Goal: Task Accomplishment & Management: Use online tool/utility

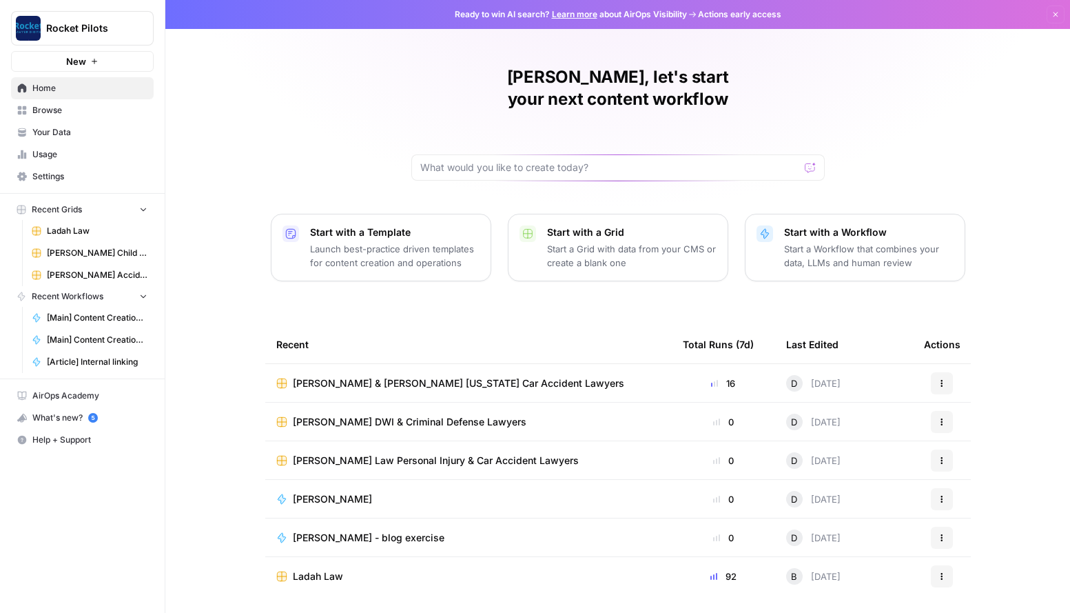
click at [320, 376] on span "[PERSON_NAME] & [PERSON_NAME] [US_STATE] Car Accident Lawyers" at bounding box center [458, 383] width 331 height 14
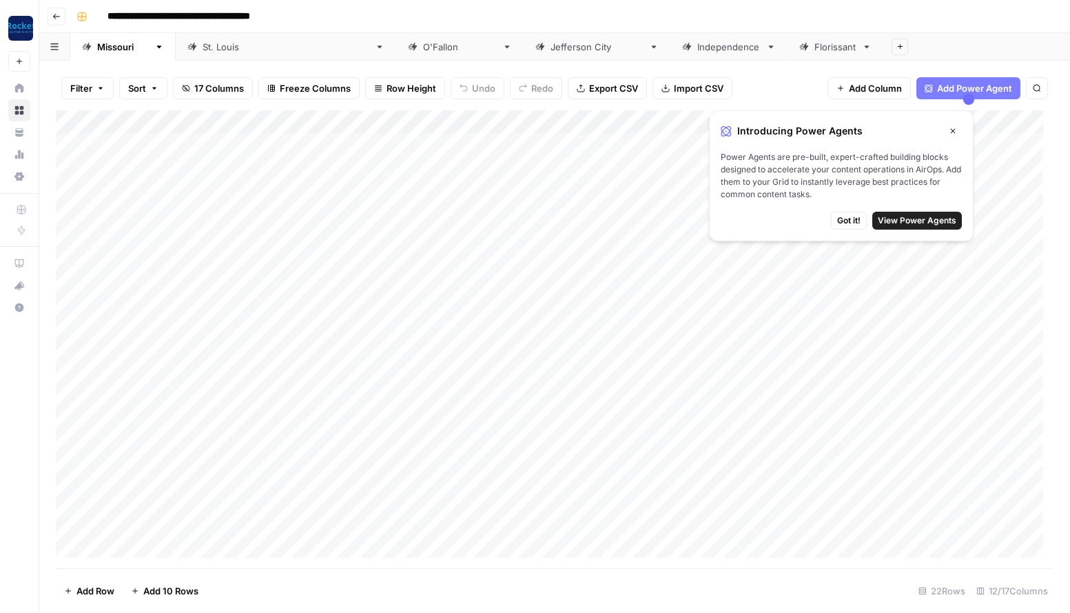
click at [852, 221] on span "Got it!" at bounding box center [848, 220] width 23 height 12
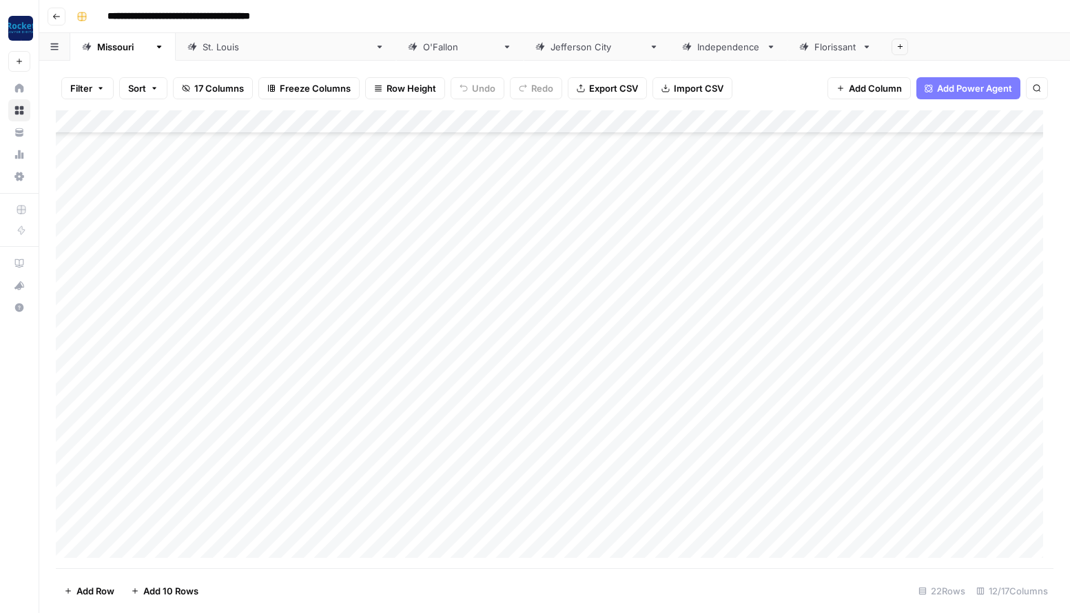
scroll to position [114, 0]
click at [121, 498] on div "Add Column" at bounding box center [555, 339] width 998 height 458
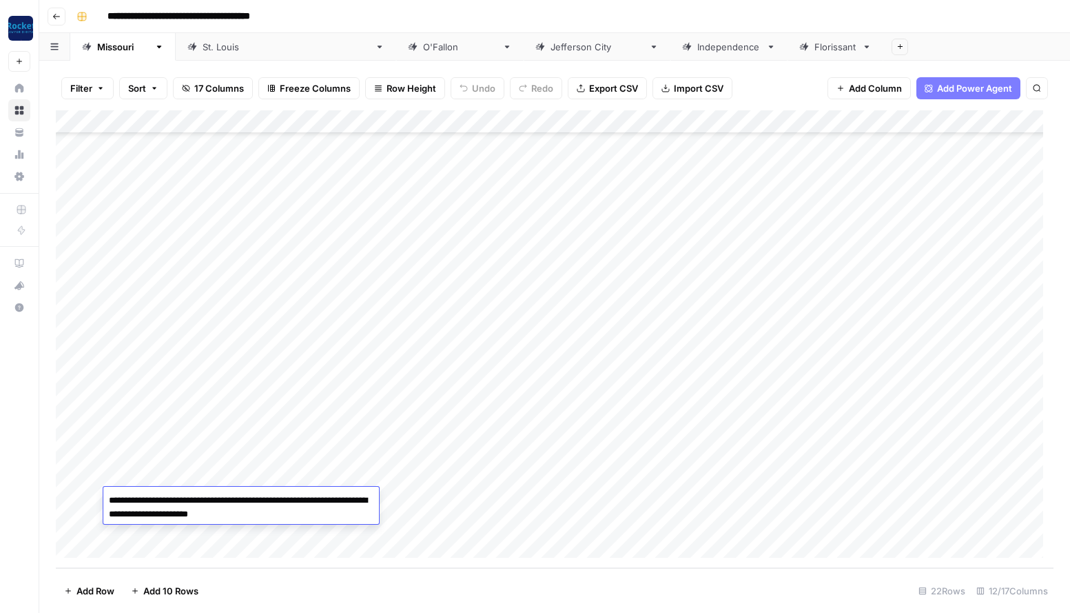
click at [109, 499] on textarea "**********" at bounding box center [241, 507] width 276 height 33
type textarea "**********"
drag, startPoint x: 152, startPoint y: 498, endPoint x: 101, endPoint y: 497, distance: 50.3
click at [101, 497] on body "**********" at bounding box center [535, 306] width 1070 height 613
click at [117, 475] on div "Add Column" at bounding box center [555, 339] width 998 height 458
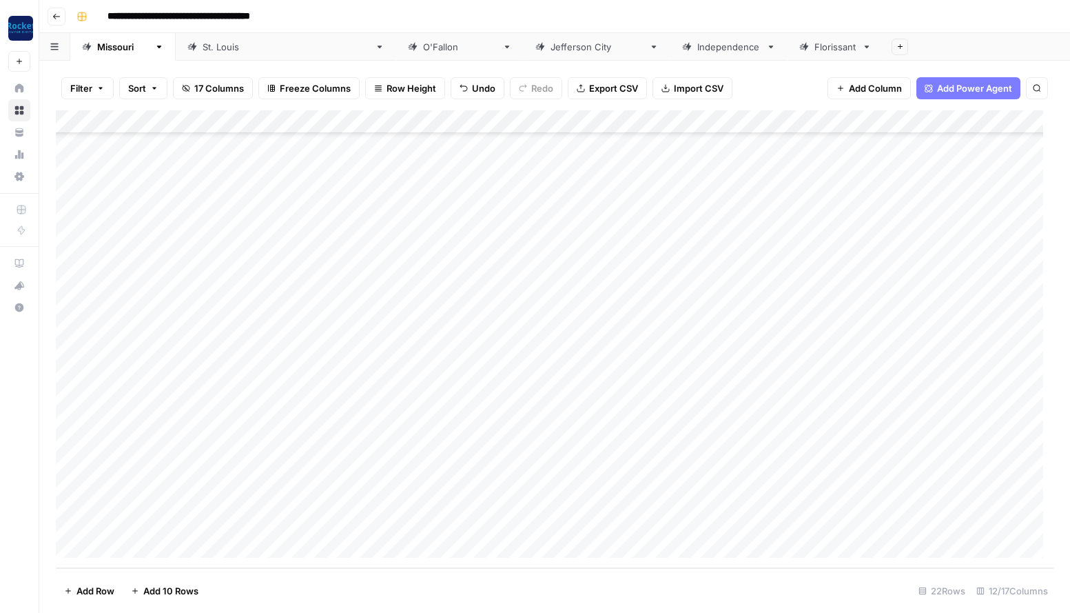
click at [117, 475] on div "Add Column" at bounding box center [555, 339] width 998 height 458
click at [110, 478] on textarea "**********" at bounding box center [213, 476] width 221 height 19
type textarea "**********"
click at [276, 497] on div "Add Column" at bounding box center [555, 339] width 998 height 458
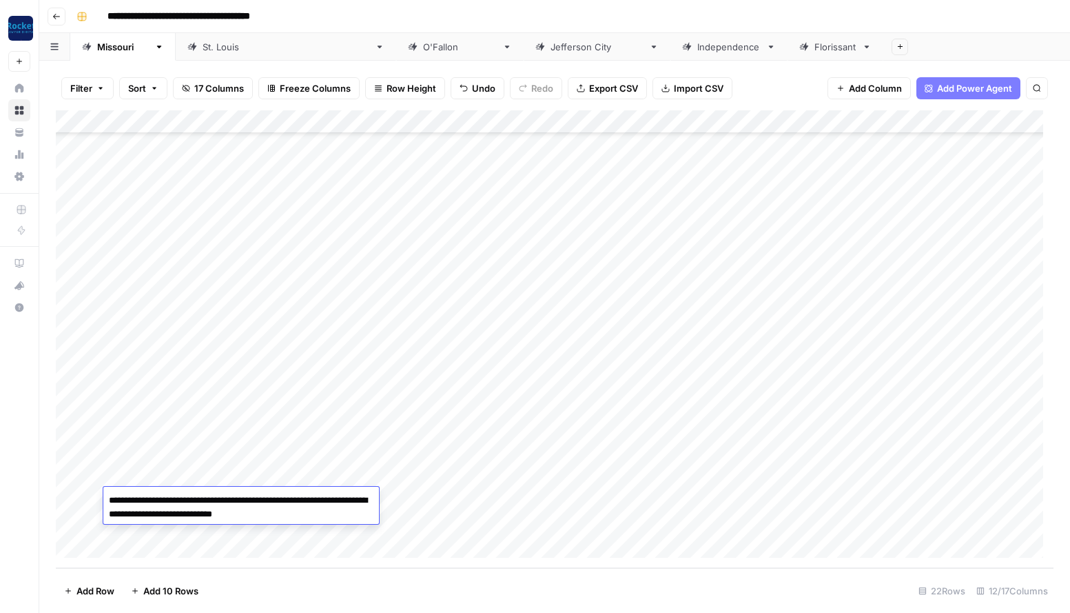
click at [118, 449] on div "Add Column" at bounding box center [555, 339] width 998 height 458
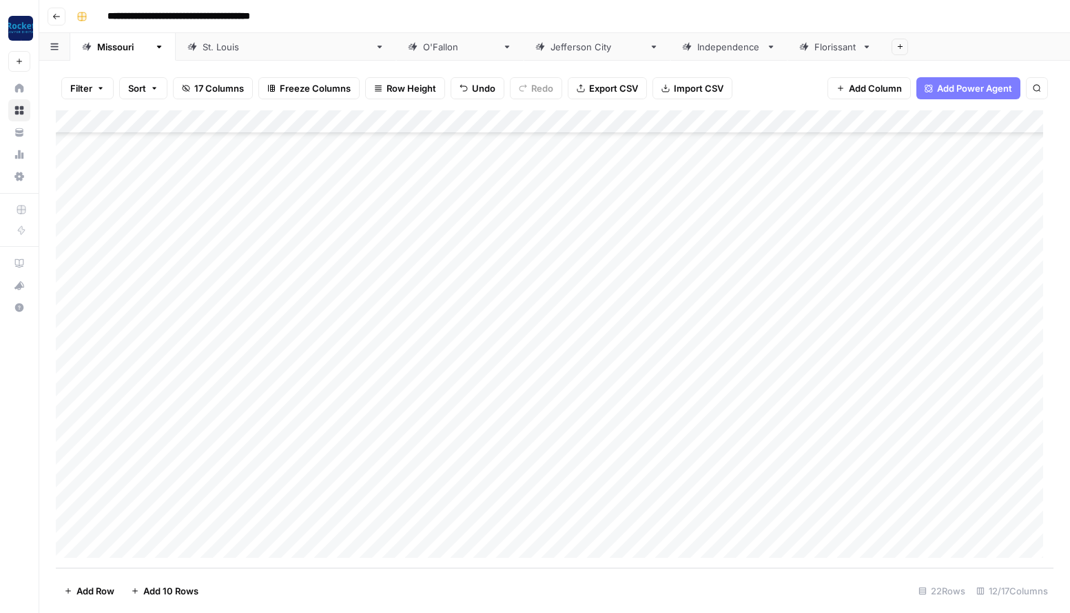
click at [118, 449] on div "Add Column" at bounding box center [555, 339] width 998 height 458
click at [108, 453] on textarea "**********" at bounding box center [213, 453] width 221 height 19
click at [234, 485] on div "Add Column" at bounding box center [555, 339] width 998 height 458
click at [266, 496] on div "Add Column" at bounding box center [555, 339] width 998 height 458
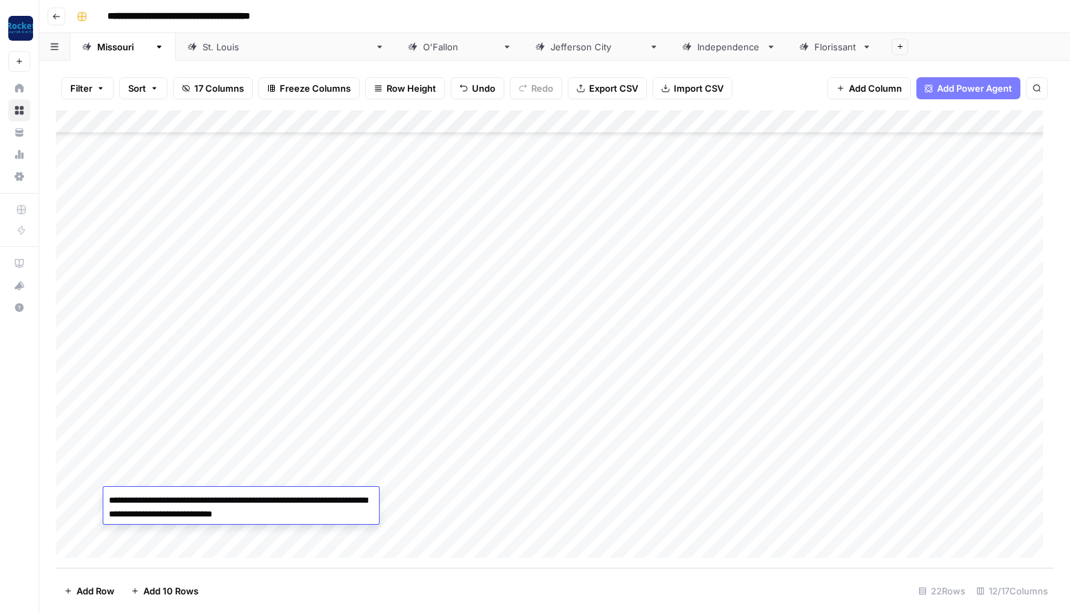
drag, startPoint x: 333, startPoint y: 518, endPoint x: 92, endPoint y: 497, distance: 242.1
click at [92, 497] on body "**********" at bounding box center [535, 306] width 1070 height 613
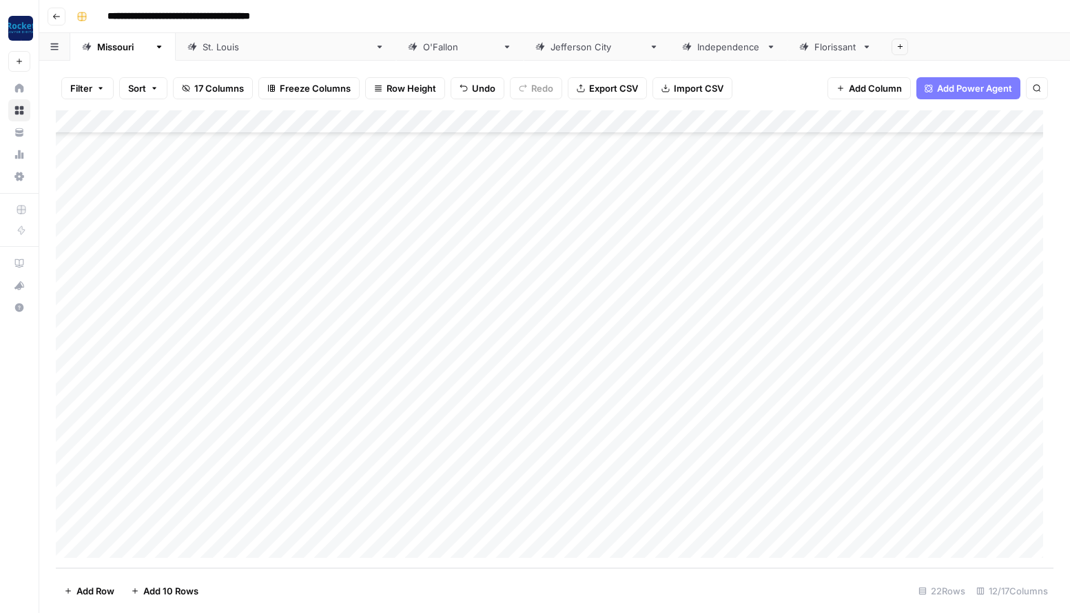
click at [184, 473] on div "Add Column" at bounding box center [555, 339] width 998 height 458
click at [184, 473] on textarea "**********" at bounding box center [213, 476] width 221 height 19
click at [241, 447] on div "Add Column" at bounding box center [555, 339] width 998 height 458
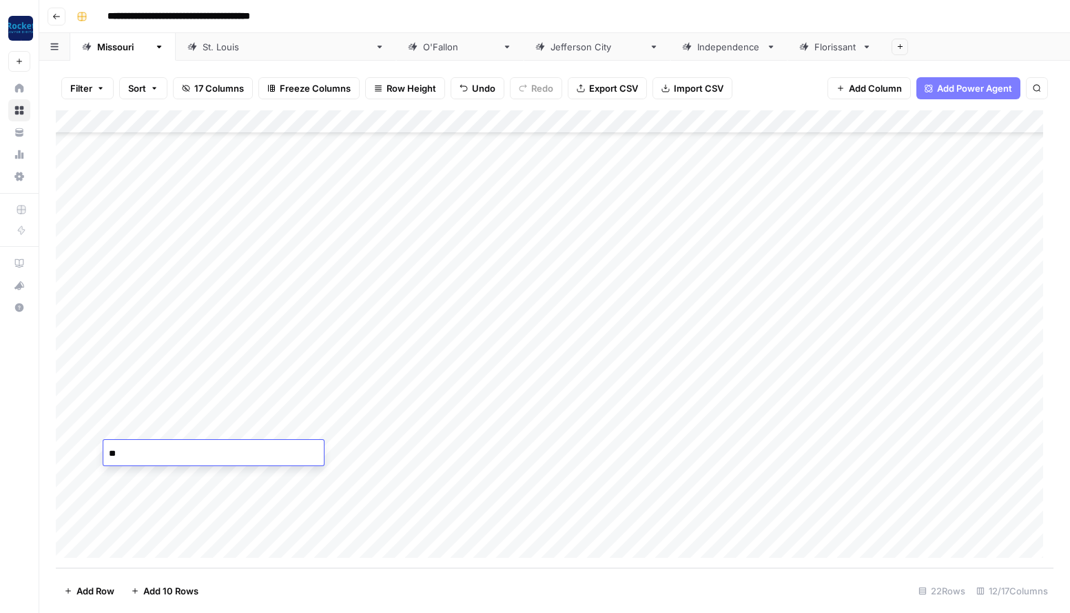
type textarea "*"
click at [268, 425] on div "Add Column" at bounding box center [555, 339] width 998 height 458
drag, startPoint x: 293, startPoint y: 429, endPoint x: 88, endPoint y: 425, distance: 204.7
click at [88, 425] on body "**********" at bounding box center [535, 306] width 1070 height 613
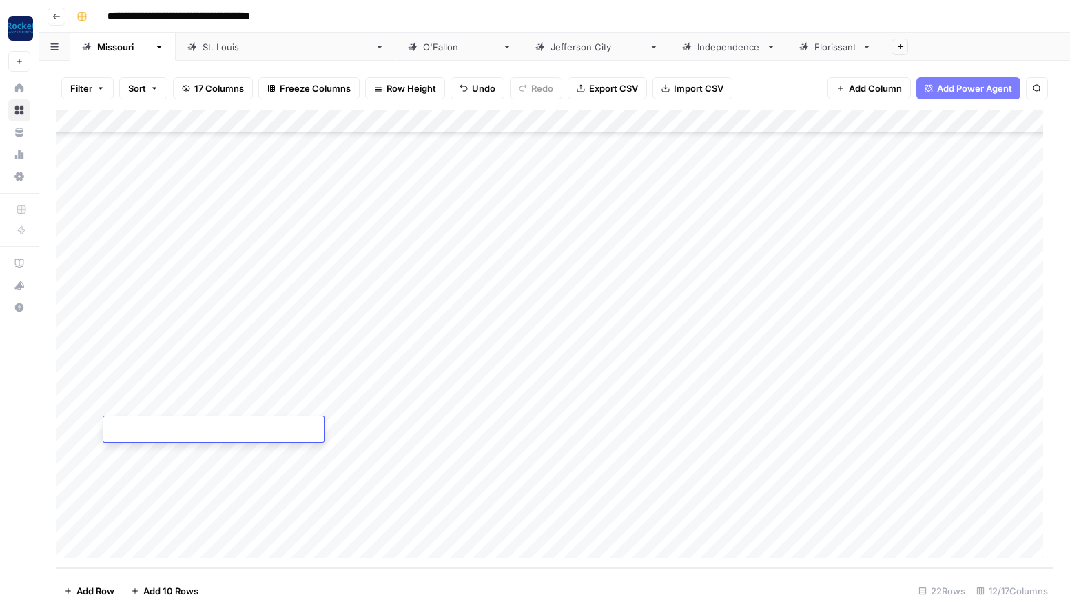
click at [205, 405] on div "Add Column" at bounding box center [555, 339] width 998 height 458
drag, startPoint x: 276, startPoint y: 407, endPoint x: 104, endPoint y: 401, distance: 172.4
click at [104, 401] on textarea "**********" at bounding box center [213, 406] width 221 height 19
click at [236, 382] on div "Add Column" at bounding box center [555, 339] width 998 height 458
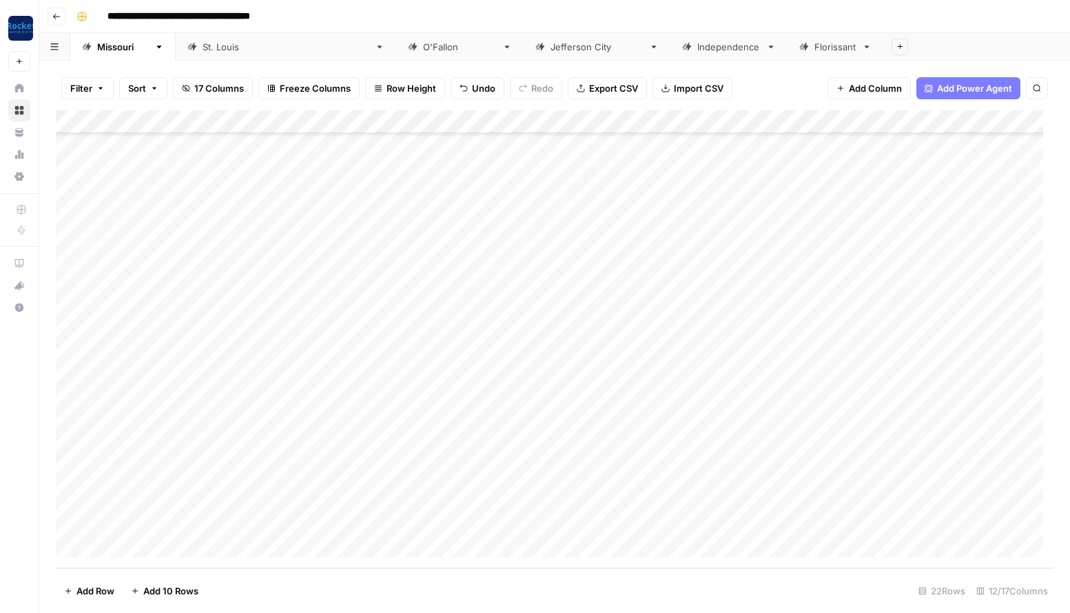
click at [236, 382] on div "Add Column" at bounding box center [555, 339] width 998 height 458
click at [261, 353] on div "Add Column" at bounding box center [555, 339] width 998 height 458
click at [234, 335] on div "Add Column" at bounding box center [555, 339] width 998 height 458
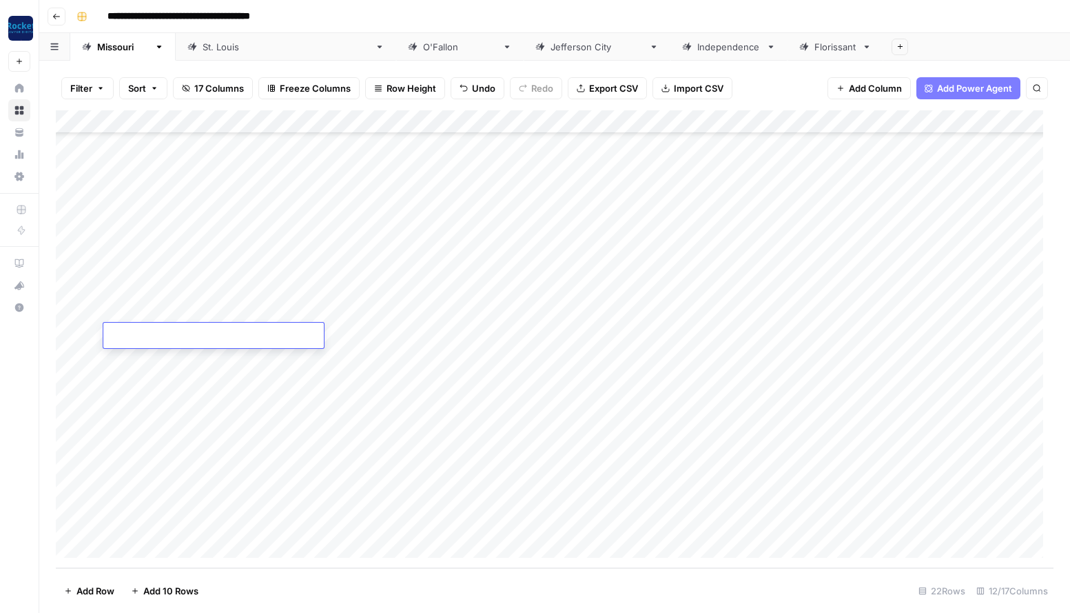
click at [217, 308] on div "Add Column" at bounding box center [555, 339] width 998 height 458
click at [180, 287] on div "Add Column" at bounding box center [555, 339] width 998 height 458
click at [165, 261] on div "Add Column" at bounding box center [555, 339] width 998 height 458
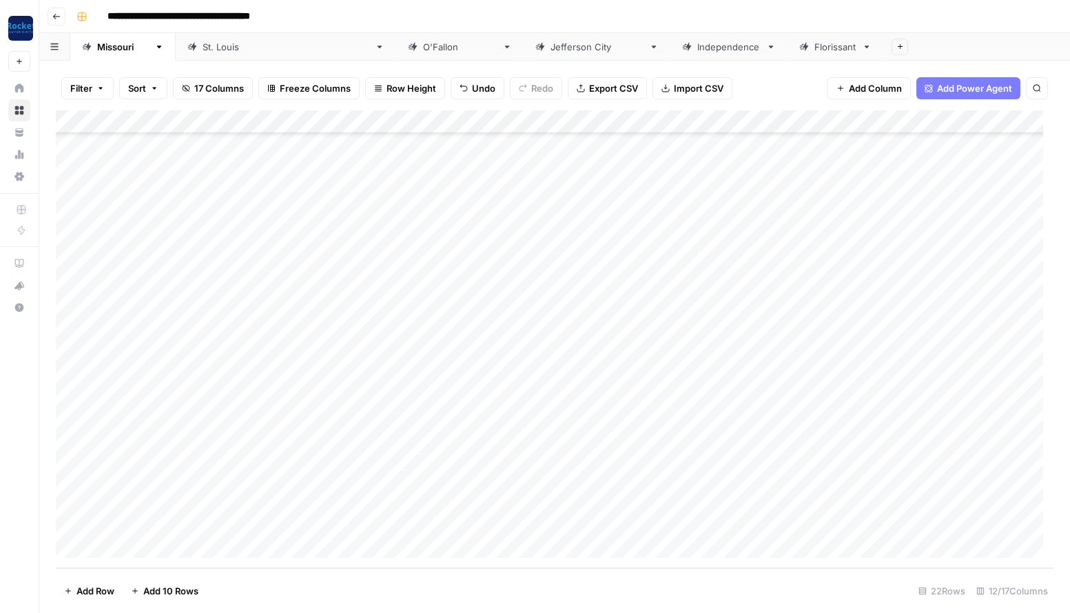
click at [165, 261] on div "Add Column" at bounding box center [555, 339] width 998 height 458
click at [152, 241] on div "Add Column" at bounding box center [555, 339] width 998 height 458
click at [155, 217] on div "Add Column" at bounding box center [555, 339] width 998 height 458
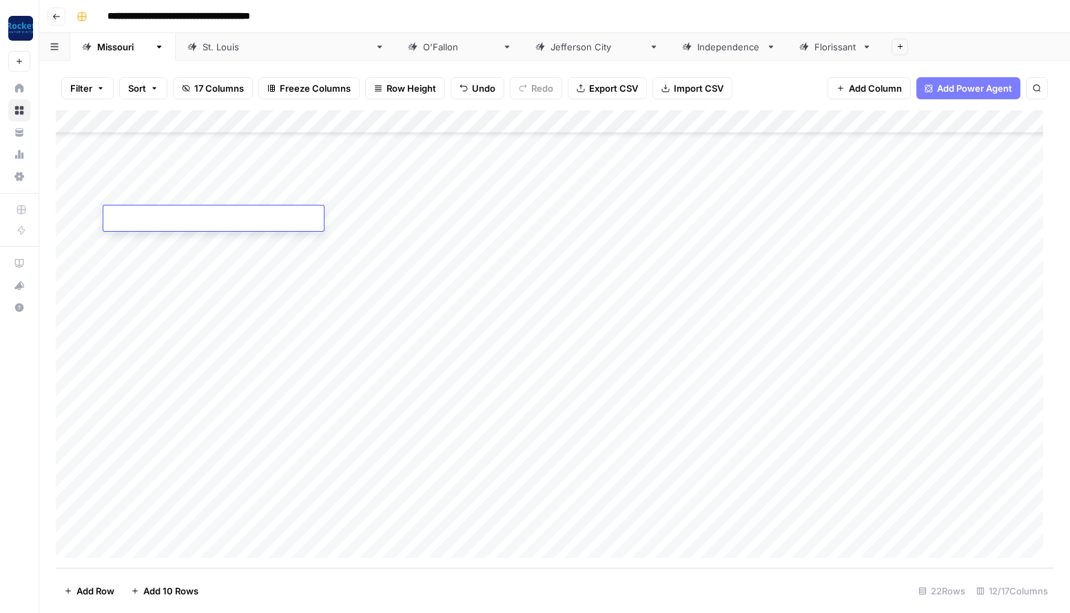
click at [151, 193] on div "Add Column" at bounding box center [555, 339] width 998 height 458
click at [152, 167] on div "Add Column" at bounding box center [555, 339] width 998 height 458
click at [165, 148] on div "Add Column" at bounding box center [555, 339] width 998 height 458
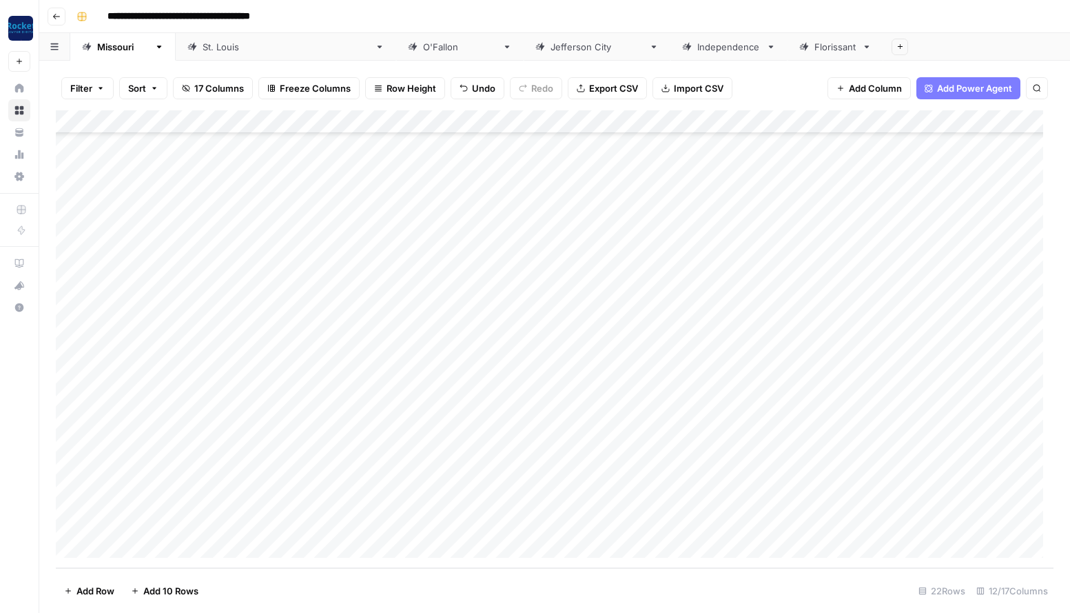
click at [165, 148] on div "Add Column" at bounding box center [555, 339] width 998 height 458
click at [189, 172] on div "Add Column" at bounding box center [555, 339] width 998 height 458
click at [194, 235] on div "Add Column" at bounding box center [555, 339] width 998 height 458
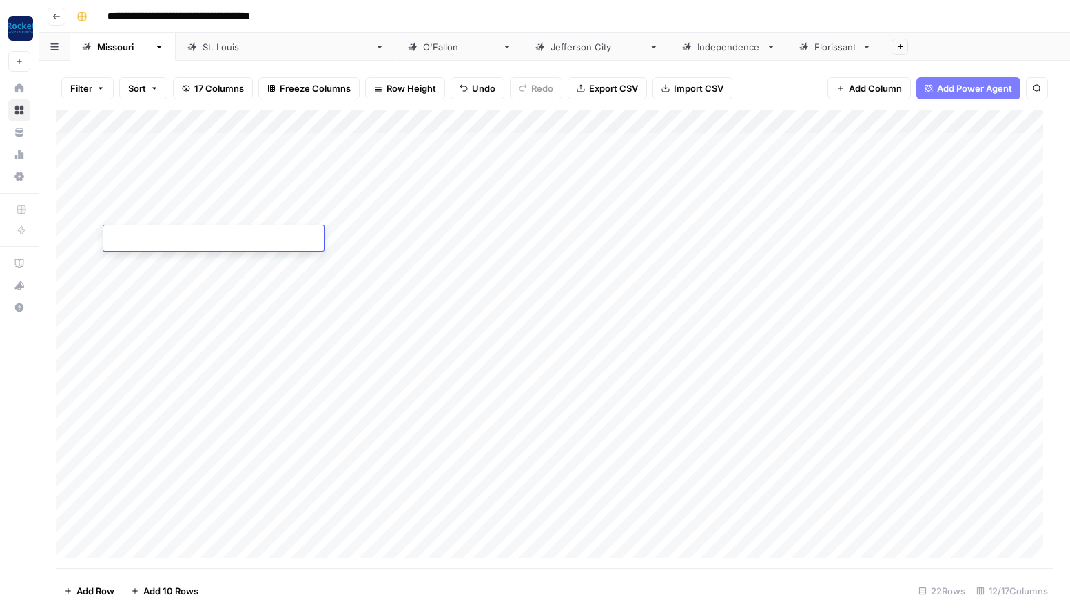
click at [201, 212] on div "Add Column" at bounding box center [555, 339] width 998 height 458
click at [187, 190] on div "Add Column" at bounding box center [555, 339] width 998 height 458
click at [192, 163] on div "Add Column" at bounding box center [555, 339] width 998 height 458
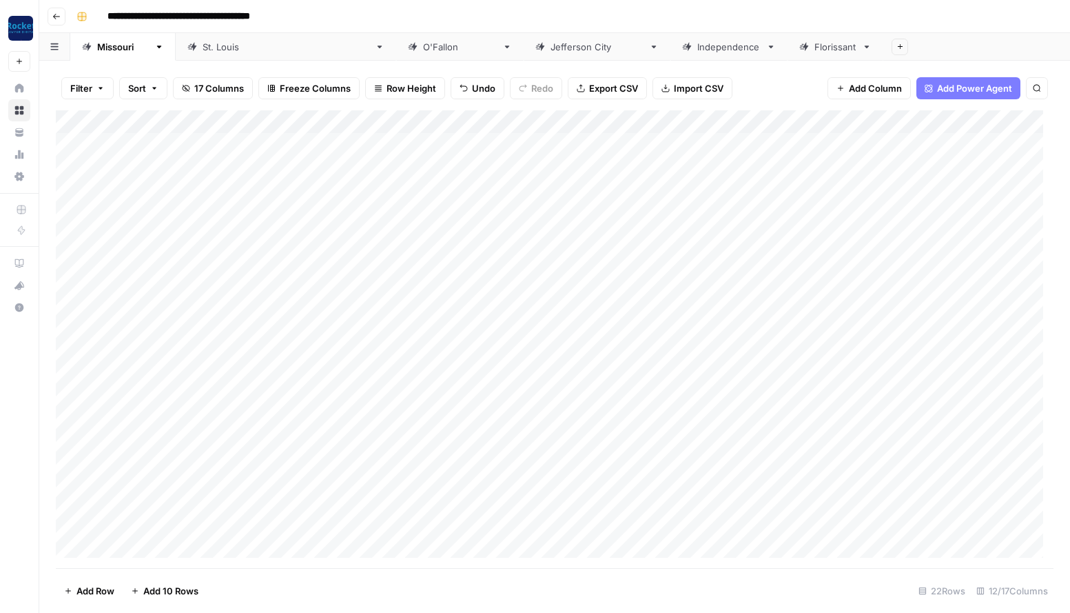
click at [192, 163] on div "Add Column" at bounding box center [555, 339] width 998 height 458
click at [183, 143] on div "Add Column" at bounding box center [555, 339] width 998 height 458
click at [220, 167] on div "Add Column" at bounding box center [555, 339] width 998 height 458
click at [134, 144] on div "Add Column" at bounding box center [555, 339] width 998 height 458
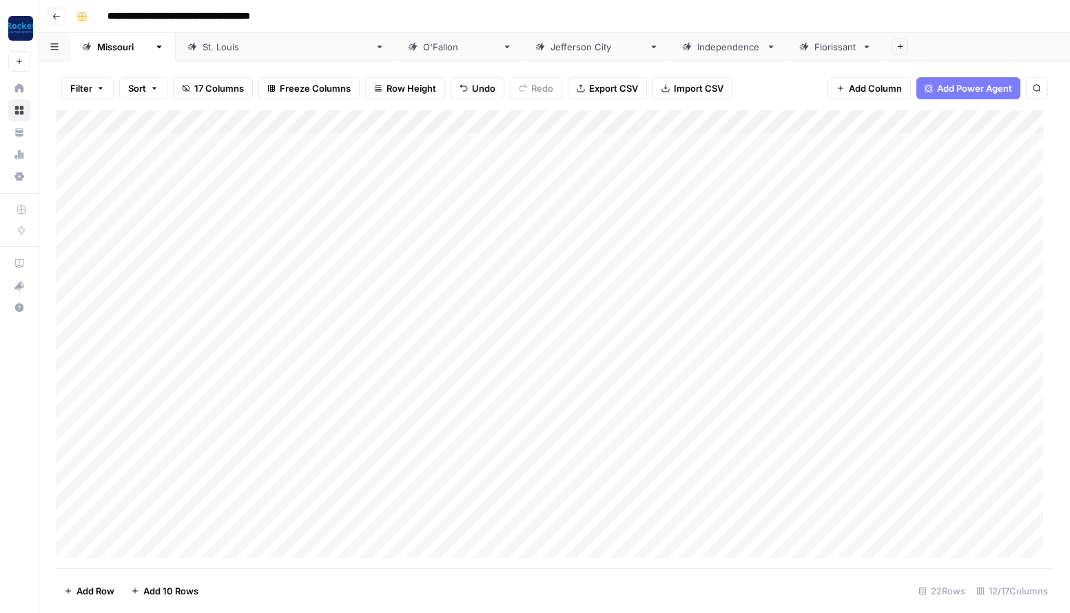
click at [134, 144] on div "Add Column" at bounding box center [555, 339] width 998 height 458
type textarea "*"
type textarea "**********"
click at [992, 121] on div "Add Column" at bounding box center [555, 339] width 998 height 458
click at [915, 156] on input "Title" at bounding box center [961, 155] width 140 height 14
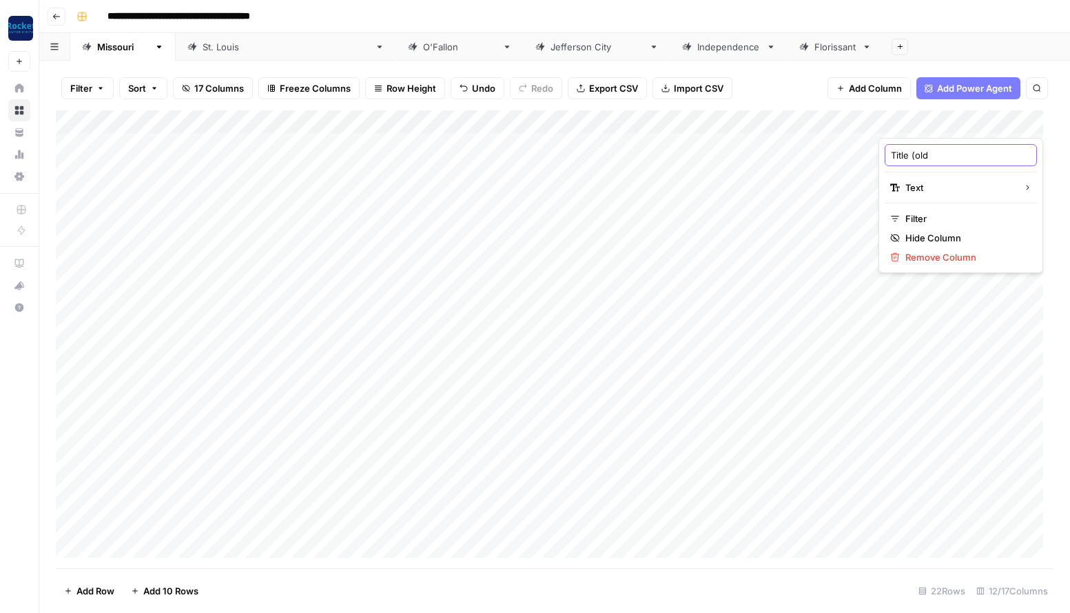
type input "Title (old)"
click at [880, 8] on div "**********" at bounding box center [563, 17] width 985 height 22
click at [919, 123] on div "Add Column" at bounding box center [555, 339] width 998 height 458
click at [920, 151] on input "Title" at bounding box center [961, 155] width 140 height 14
type input "Title (old)"
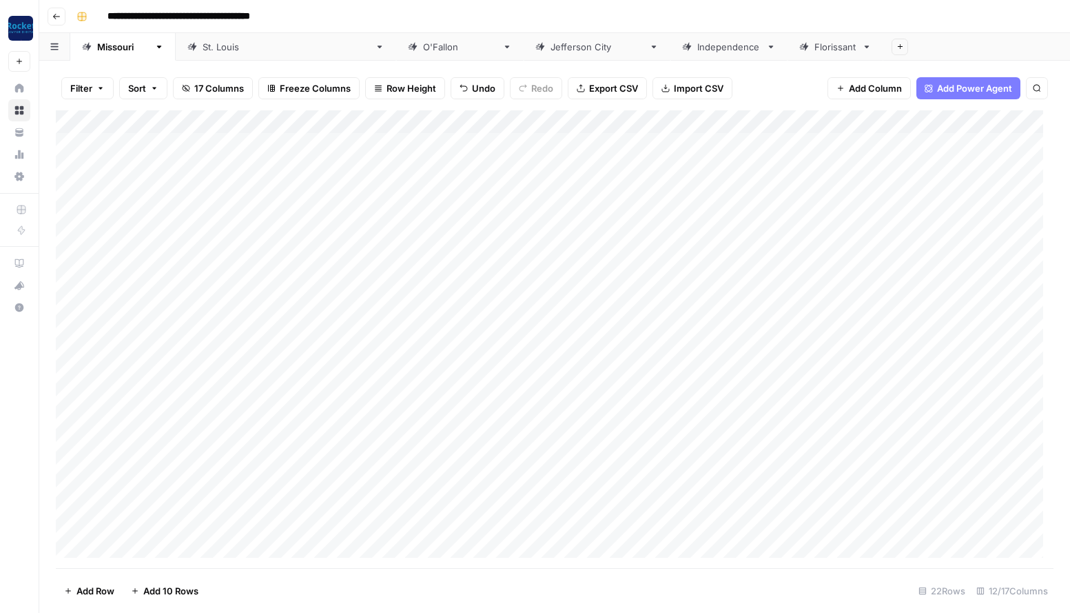
click at [871, 88] on span "Add Column" at bounding box center [875, 88] width 53 height 14
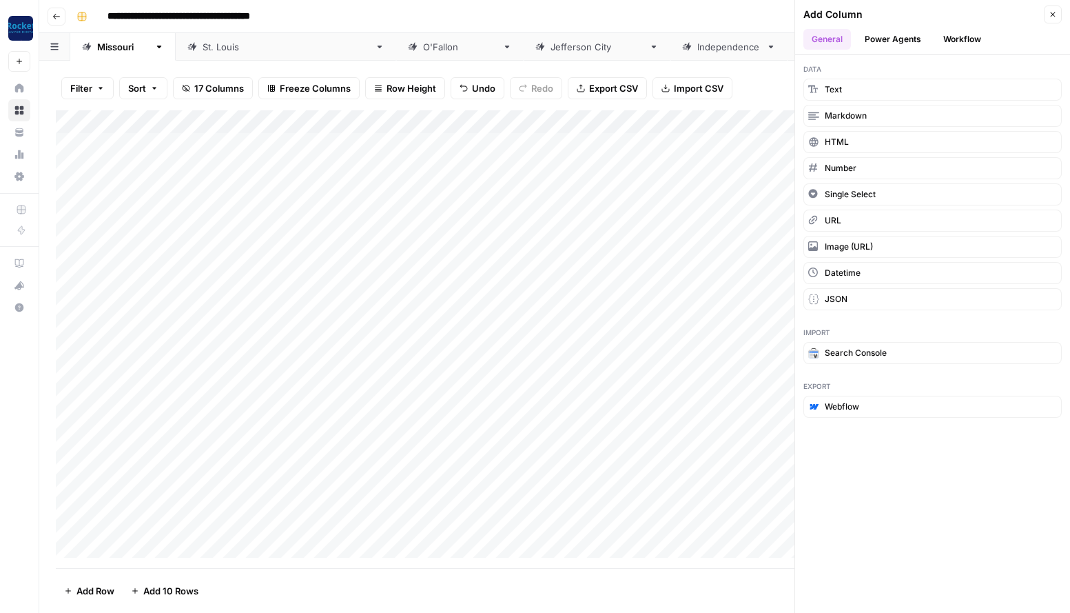
click at [750, 16] on div "**********" at bounding box center [563, 17] width 985 height 22
click at [739, 14] on div "**********" at bounding box center [563, 17] width 985 height 22
click at [739, 12] on div "**********" at bounding box center [563, 17] width 985 height 22
click at [1055, 17] on icon "button" at bounding box center [1053, 14] width 5 height 5
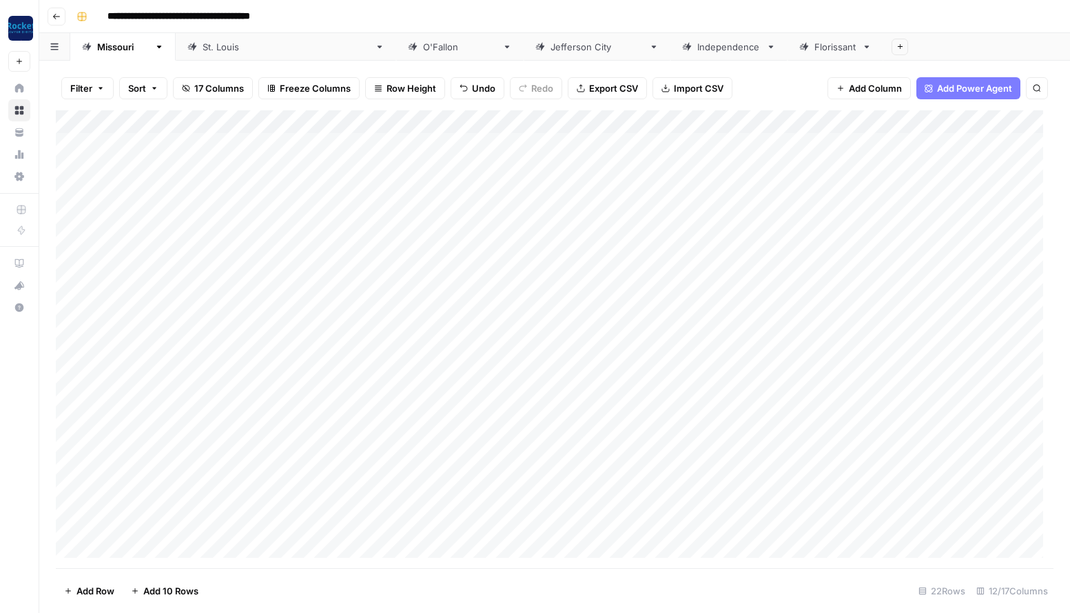
click at [869, 88] on span "Add Column" at bounding box center [875, 88] width 53 height 14
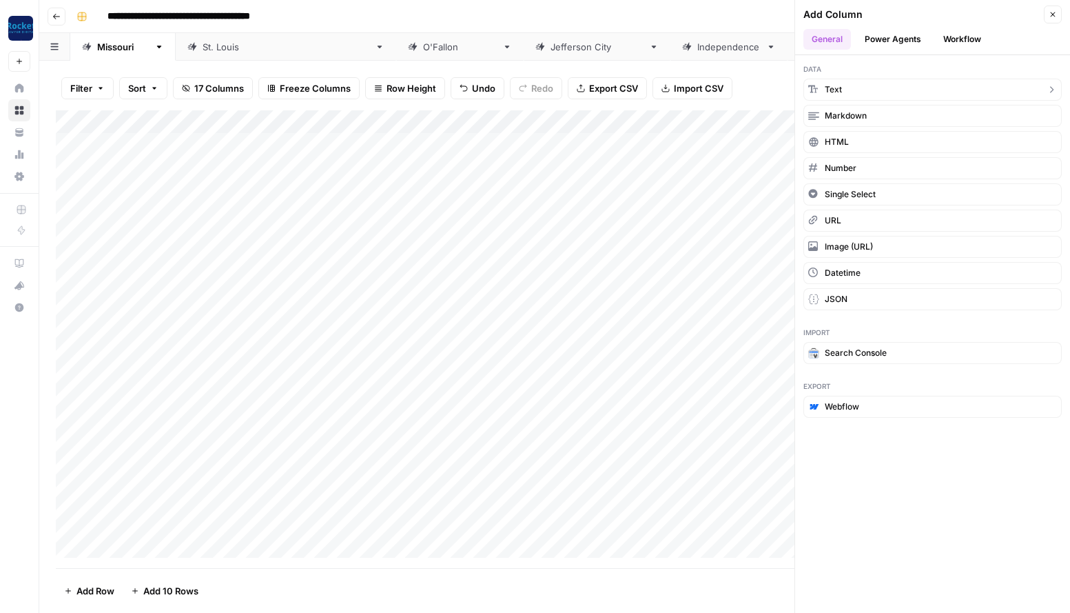
click at [837, 88] on span "Text" at bounding box center [833, 89] width 17 height 12
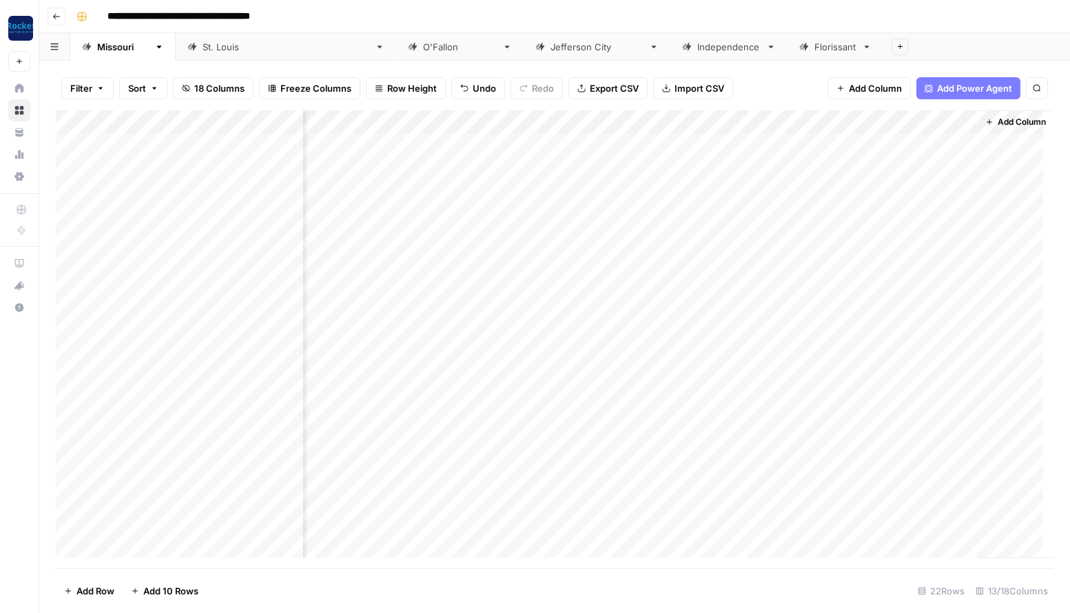
scroll to position [0, 855]
click at [812, 123] on div "Add Column" at bounding box center [555, 339] width 998 height 458
drag, startPoint x: 838, startPoint y: 159, endPoint x: 775, endPoint y: 154, distance: 62.8
click at [775, 154] on div "New Column" at bounding box center [850, 155] width 152 height 22
type input "Title"
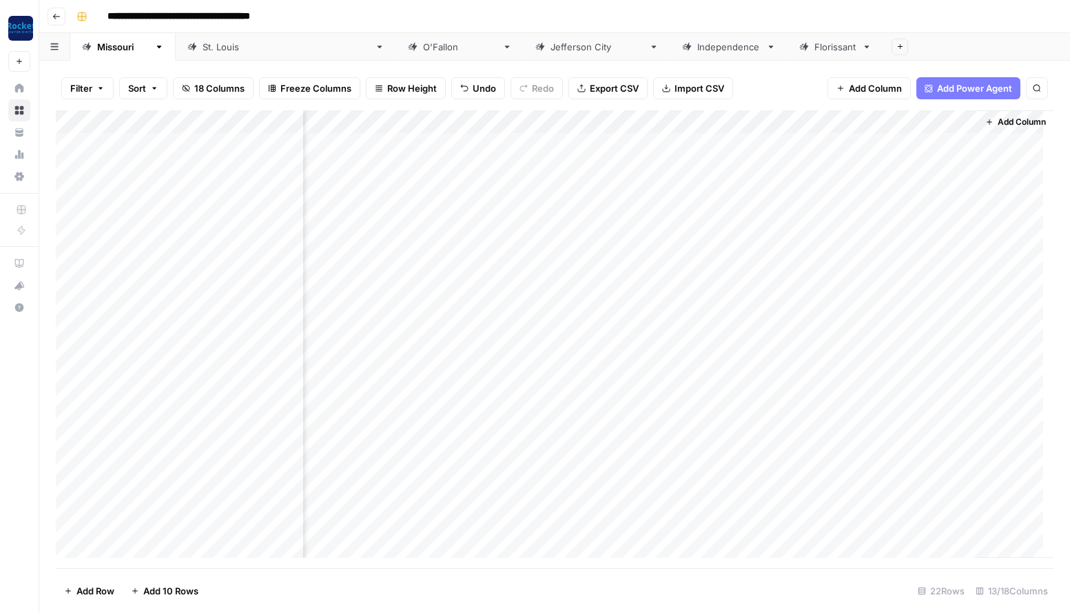
drag, startPoint x: 803, startPoint y: 112, endPoint x: 358, endPoint y: 130, distance: 444.9
click at [358, 130] on div "Add Column" at bounding box center [555, 339] width 998 height 458
drag, startPoint x: 952, startPoint y: 121, endPoint x: 446, endPoint y: 124, distance: 505.8
click at [446, 124] on div "Add Column" at bounding box center [555, 339] width 998 height 458
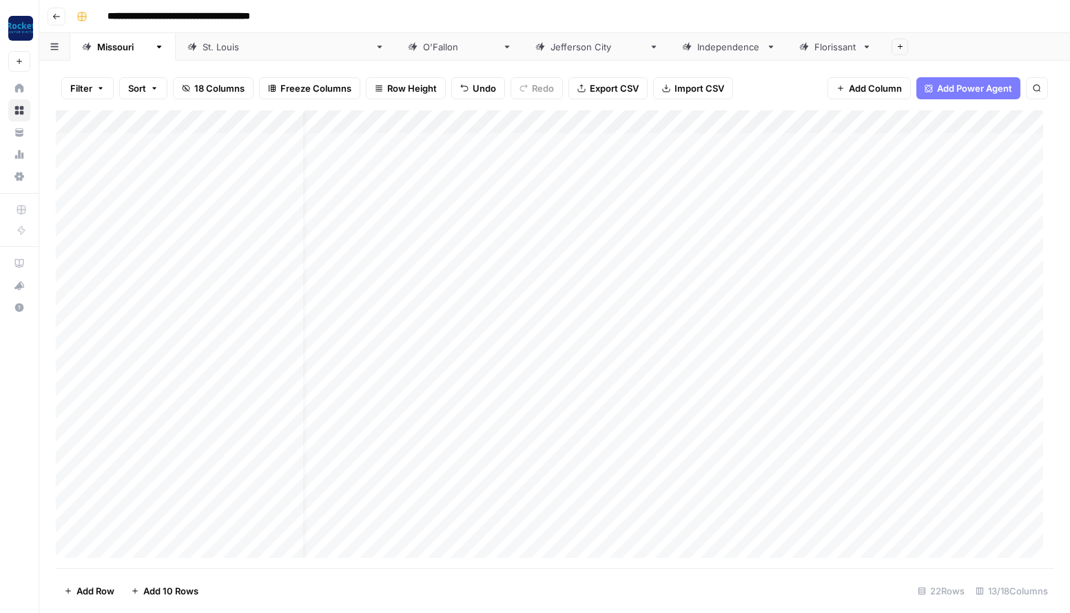
scroll to position [0, 0]
click at [812, 121] on div "Add Column" at bounding box center [555, 339] width 998 height 458
click at [788, 11] on div "**********" at bounding box center [563, 17] width 985 height 22
click at [739, 124] on div "Add Column" at bounding box center [555, 339] width 998 height 458
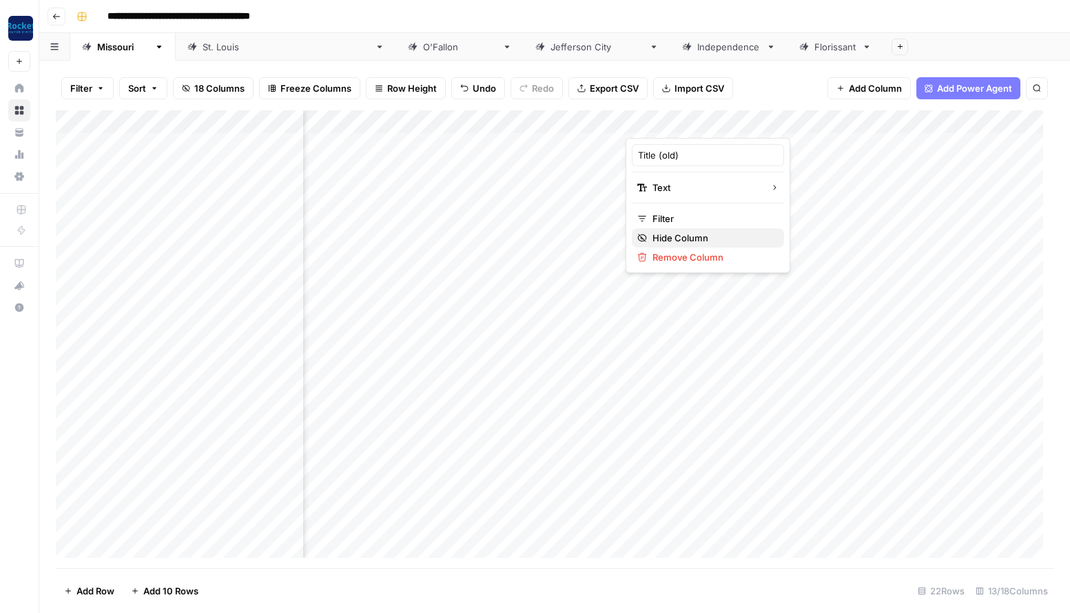
click at [685, 236] on span "Hide Column" at bounding box center [713, 238] width 121 height 14
click at [789, 122] on div "Add Column" at bounding box center [555, 339] width 998 height 458
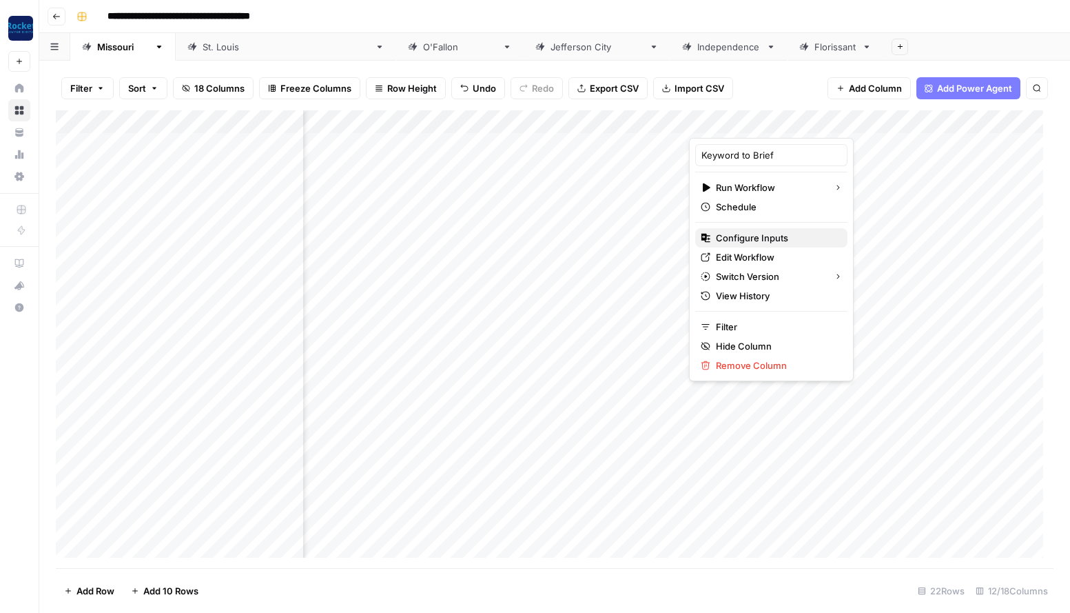
click at [739, 243] on span "Configure Inputs" at bounding box center [776, 238] width 121 height 14
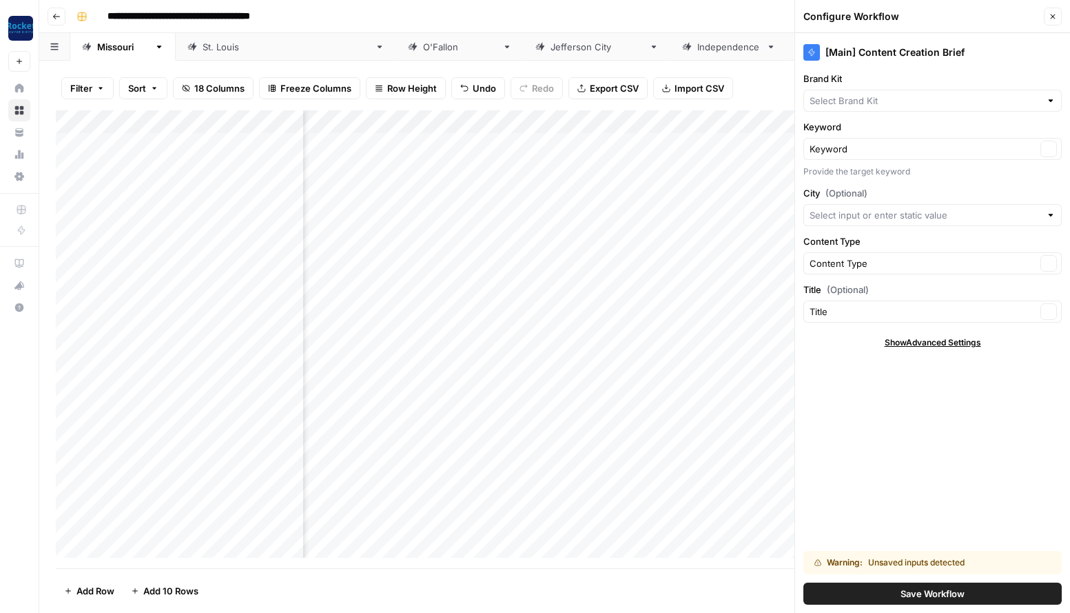
type input "[PERSON_NAME] & [PERSON_NAME] [US_STATE] Car Accident Lawyers"
click at [870, 589] on button "Save Workflow" at bounding box center [933, 593] width 258 height 22
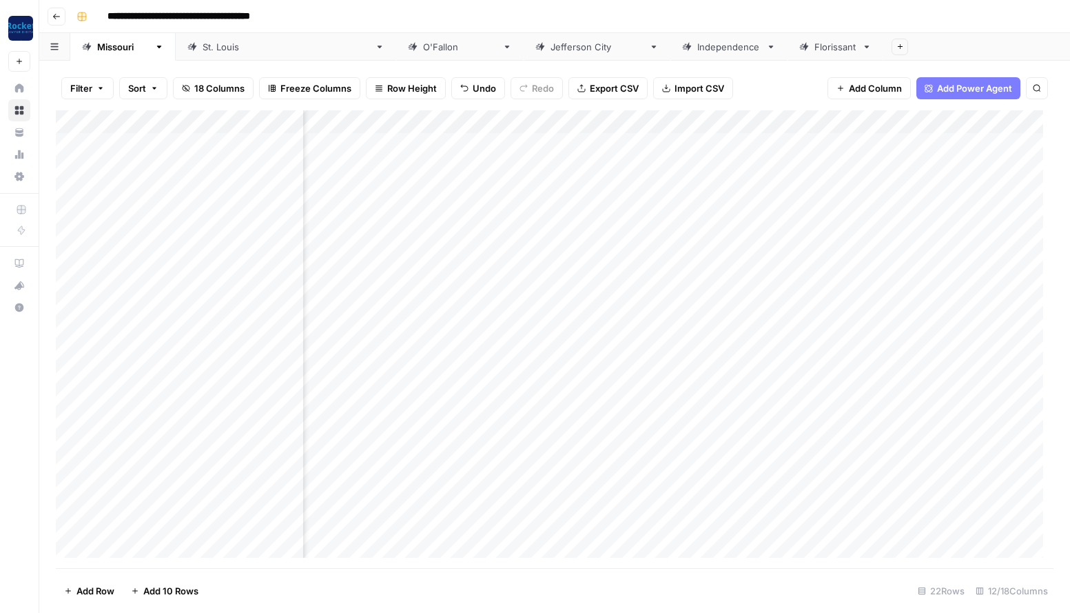
click at [787, 122] on div "Add Column" at bounding box center [555, 339] width 998 height 458
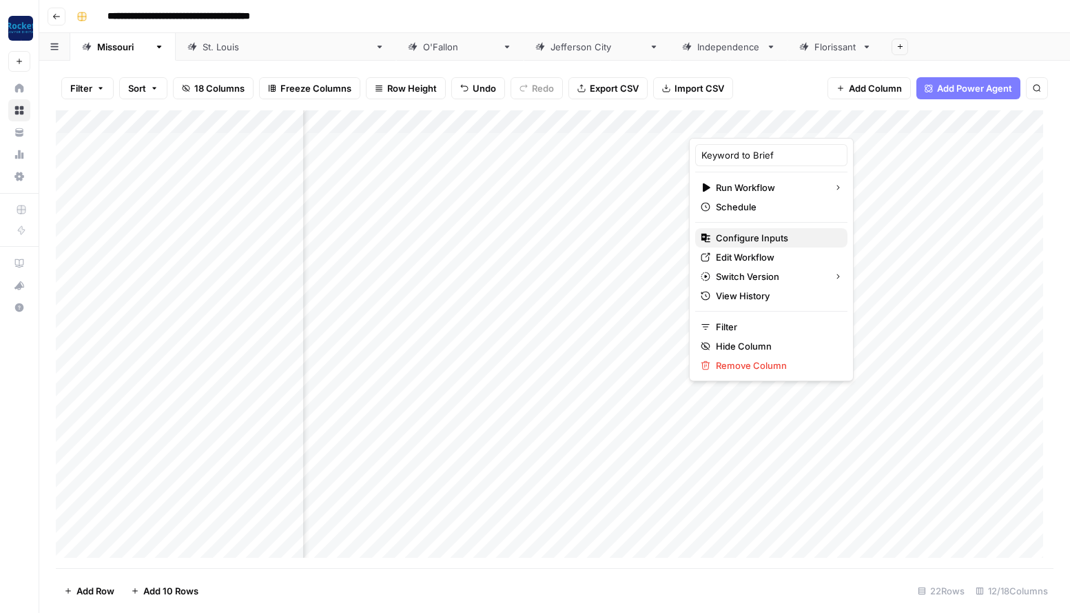
click at [773, 236] on span "Configure Inputs" at bounding box center [776, 238] width 121 height 14
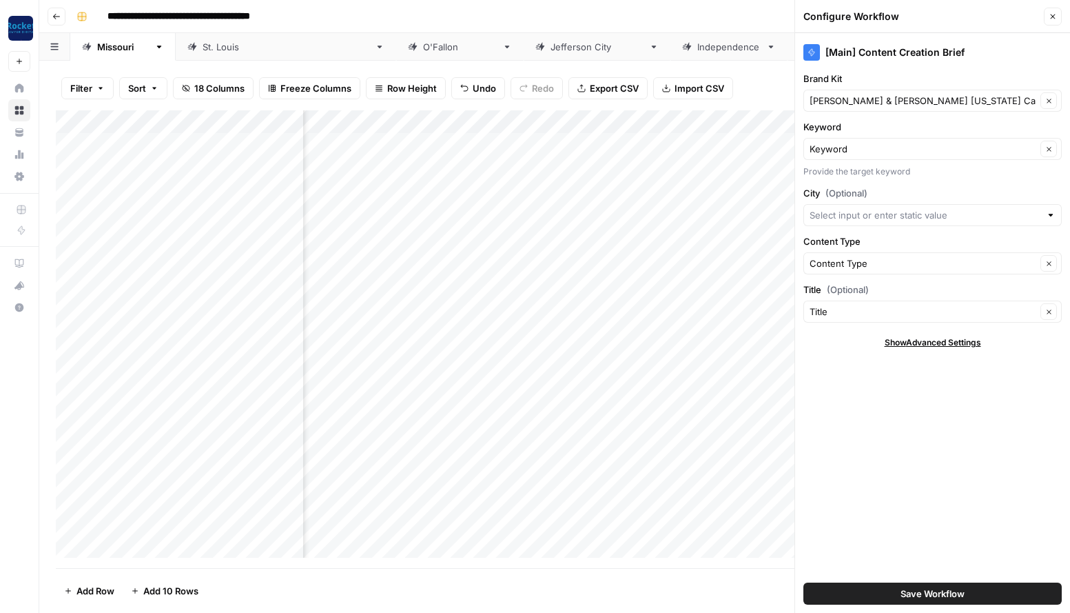
click at [857, 595] on button "Save Workflow" at bounding box center [933, 593] width 258 height 22
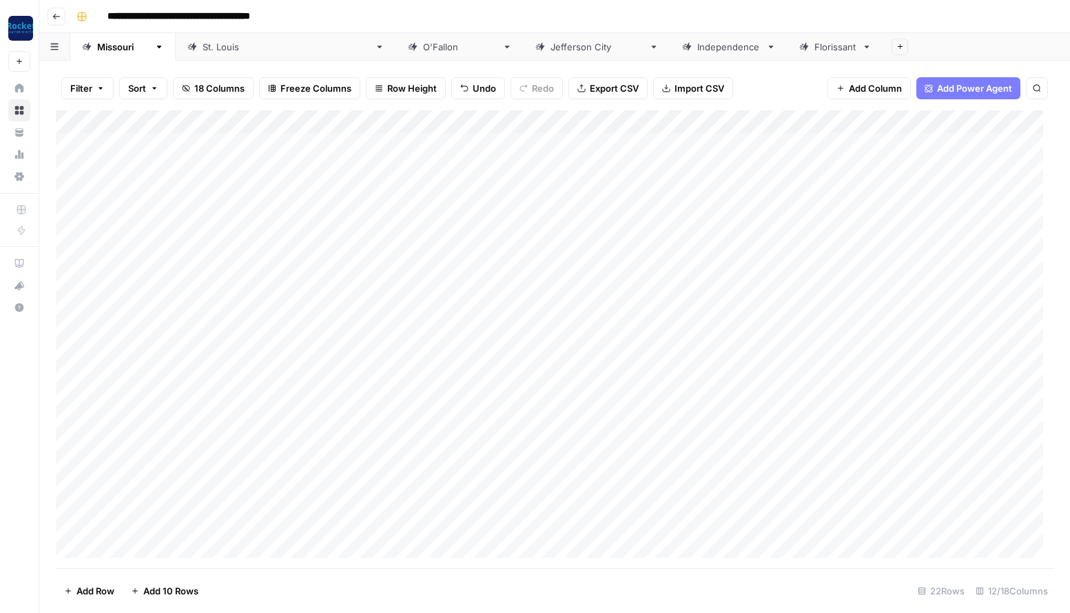
scroll to position [0, 0]
click at [161, 164] on div "Add Column" at bounding box center [555, 339] width 998 height 458
type textarea "**********"
click at [139, 187] on div "Add Column" at bounding box center [555, 339] width 998 height 458
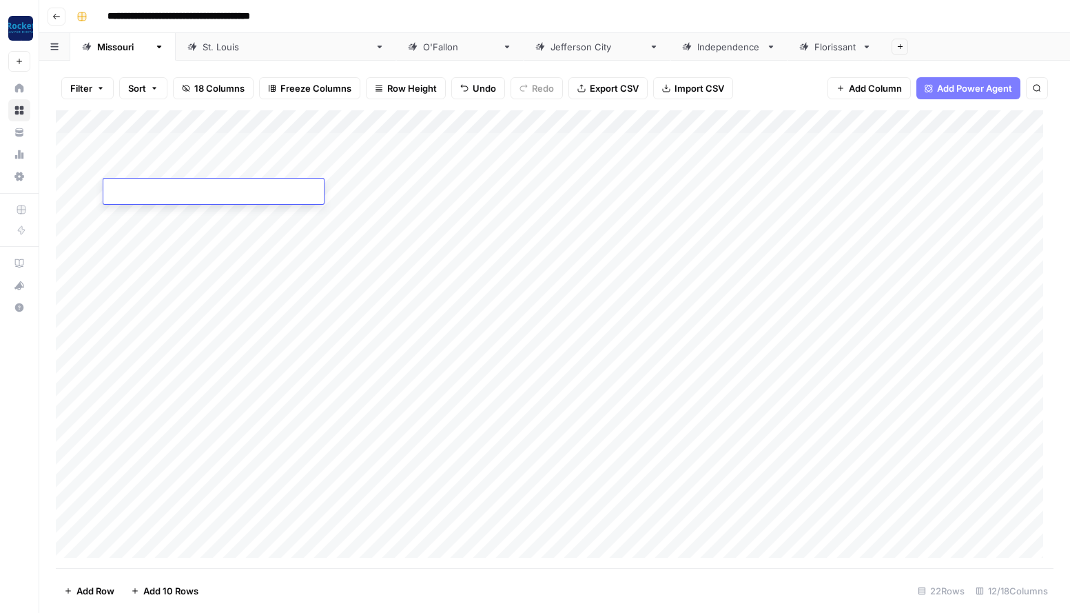
click at [139, 187] on textarea at bounding box center [213, 192] width 221 height 19
drag, startPoint x: 336, startPoint y: 193, endPoint x: 108, endPoint y: 193, distance: 228.8
click at [108, 193] on textarea "**********" at bounding box center [223, 192] width 240 height 19
click at [338, 194] on textarea "**********" at bounding box center [223, 192] width 240 height 19
drag, startPoint x: 338, startPoint y: 192, endPoint x: 105, endPoint y: 192, distance: 232.9
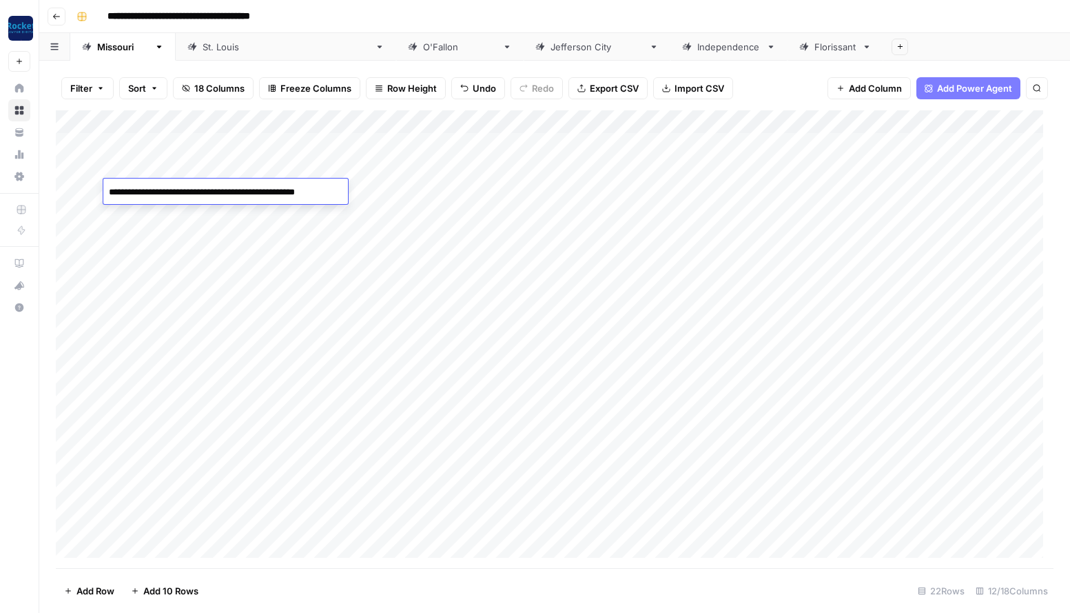
click at [105, 192] on textarea "**********" at bounding box center [223, 192] width 240 height 19
click at [192, 196] on textarea "**********" at bounding box center [223, 192] width 240 height 19
drag, startPoint x: 299, startPoint y: 193, endPoint x: 112, endPoint y: 190, distance: 187.5
click at [112, 190] on textarea "**********" at bounding box center [223, 192] width 240 height 19
type textarea "**********"
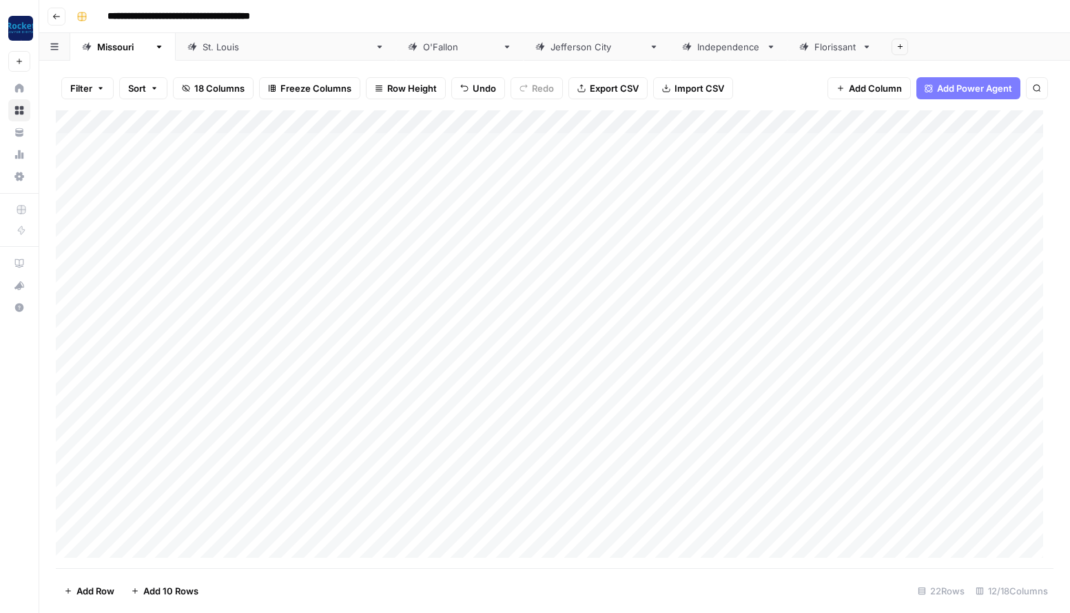
click at [387, 194] on div "Add Column" at bounding box center [555, 339] width 998 height 458
click at [154, 212] on div "Add Column" at bounding box center [555, 339] width 998 height 458
type textarea "**********"
click at [144, 235] on div "Add Column" at bounding box center [555, 339] width 998 height 458
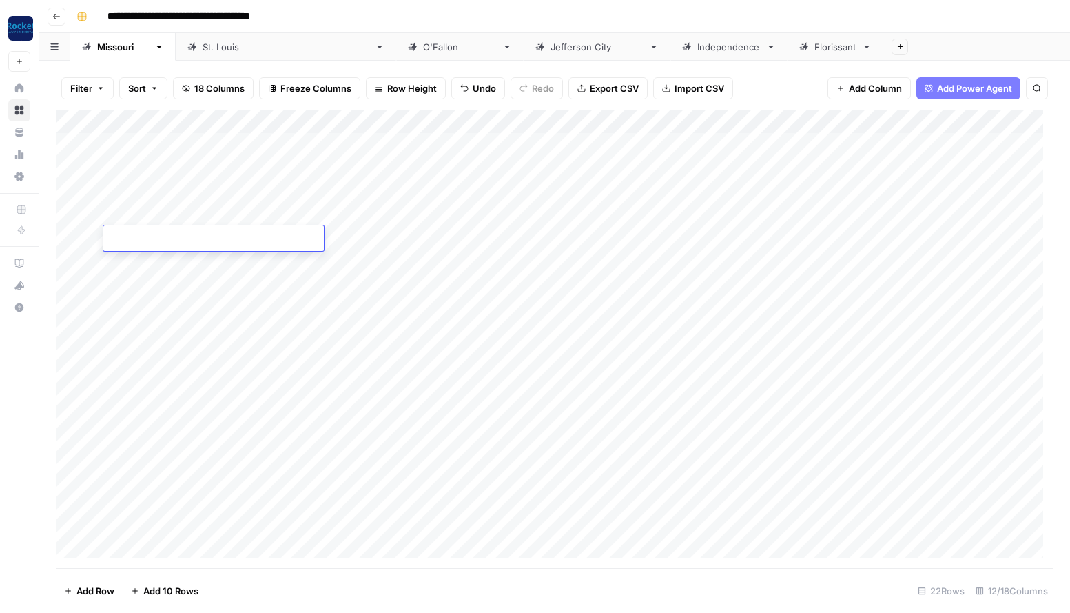
click at [144, 235] on textarea at bounding box center [213, 238] width 221 height 19
type textarea "*"
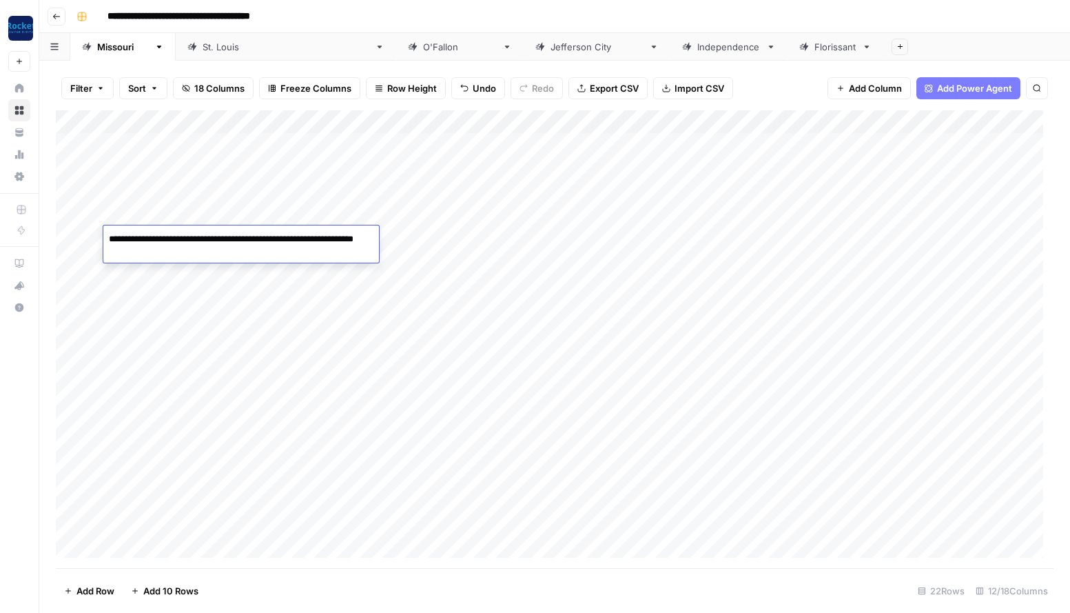
type textarea "**********"
click at [136, 260] on div "Add Column" at bounding box center [555, 339] width 998 height 458
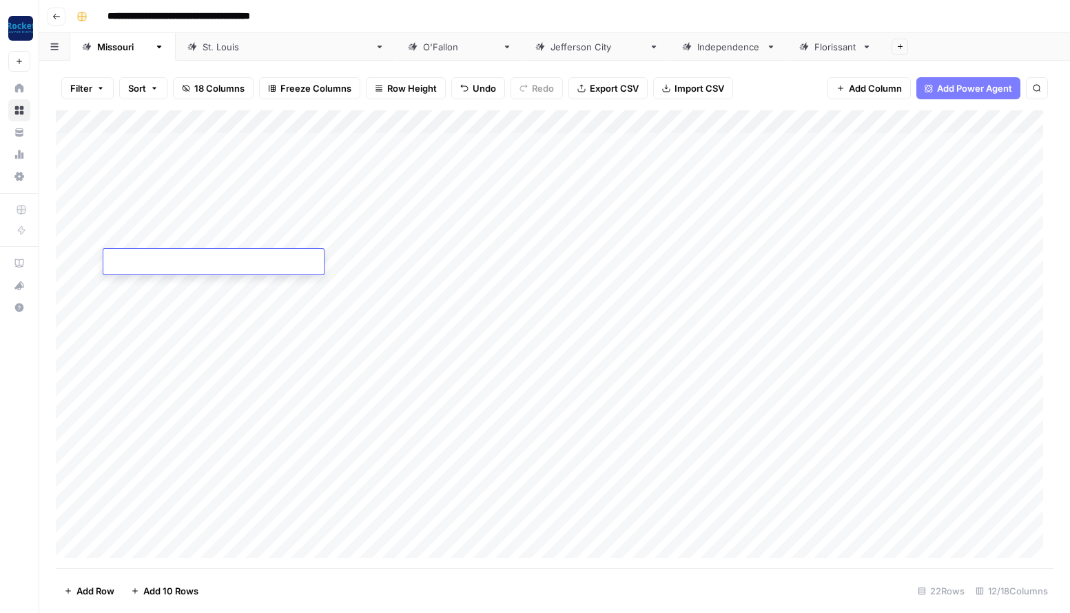
click at [136, 260] on textarea at bounding box center [213, 262] width 221 height 19
type textarea "**********"
click at [131, 285] on div "Add Column" at bounding box center [555, 339] width 998 height 458
type textarea "**********"
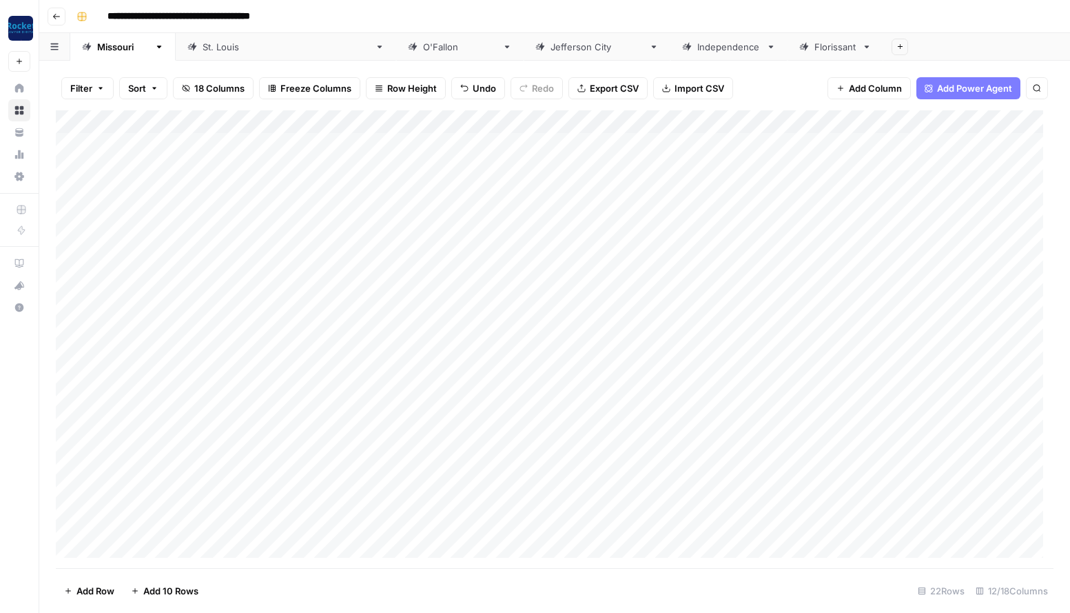
click at [121, 307] on div "Add Column" at bounding box center [555, 339] width 998 height 458
type textarea "**********"
click at [580, 334] on div "Add Column" at bounding box center [555, 339] width 998 height 458
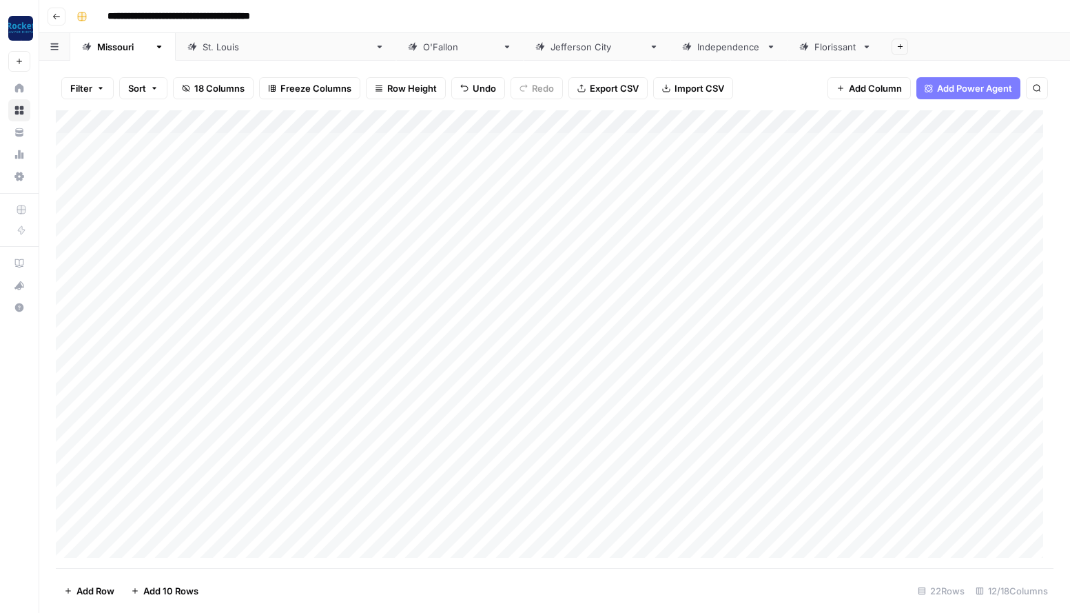
click at [580, 334] on div "Add Column" at bounding box center [555, 339] width 998 height 458
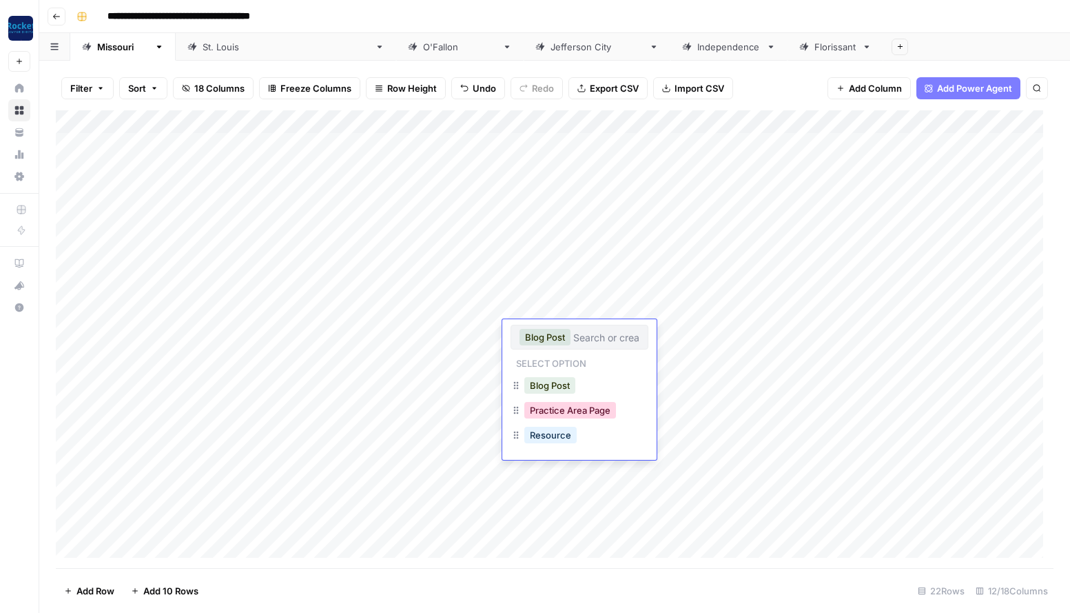
click at [588, 417] on button "Practice Area Page" at bounding box center [570, 410] width 92 height 17
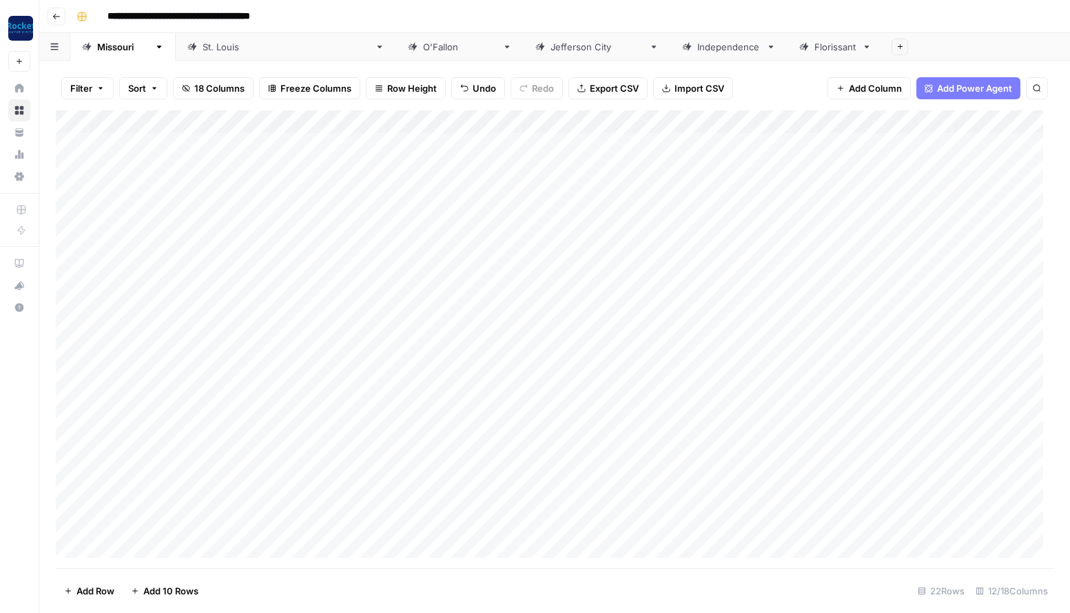
click at [618, 373] on div "Add Column" at bounding box center [555, 339] width 998 height 458
click at [458, 382] on div "Add Column" at bounding box center [555, 339] width 998 height 458
click at [584, 398] on div "Add Column" at bounding box center [555, 339] width 998 height 458
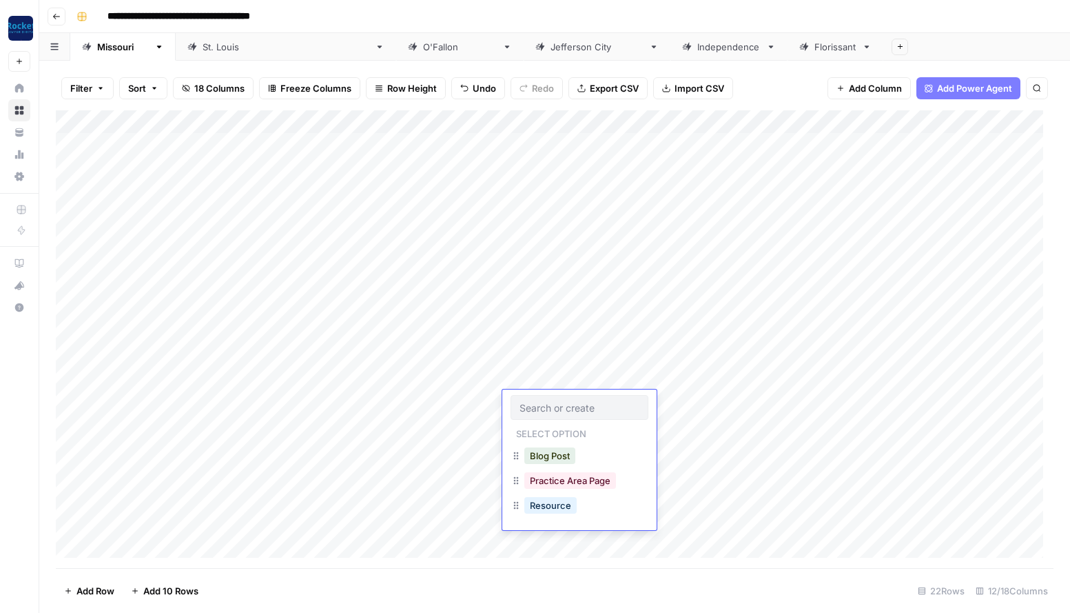
click at [440, 412] on div "Add Column" at bounding box center [555, 339] width 998 height 458
click at [585, 427] on div "Add Column" at bounding box center [555, 339] width 998 height 458
click at [462, 428] on div "Add Column" at bounding box center [555, 339] width 998 height 458
click at [607, 451] on div "Add Column" at bounding box center [555, 339] width 998 height 458
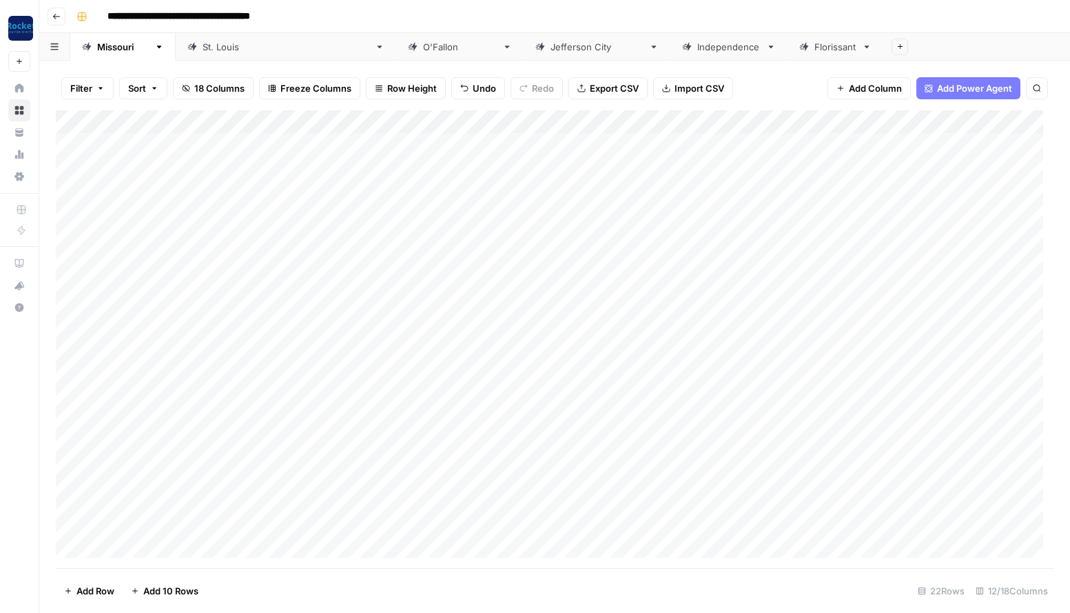
click at [607, 451] on div "Add Column" at bounding box center [555, 339] width 998 height 458
click at [462, 453] on div "Add Column" at bounding box center [555, 339] width 998 height 458
click at [612, 477] on div "Add Column" at bounding box center [555, 339] width 998 height 458
click at [464, 476] on div "Add Column" at bounding box center [555, 339] width 998 height 458
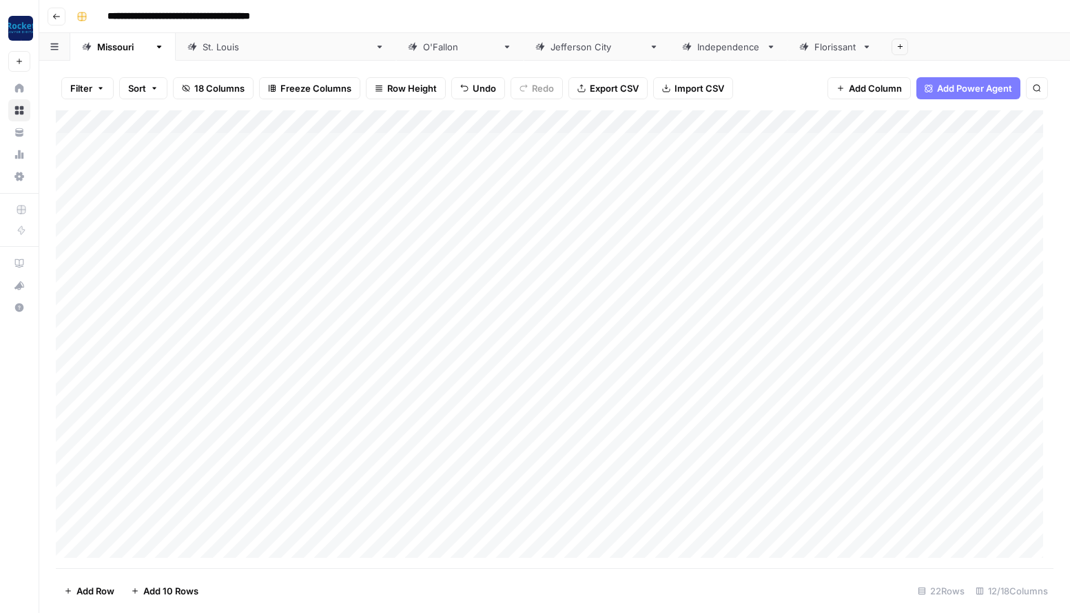
click at [600, 502] on div "Add Column" at bounding box center [555, 339] width 998 height 458
click at [471, 491] on div "Add Column" at bounding box center [555, 339] width 998 height 458
click at [611, 519] on div "Add Column" at bounding box center [555, 339] width 998 height 458
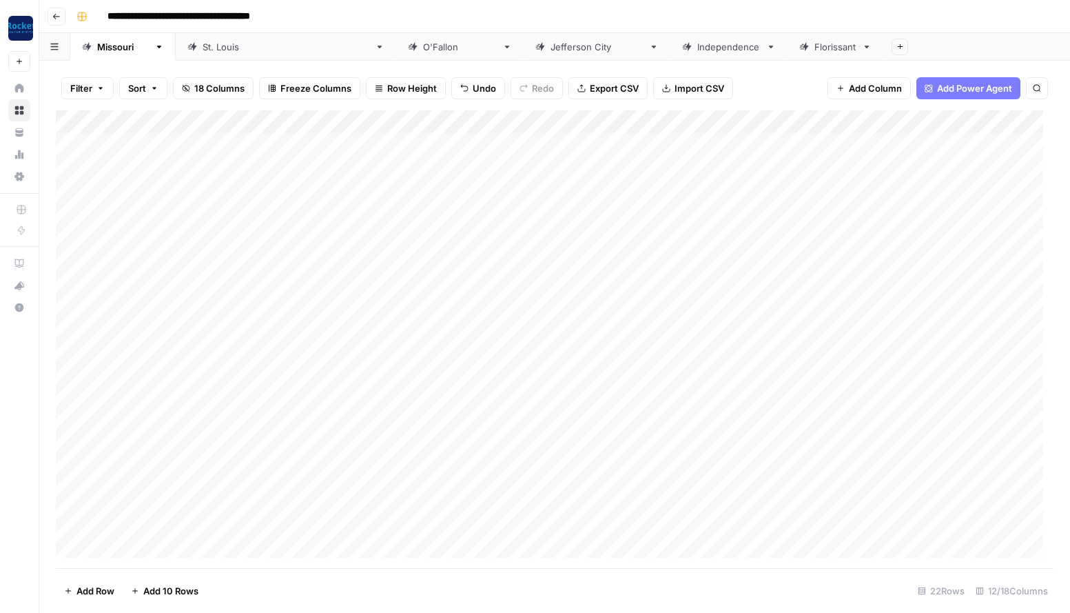
click at [449, 498] on div "Add Column" at bounding box center [555, 339] width 998 height 458
click at [592, 551] on div "Add Column" at bounding box center [555, 339] width 998 height 458
click at [464, 470] on div "Add Column" at bounding box center [555, 339] width 998 height 458
click at [940, 141] on div "Add Column" at bounding box center [555, 339] width 998 height 458
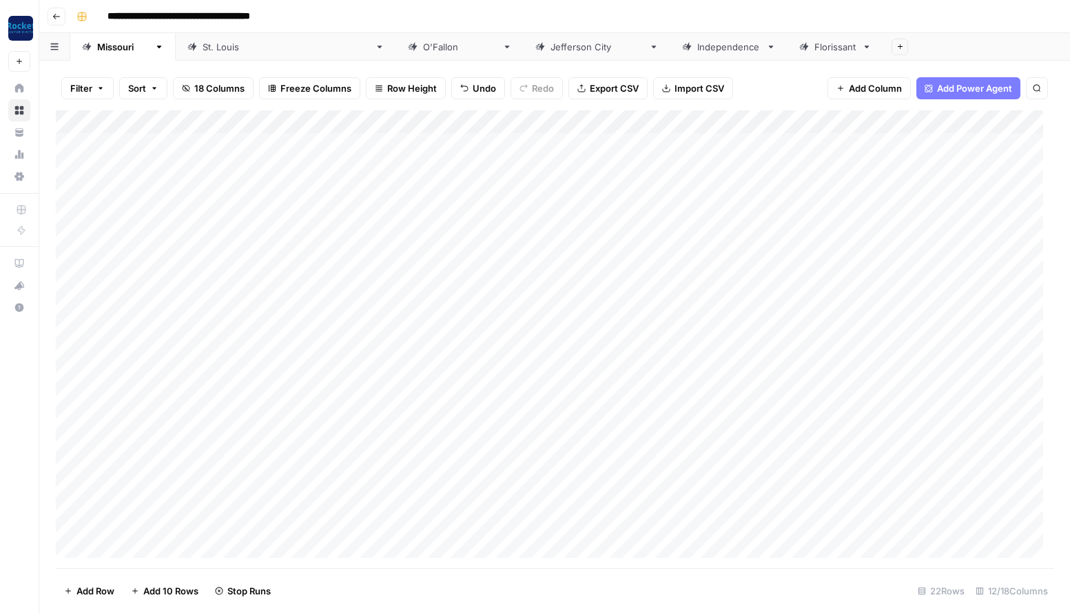
click at [939, 167] on div "Add Column" at bounding box center [555, 339] width 998 height 458
click at [941, 189] on div "Add Column" at bounding box center [555, 339] width 998 height 458
click at [942, 212] on div "Add Column" at bounding box center [555, 339] width 998 height 458
click at [941, 240] on div "Add Column" at bounding box center [555, 339] width 998 height 458
click at [941, 259] on div "Add Column" at bounding box center [555, 339] width 998 height 458
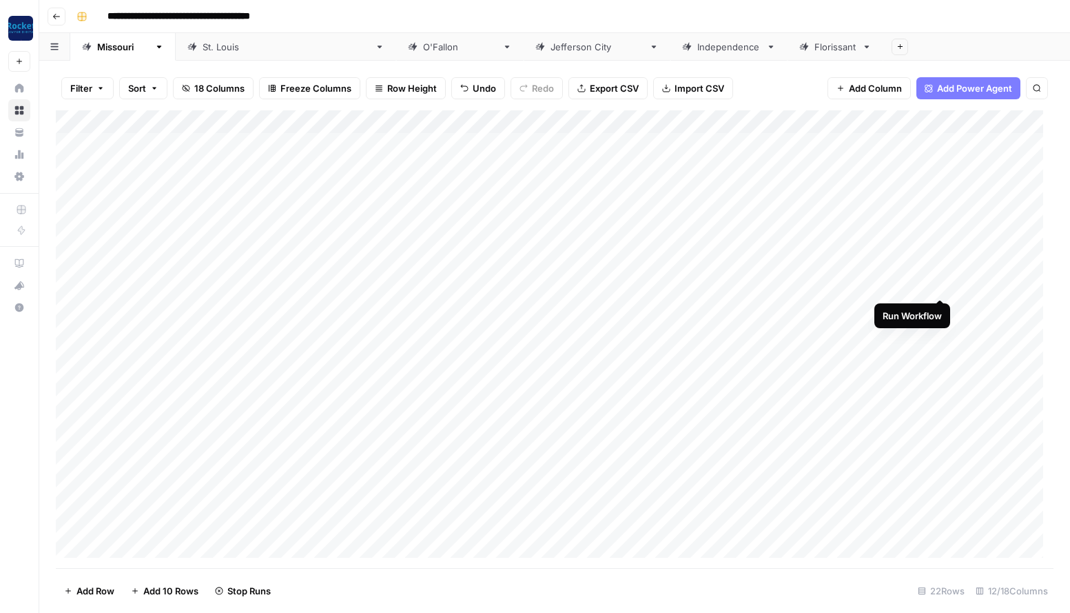
click at [942, 285] on div "Add Column" at bounding box center [555, 339] width 998 height 458
click at [941, 307] on div "Add Column" at bounding box center [555, 339] width 998 height 458
click at [941, 331] on div "Add Column" at bounding box center [555, 339] width 998 height 458
click at [942, 351] on div "Add Column" at bounding box center [555, 339] width 998 height 458
click at [131, 378] on div "Add Column" at bounding box center [555, 339] width 998 height 458
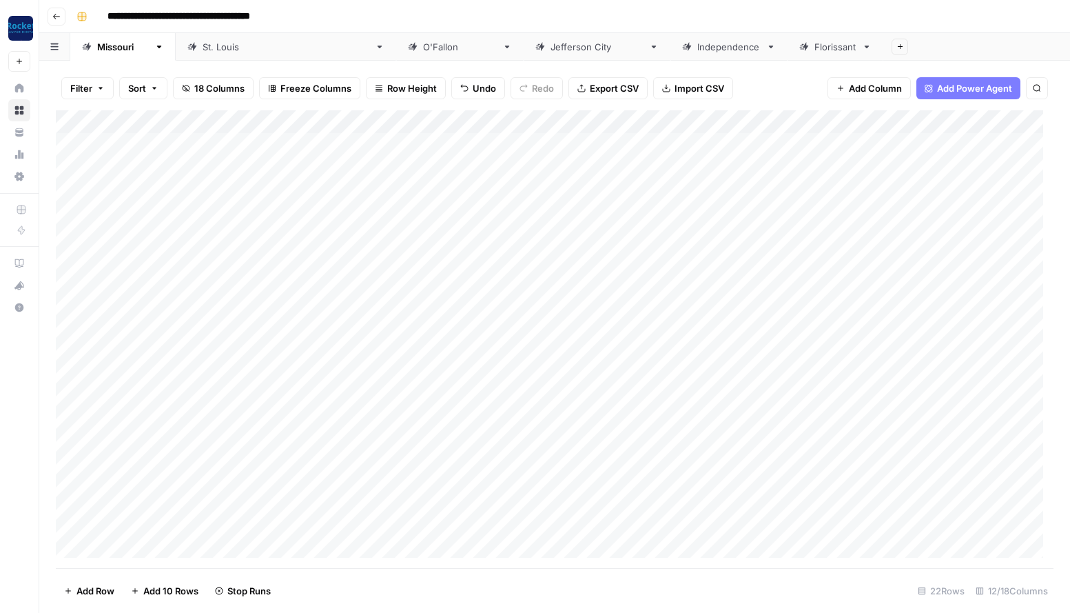
click at [131, 378] on div "Add Column" at bounding box center [555, 339] width 998 height 458
type textarea "**********"
click at [553, 379] on div "Add Column" at bounding box center [555, 339] width 998 height 458
click at [557, 427] on button "Blog Post" at bounding box center [549, 432] width 51 height 17
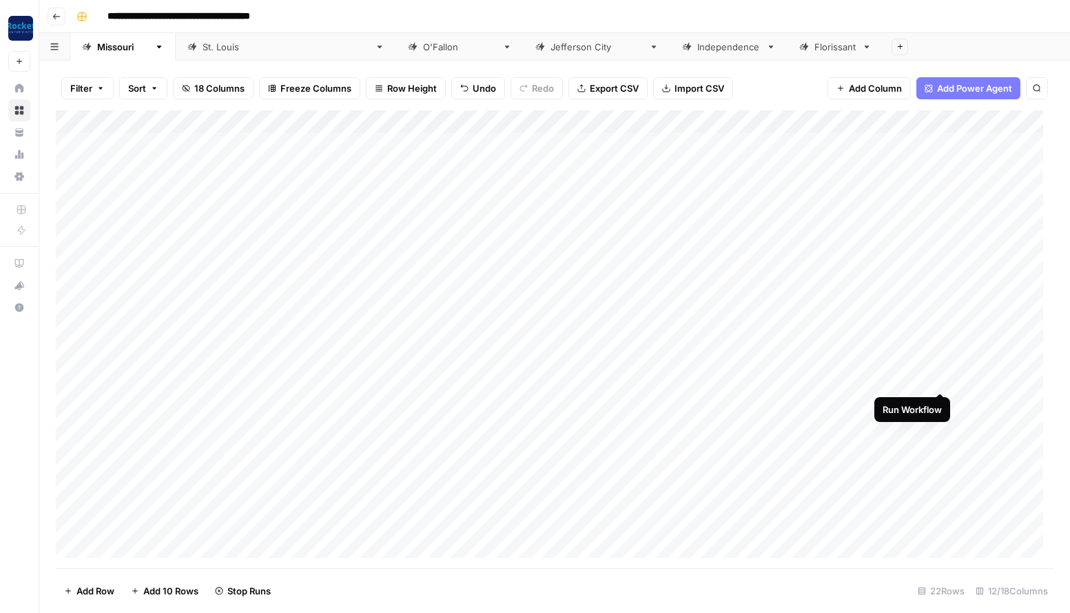
click at [941, 378] on div "Add Column" at bounding box center [555, 339] width 998 height 458
click at [135, 403] on div "Add Column" at bounding box center [555, 339] width 998 height 458
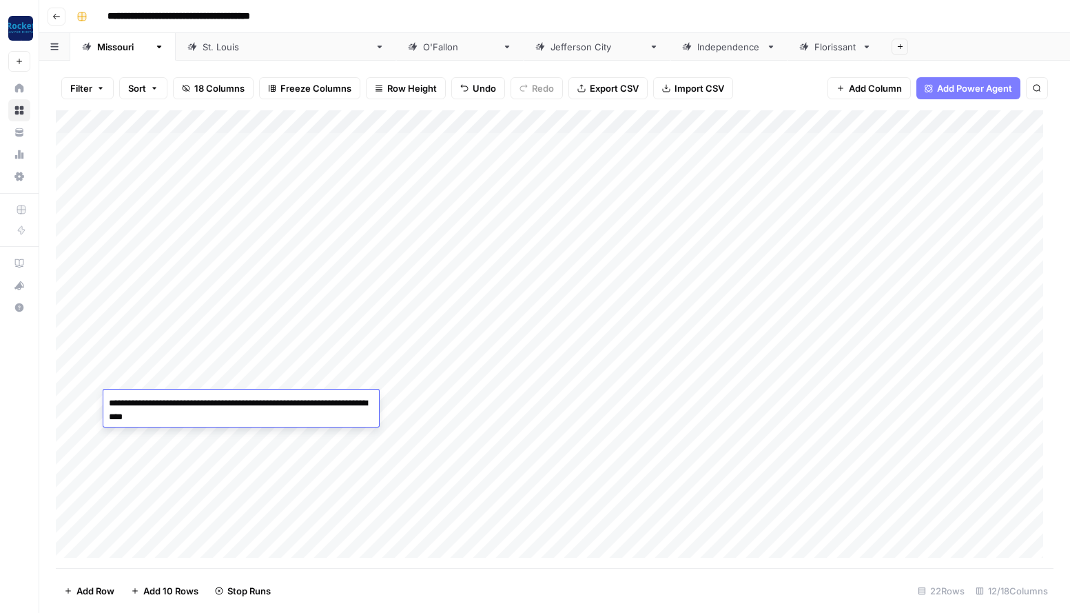
type textarea "**********"
click at [539, 403] on div "Add Column" at bounding box center [555, 339] width 998 height 458
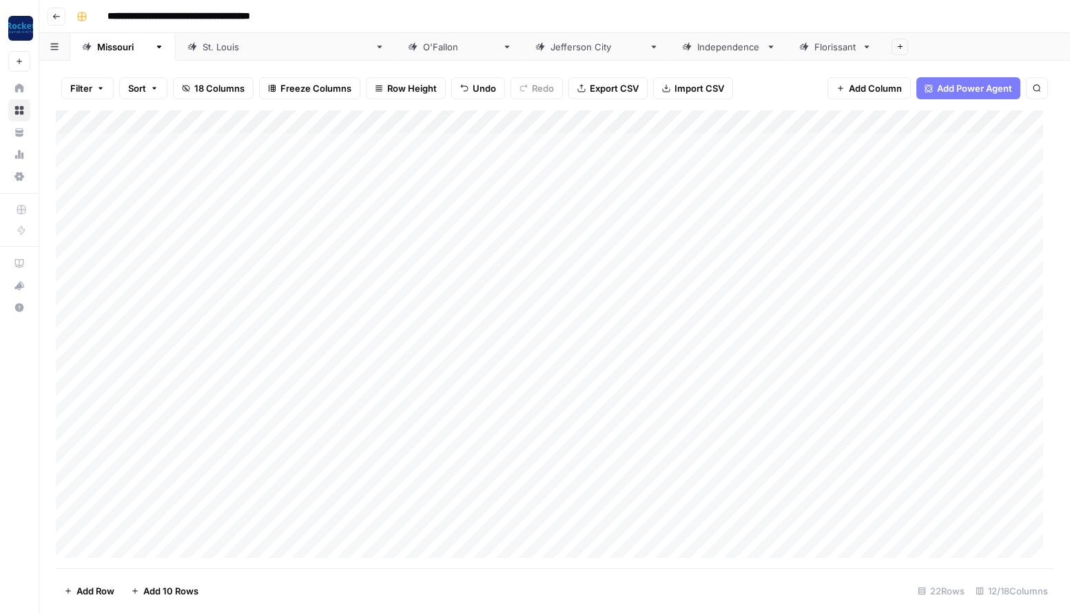
click at [539, 403] on div "Add Column" at bounding box center [555, 339] width 998 height 458
click at [551, 453] on button "Blog Post" at bounding box center [549, 455] width 51 height 17
click at [940, 399] on div "Add Column" at bounding box center [555, 339] width 998 height 458
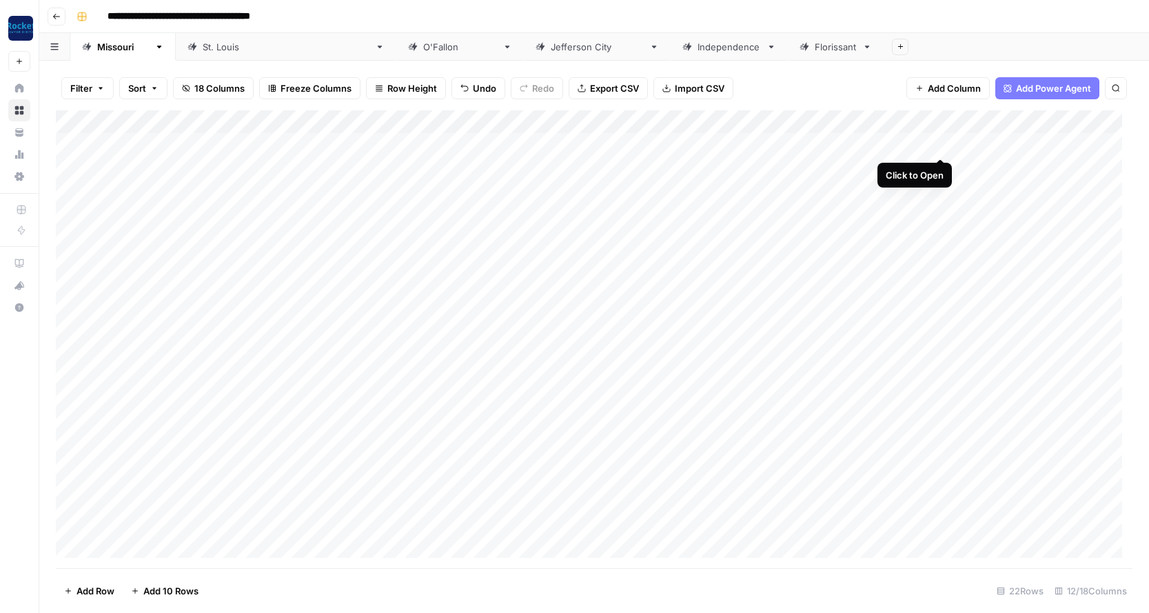
click at [939, 141] on div "Add Column" at bounding box center [594, 339] width 1076 height 458
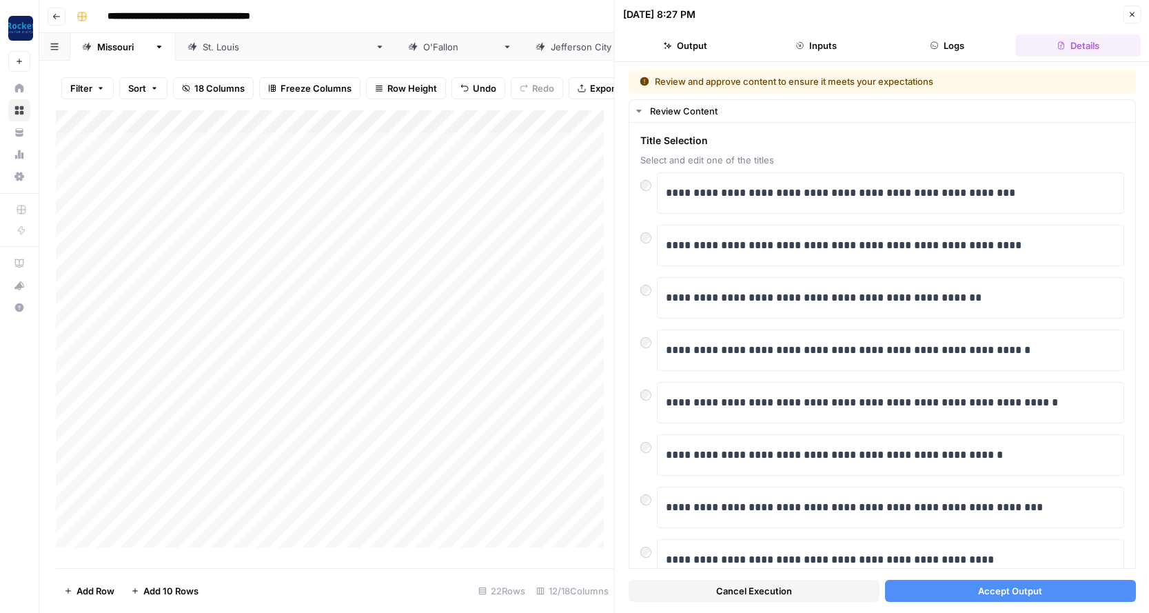
click at [1036, 585] on button "Accept Output" at bounding box center [1009, 591] width 251 height 22
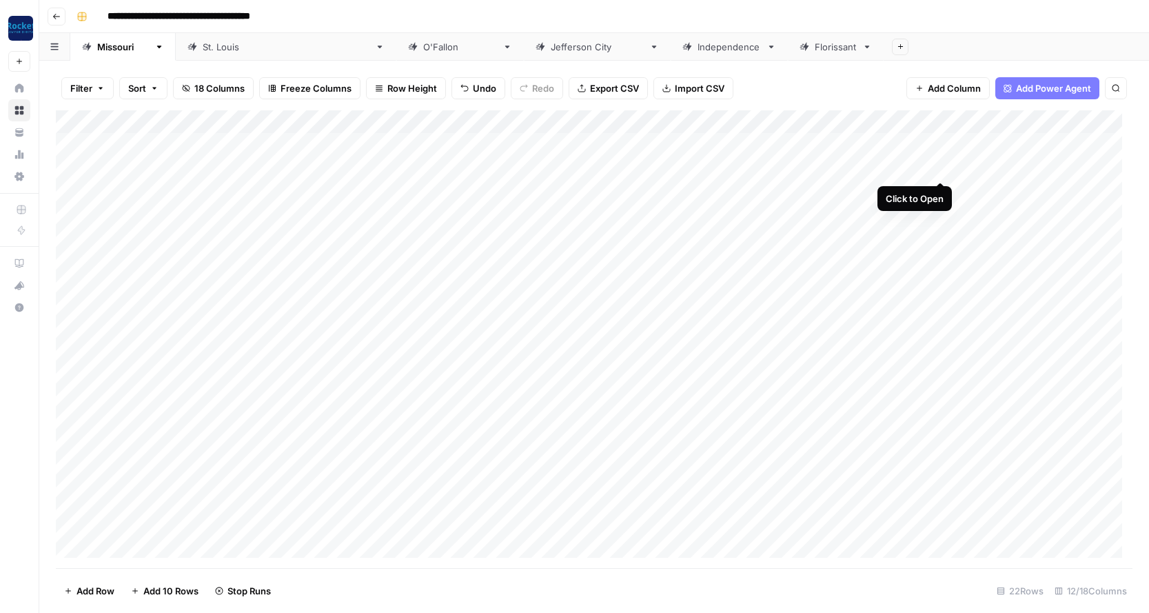
click at [941, 165] on div "Add Column" at bounding box center [594, 339] width 1076 height 458
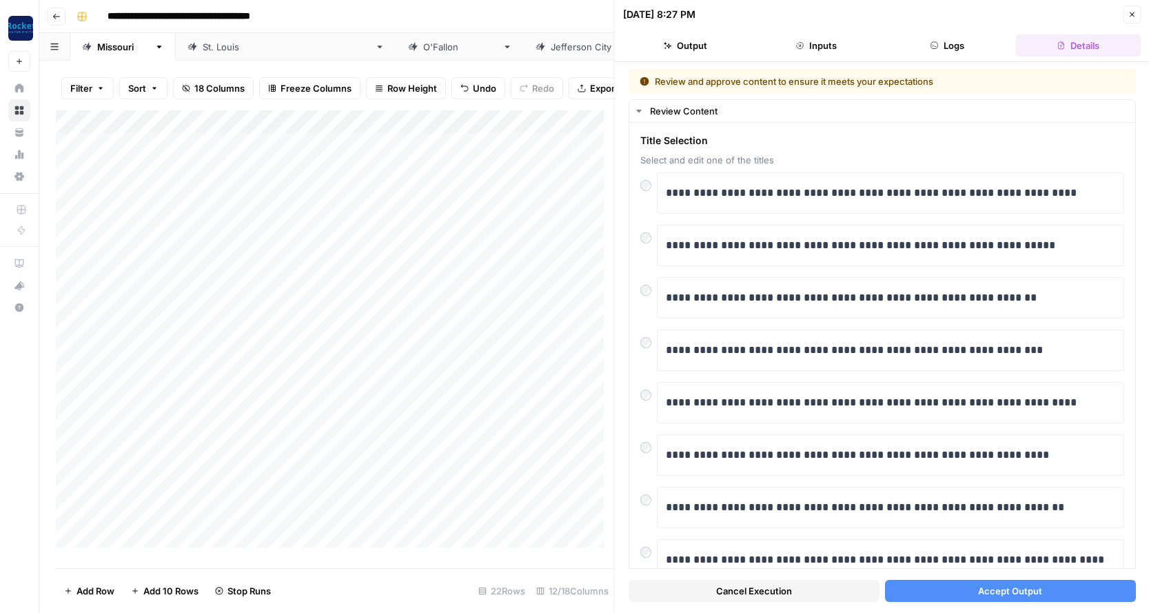
click at [1025, 596] on span "Accept Output" at bounding box center [1010, 591] width 64 height 14
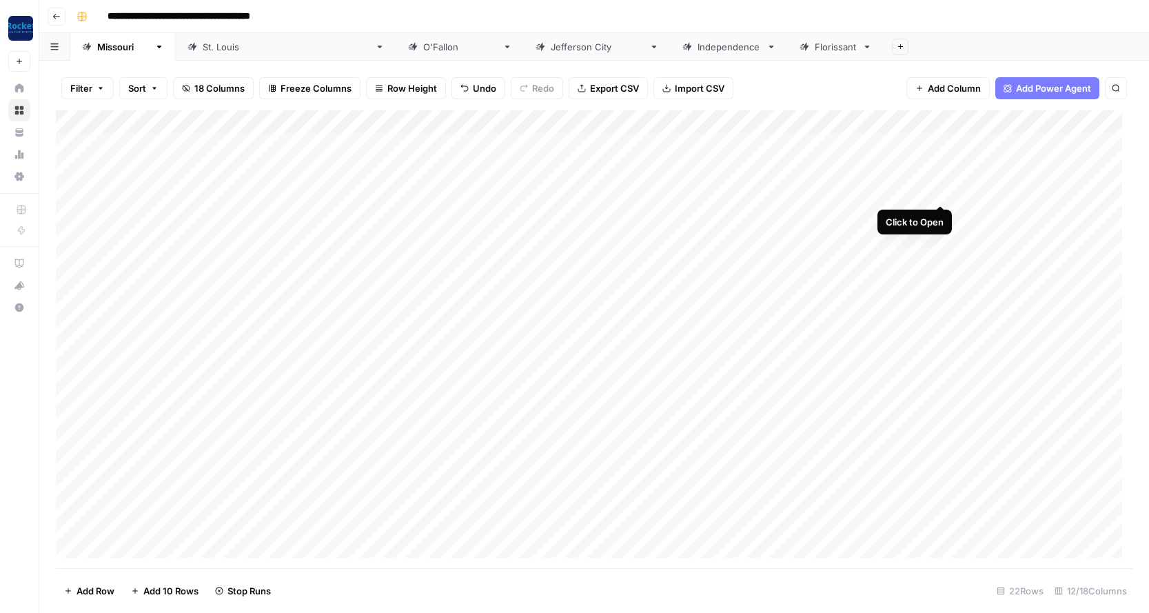
click at [941, 191] on div "Add Column" at bounding box center [594, 339] width 1076 height 458
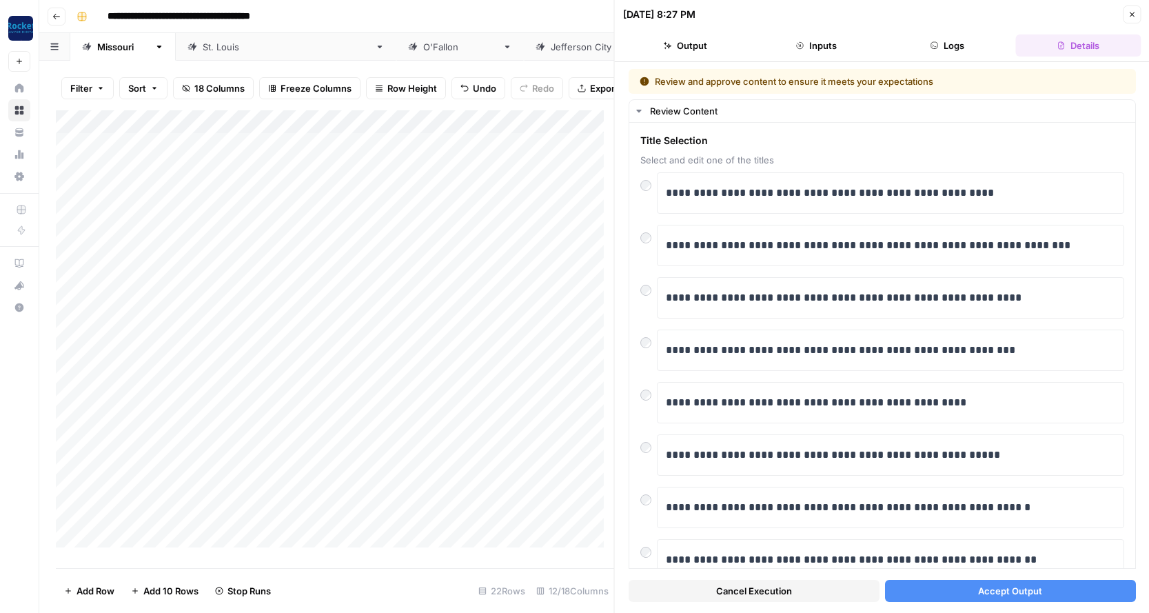
click at [1031, 590] on span "Accept Output" at bounding box center [1010, 591] width 64 height 14
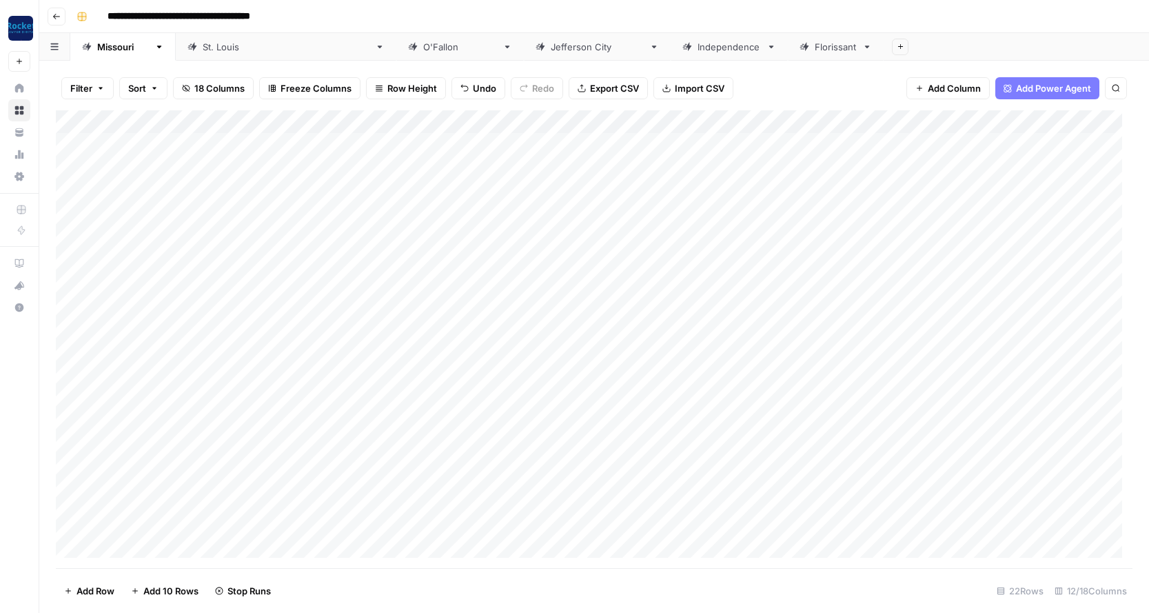
click at [940, 212] on div "Add Column" at bounding box center [594, 339] width 1076 height 458
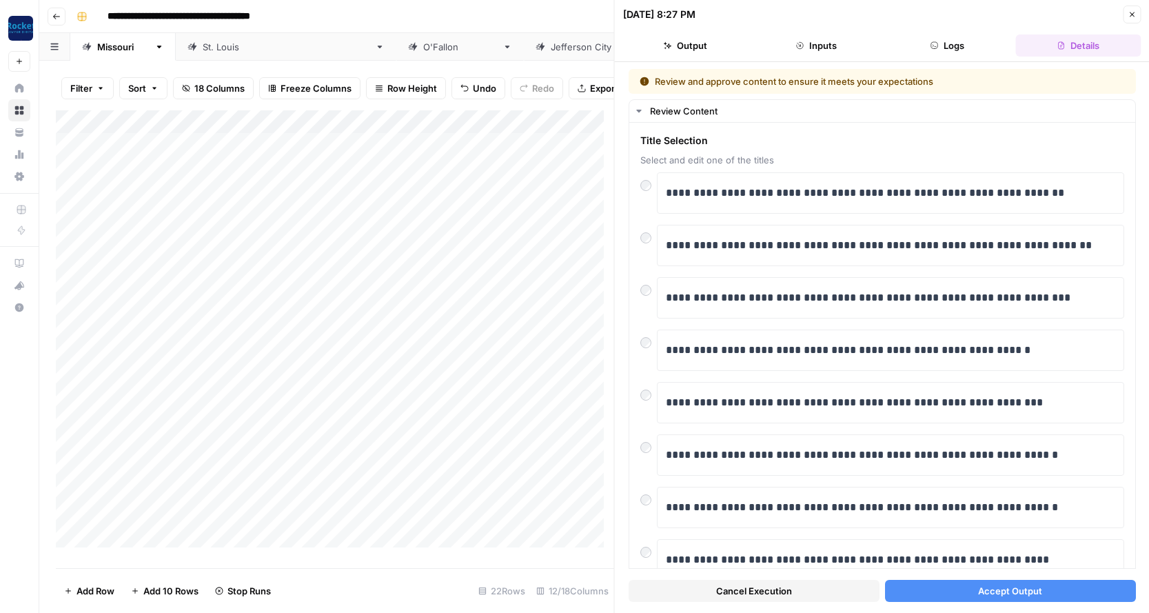
click at [978, 588] on span "Accept Output" at bounding box center [1010, 591] width 64 height 14
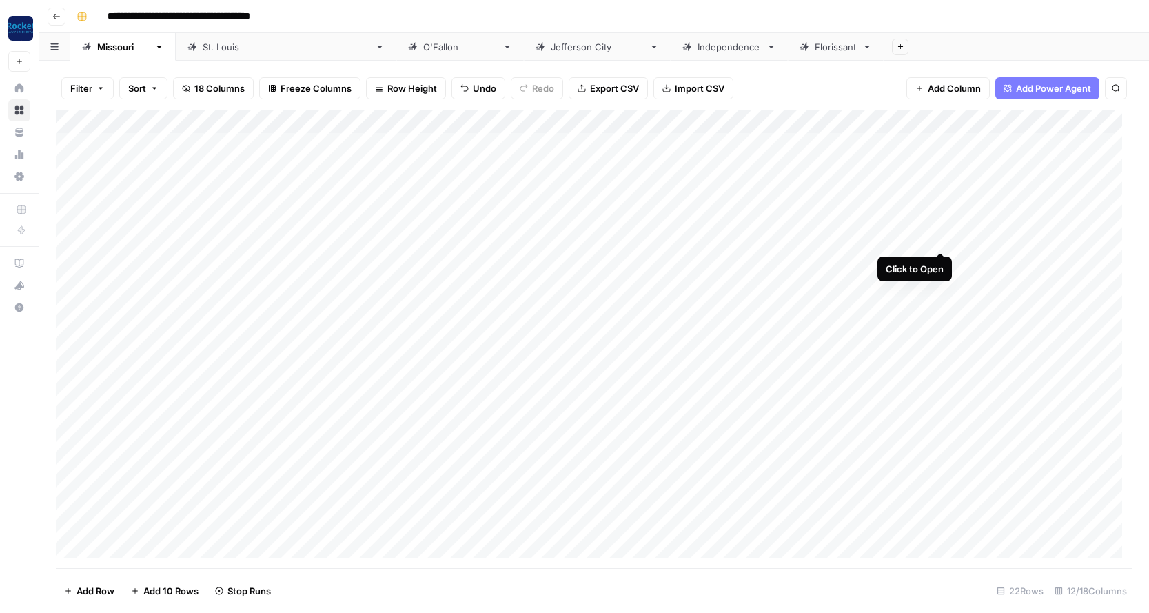
click at [940, 236] on div "Add Column" at bounding box center [594, 339] width 1076 height 458
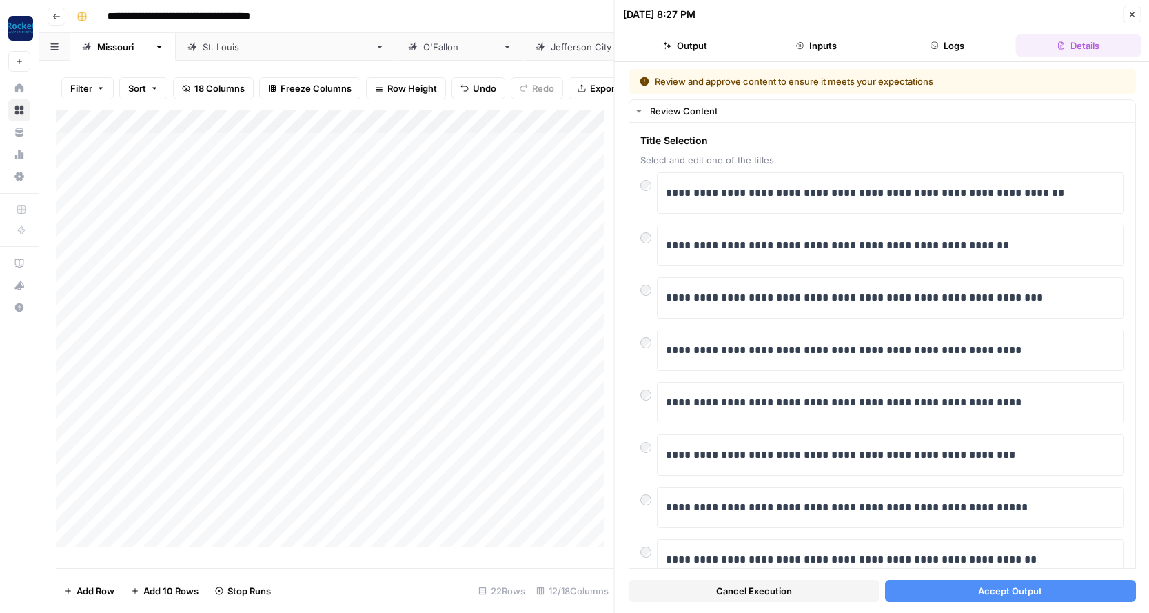
click at [978, 589] on span "Accept Output" at bounding box center [1010, 591] width 64 height 14
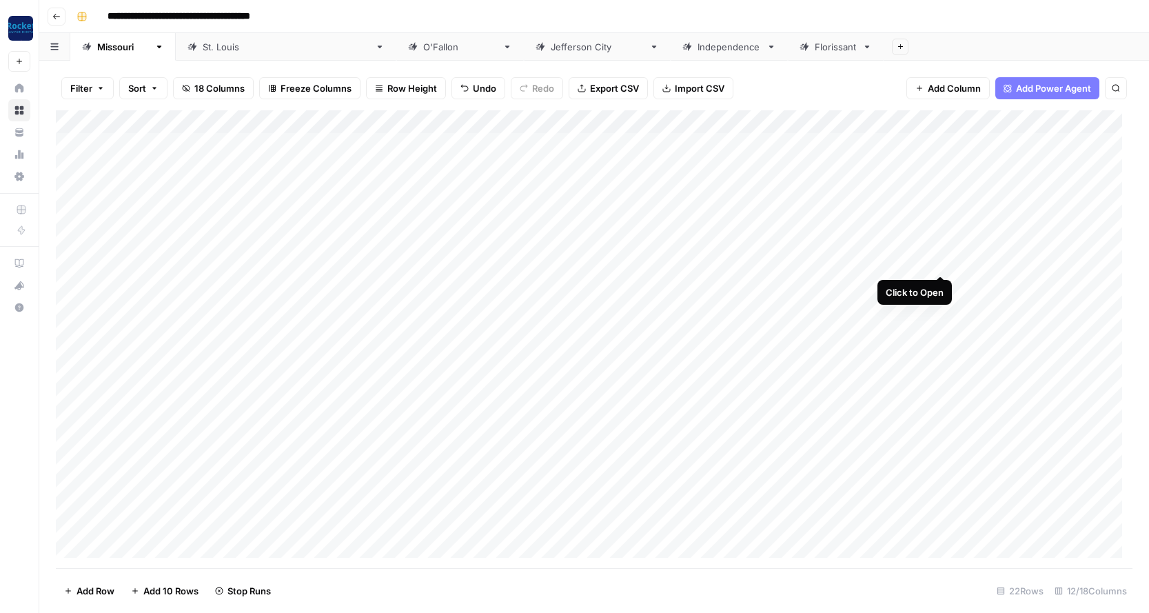
click at [940, 256] on div "Add Column" at bounding box center [594, 339] width 1076 height 458
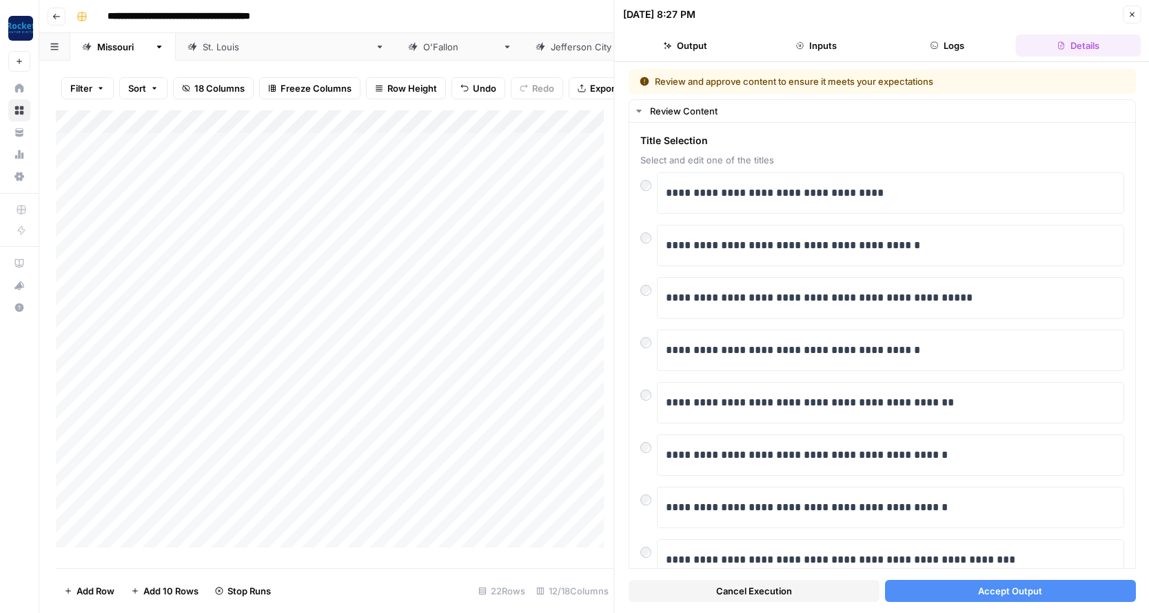
click at [1008, 587] on span "Accept Output" at bounding box center [1010, 591] width 64 height 14
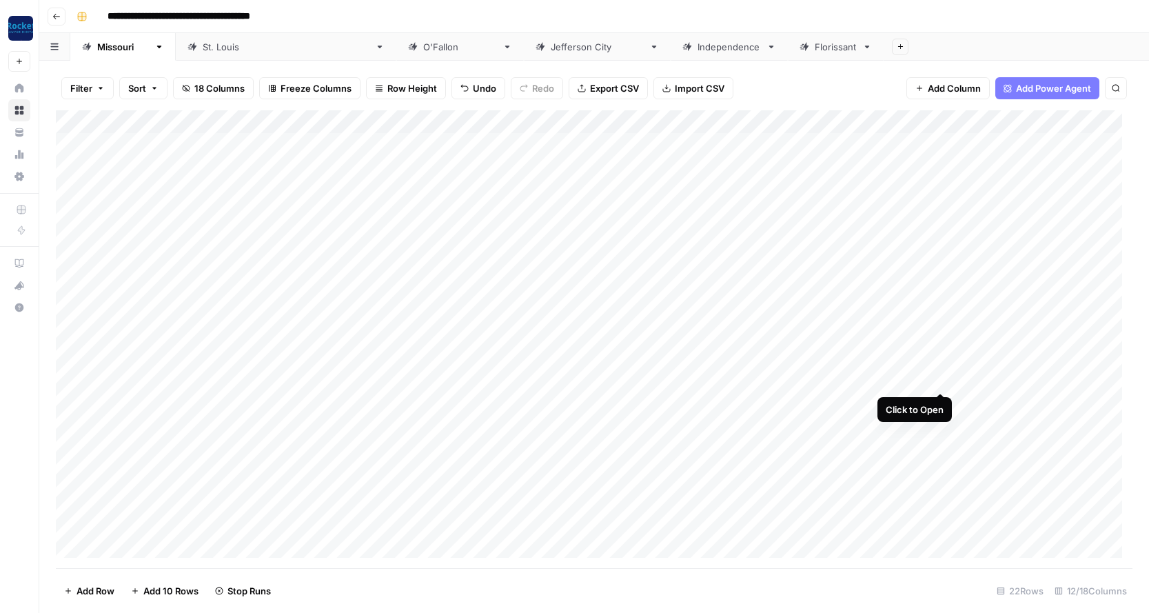
click at [941, 378] on div "Add Column" at bounding box center [594, 339] width 1076 height 458
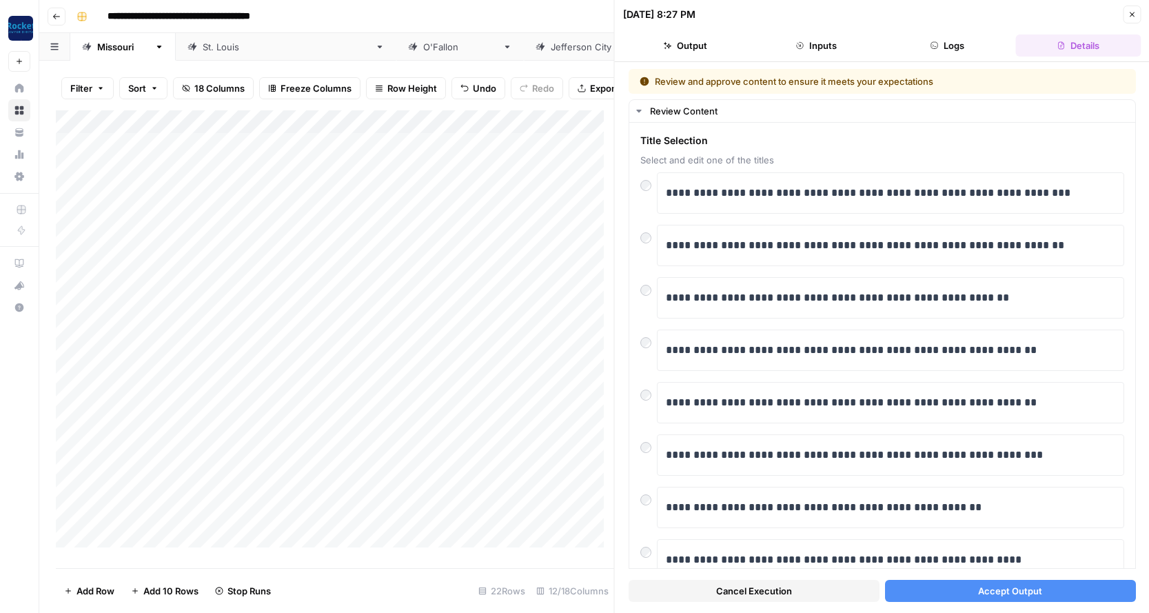
click at [1005, 589] on span "Accept Output" at bounding box center [1010, 591] width 64 height 14
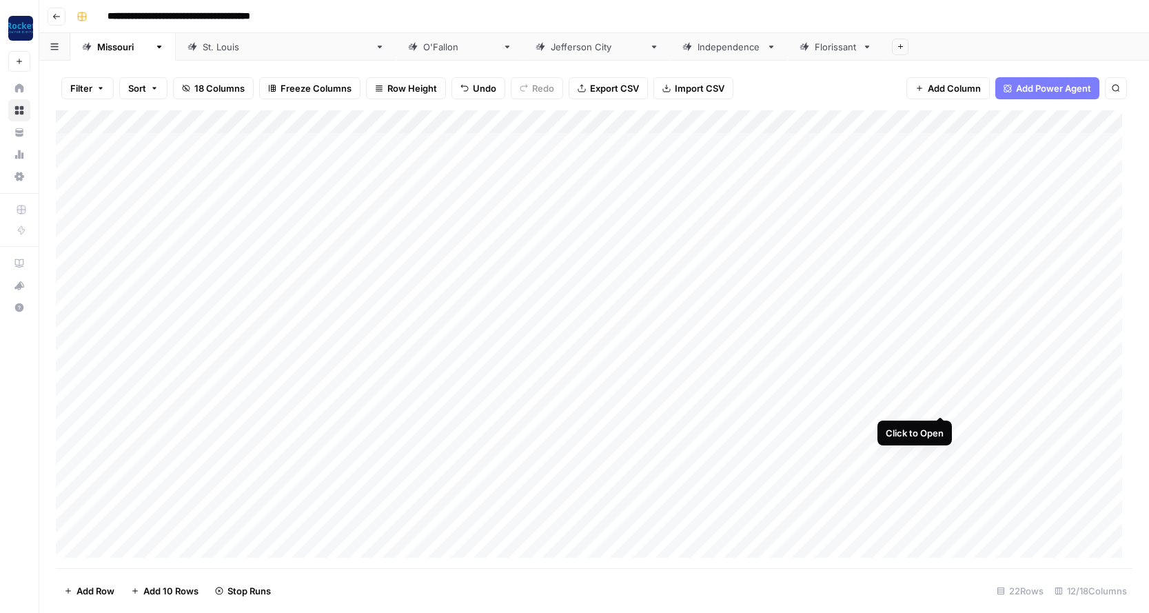
click at [941, 400] on div "Add Column" at bounding box center [594, 339] width 1076 height 458
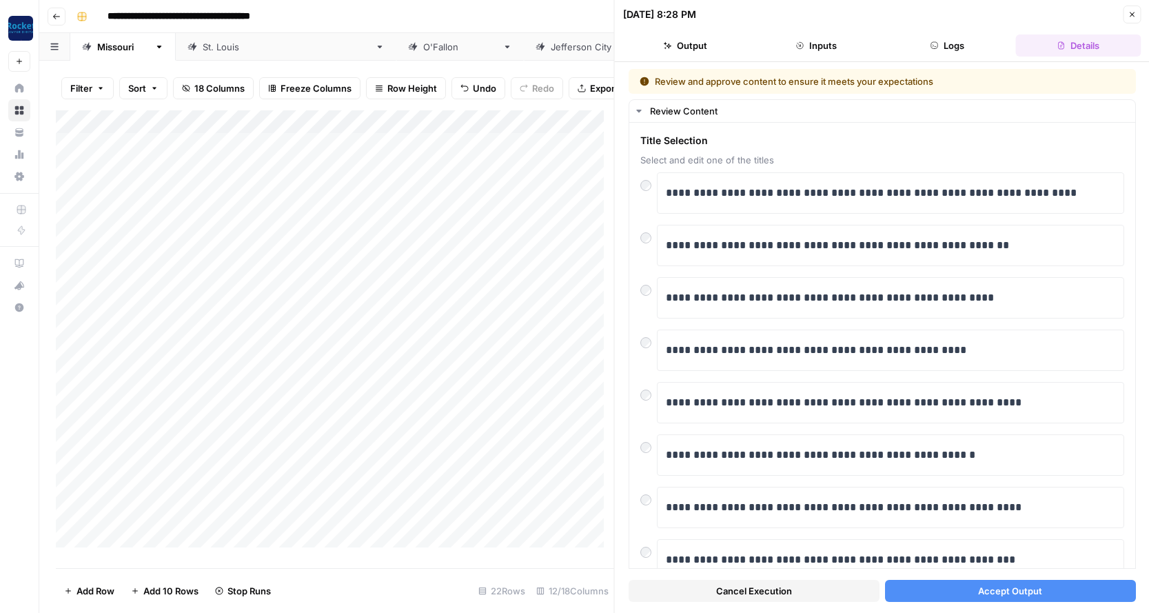
click at [967, 586] on button "Accept Output" at bounding box center [1009, 591] width 251 height 22
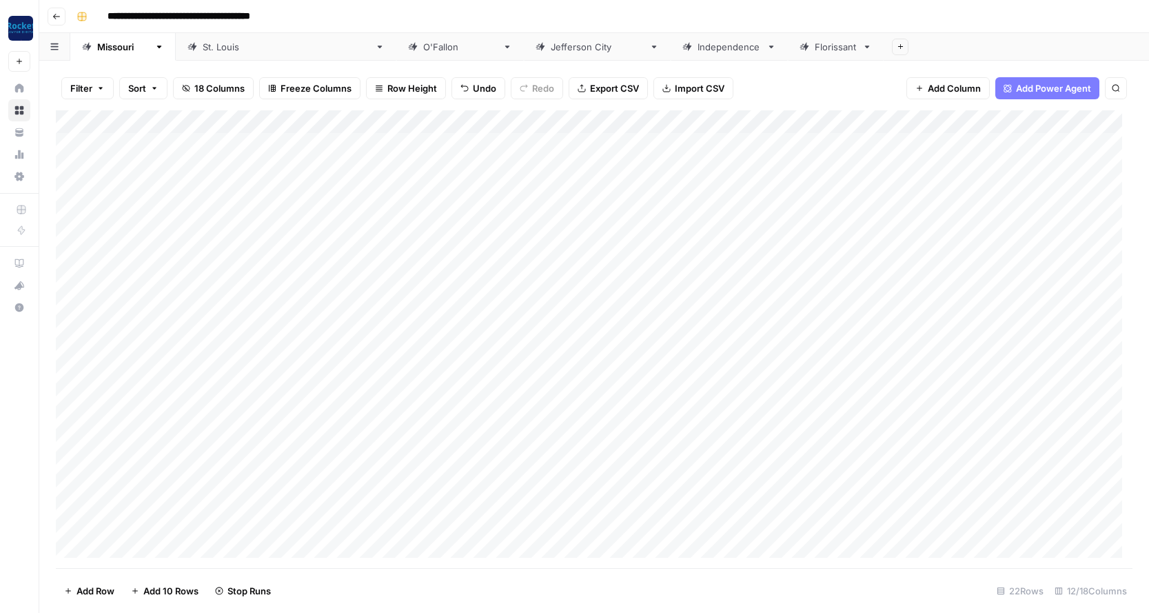
click at [130, 422] on div "Add Column" at bounding box center [594, 339] width 1076 height 458
type textarea "**********"
click at [545, 427] on div "Add Column" at bounding box center [594, 339] width 1076 height 458
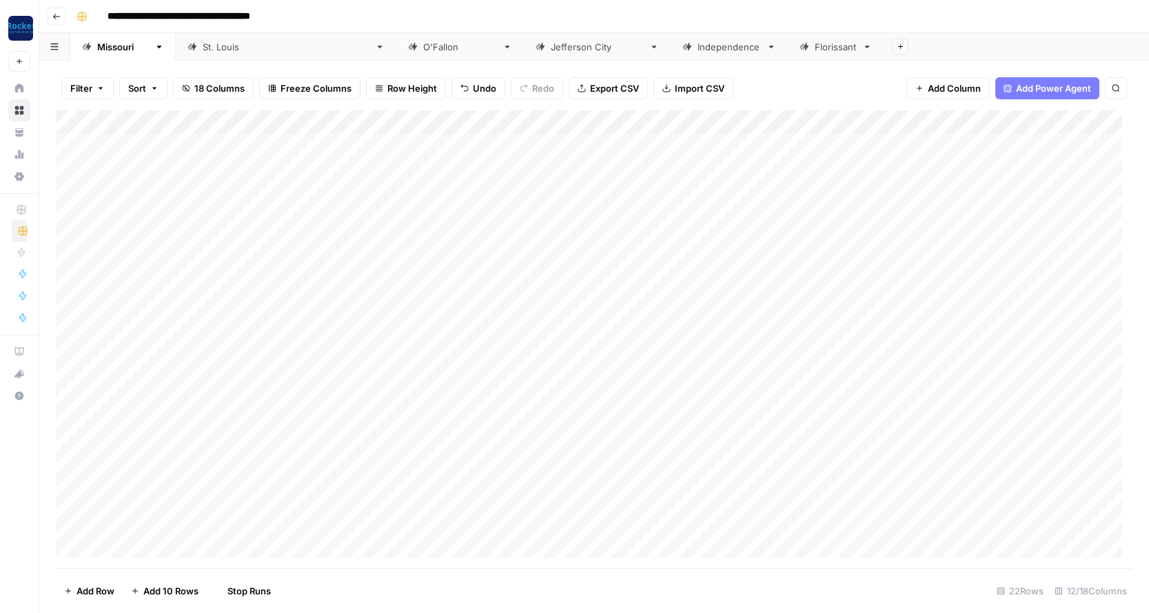
click at [545, 427] on div "Add Column" at bounding box center [594, 339] width 1076 height 458
click at [551, 479] on button "Blog Post" at bounding box center [549, 479] width 51 height 17
click at [570, 451] on div "Add Column" at bounding box center [594, 339] width 1076 height 458
click at [557, 502] on button "Blog Post" at bounding box center [549, 502] width 51 height 17
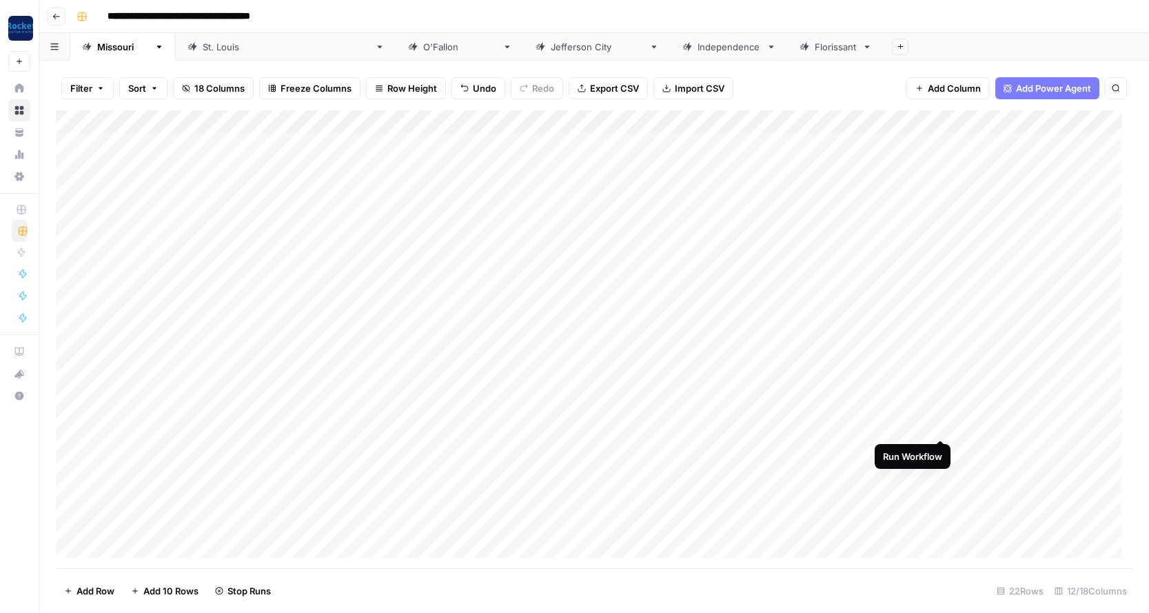
click at [940, 425] on div "Add Column" at bounding box center [594, 339] width 1076 height 458
click at [939, 449] on div "Add Column" at bounding box center [594, 339] width 1076 height 458
click at [939, 164] on div "Add Column" at bounding box center [594, 339] width 1076 height 458
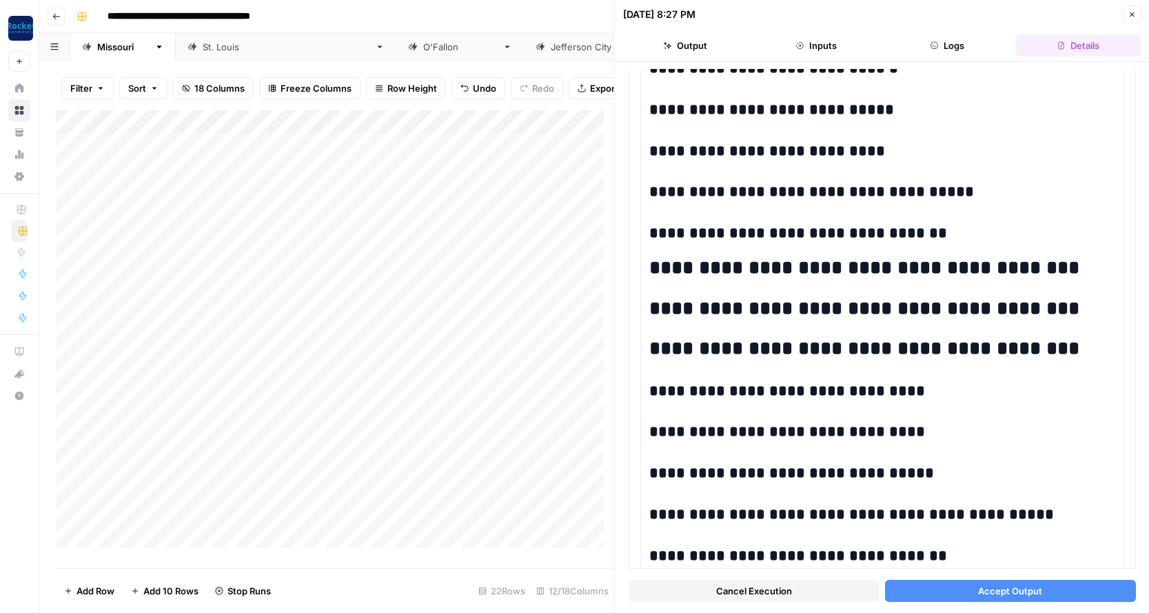
scroll to position [431, 0]
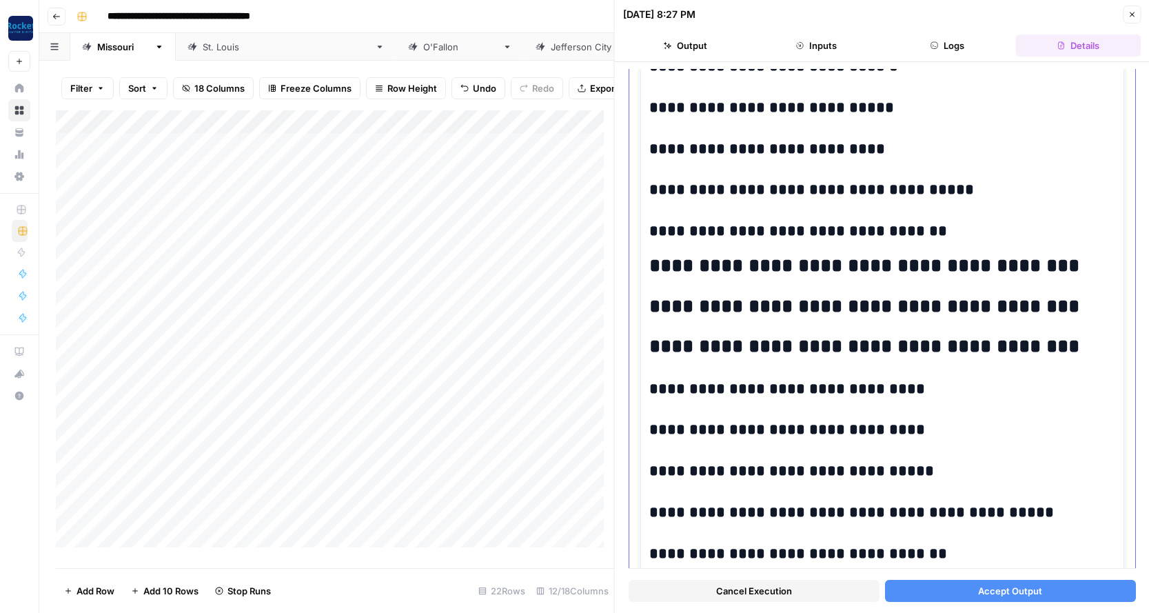
drag, startPoint x: 1064, startPoint y: 306, endPoint x: 651, endPoint y: 310, distance: 412.8
click at [651, 310] on h2 "**********" at bounding box center [877, 307] width 456 height 22
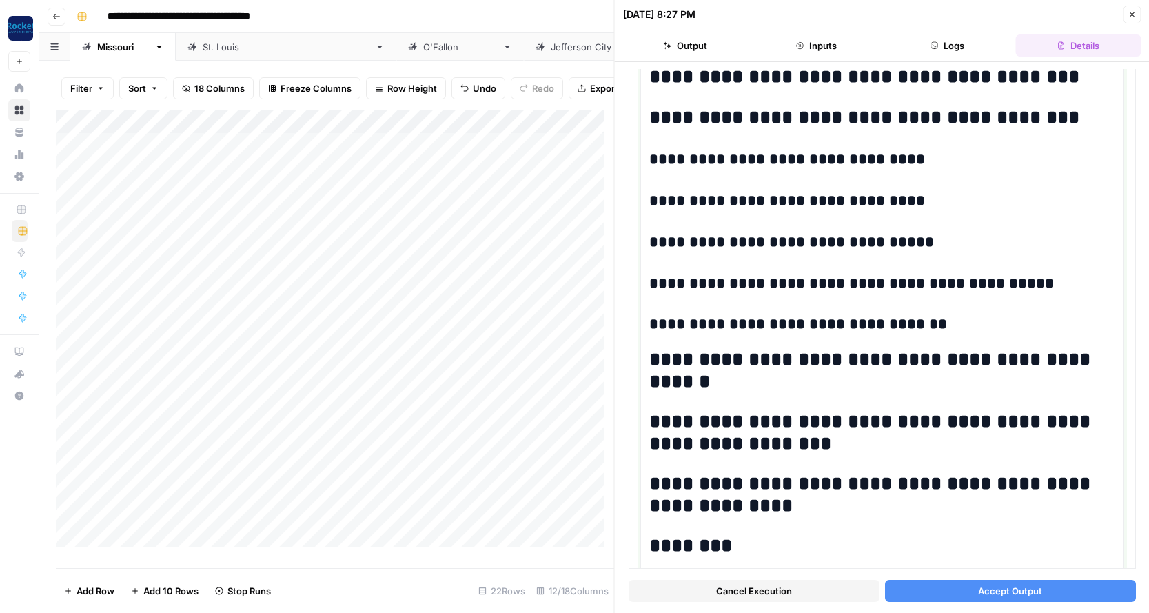
scroll to position [629, 0]
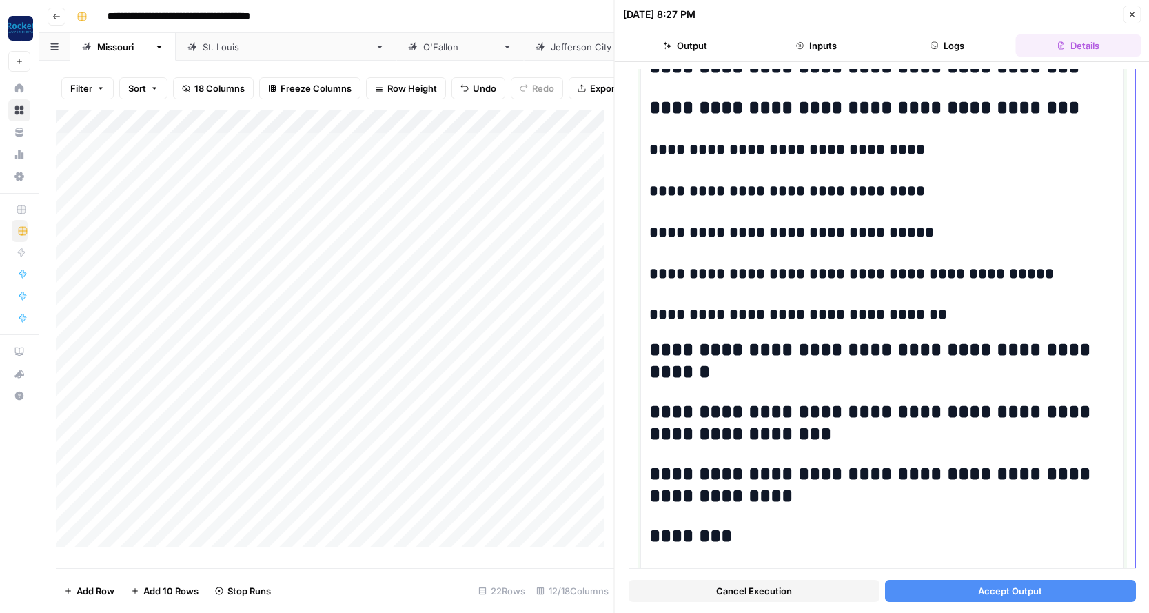
drag, startPoint x: 728, startPoint y: 369, endPoint x: 642, endPoint y: 353, distance: 88.3
click at [642, 353] on div "**********" at bounding box center [882, 316] width 484 height 1547
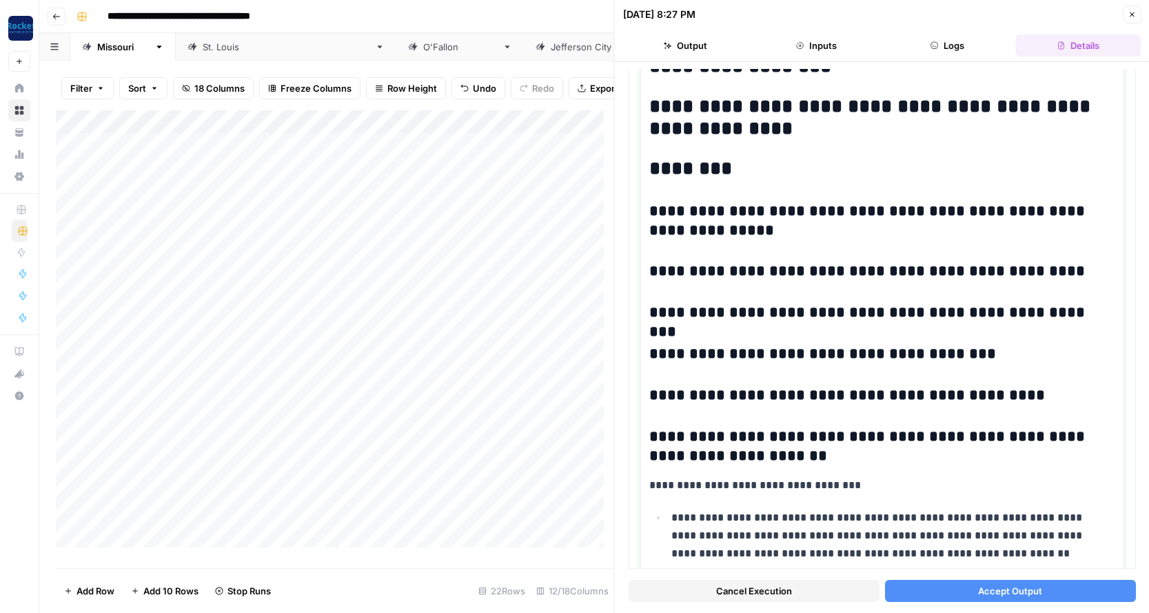
scroll to position [943, 0]
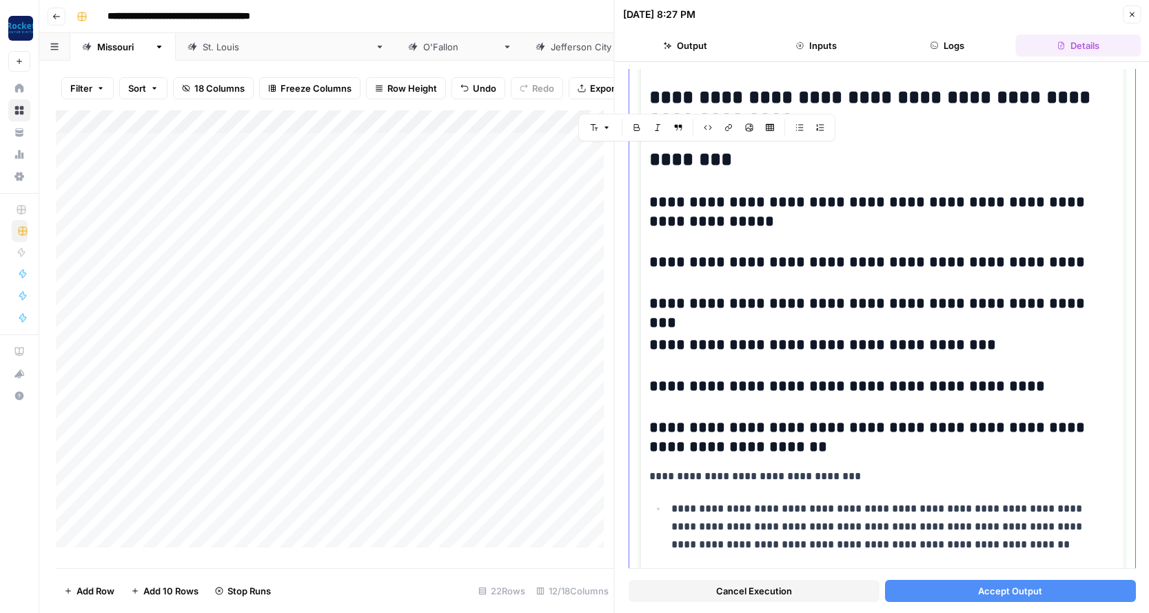
drag, startPoint x: 774, startPoint y: 447, endPoint x: 648, endPoint y: 154, distance: 318.6
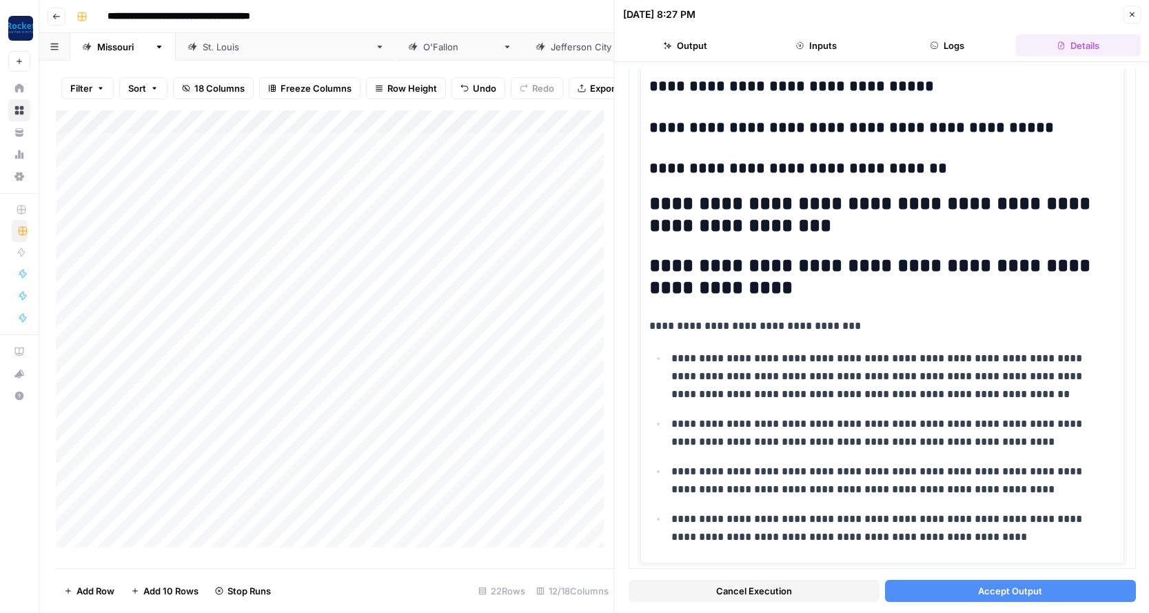
scroll to position [812, 0]
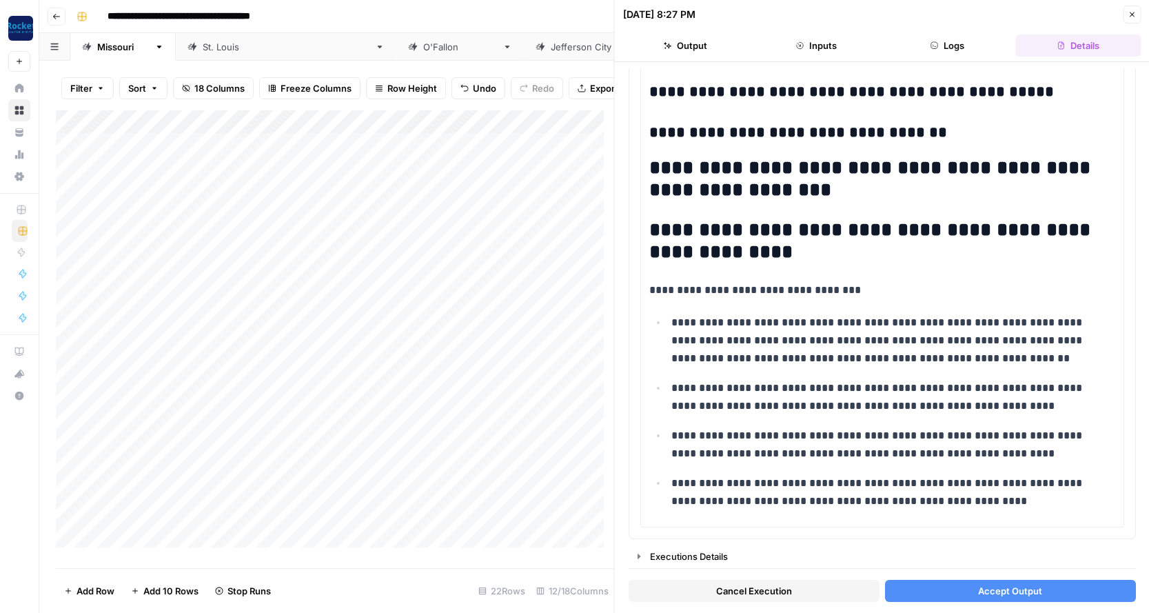
click at [1021, 591] on span "Accept Output" at bounding box center [1010, 591] width 64 height 14
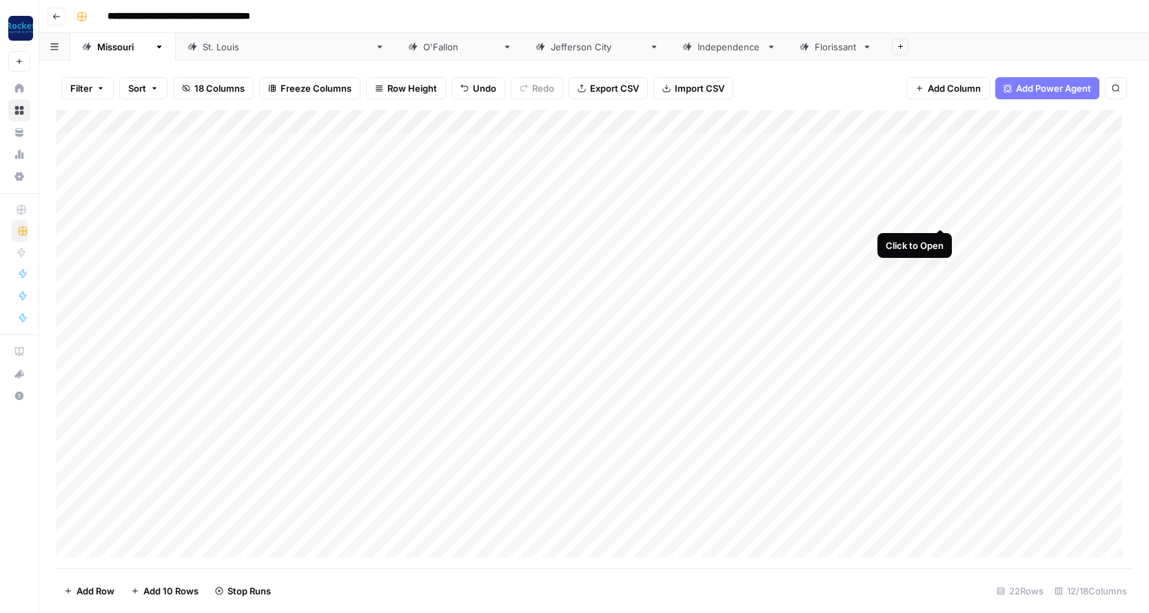
click at [941, 214] on div "Add Column" at bounding box center [594, 339] width 1076 height 458
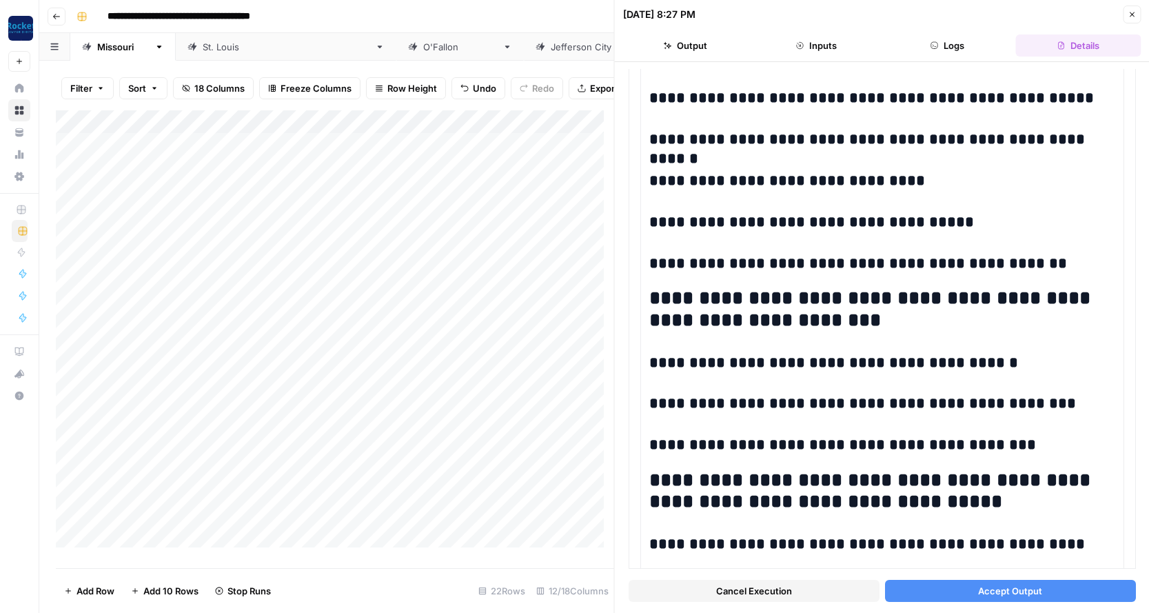
scroll to position [389, 0]
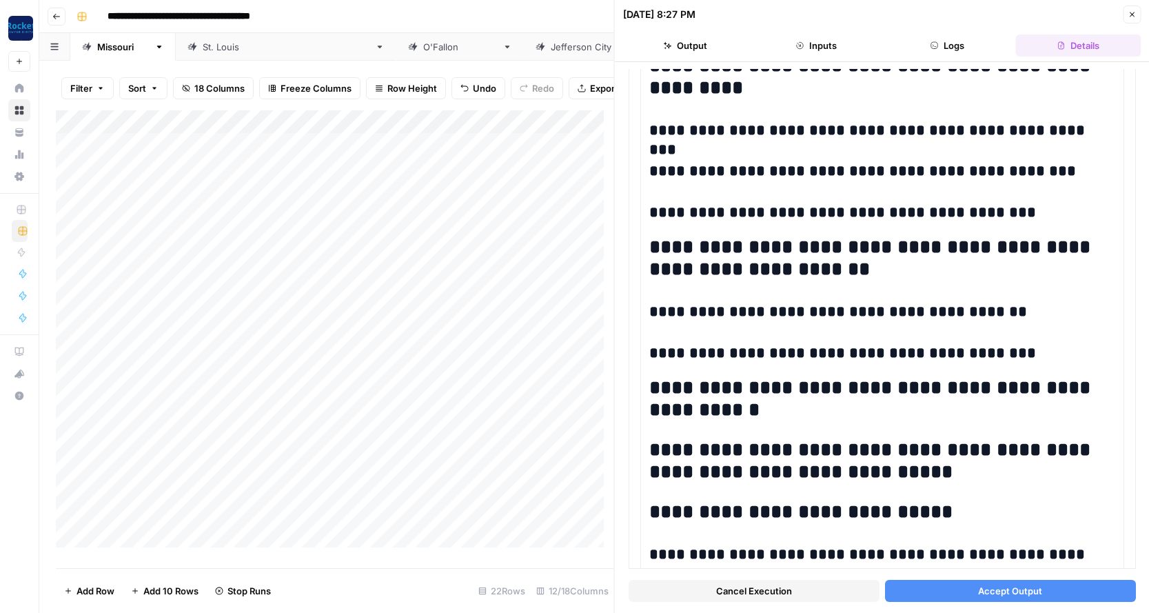
scroll to position [1096, 0]
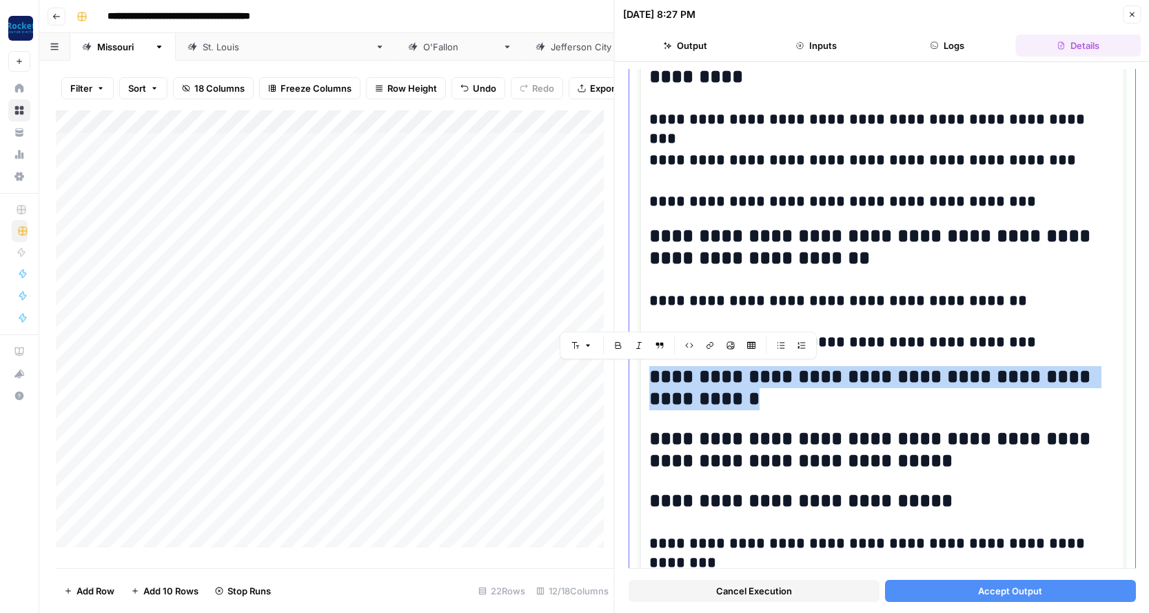
drag, startPoint x: 728, startPoint y: 401, endPoint x: 651, endPoint y: 376, distance: 81.3
click at [651, 376] on h2 "**********" at bounding box center [877, 388] width 456 height 44
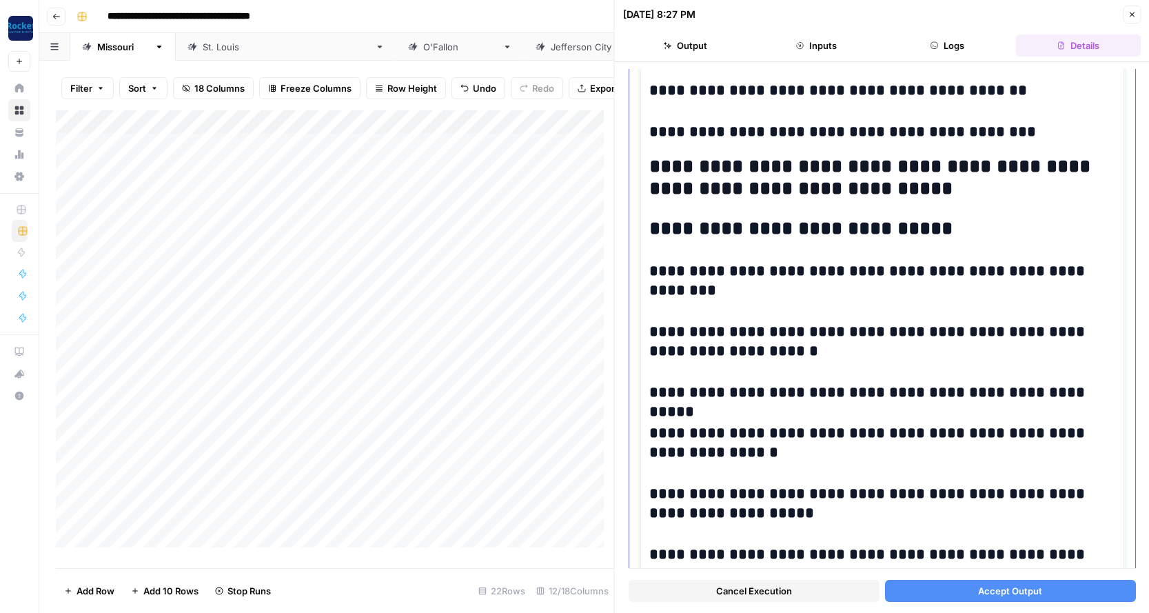
scroll to position [1335, 0]
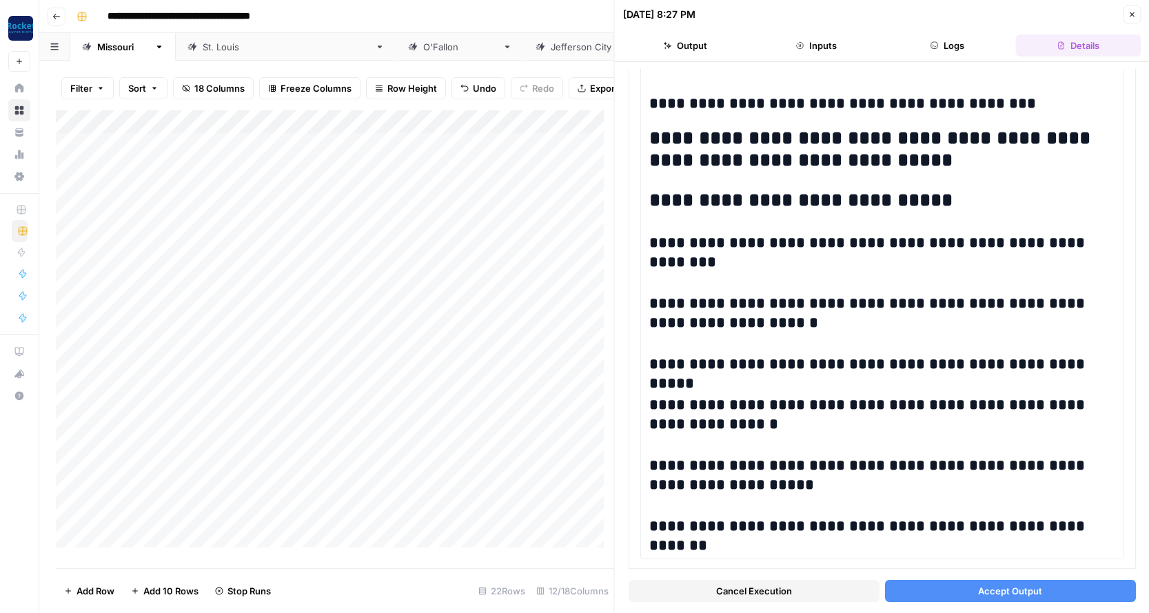
click at [995, 585] on span "Accept Output" at bounding box center [1010, 591] width 64 height 14
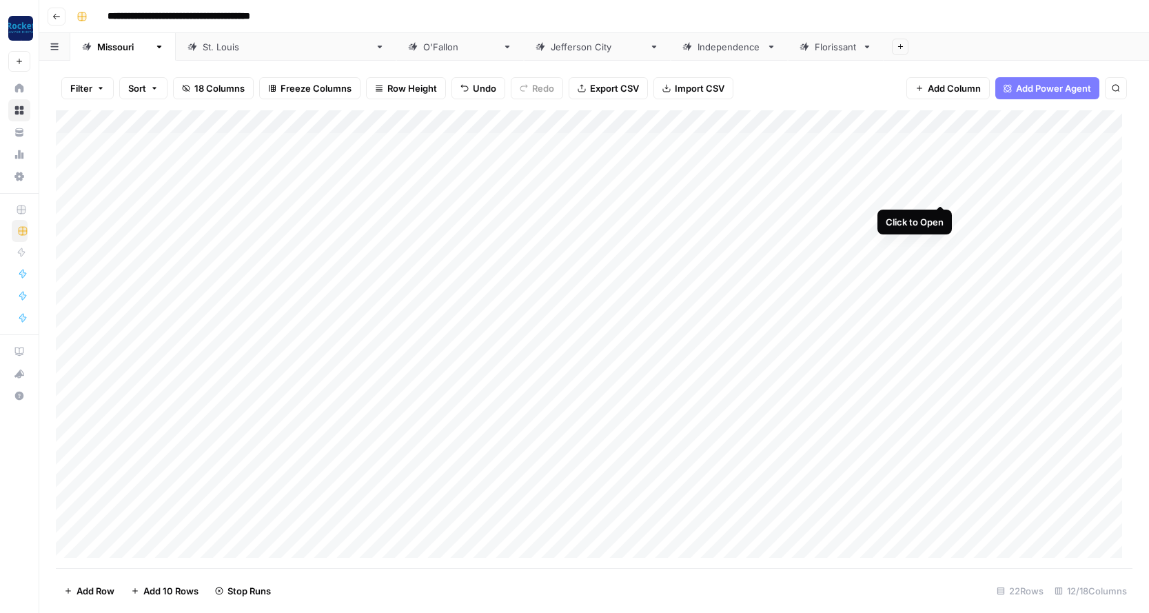
click at [940, 191] on div "Add Column" at bounding box center [594, 339] width 1076 height 458
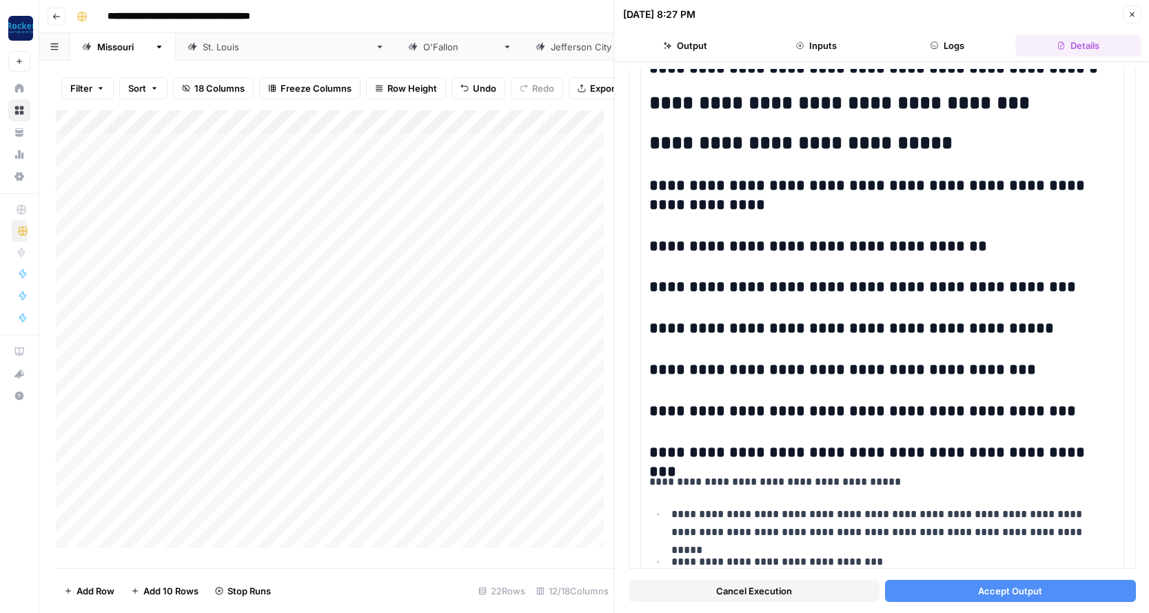
scroll to position [1135, 0]
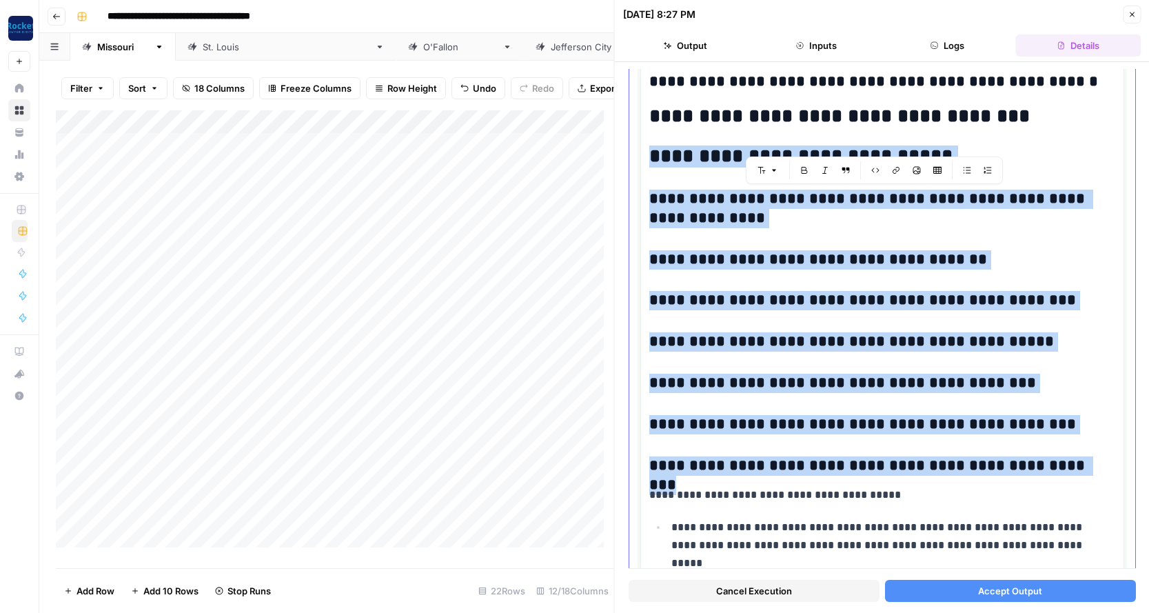
drag, startPoint x: 1094, startPoint y: 469, endPoint x: 649, endPoint y: 159, distance: 542.0
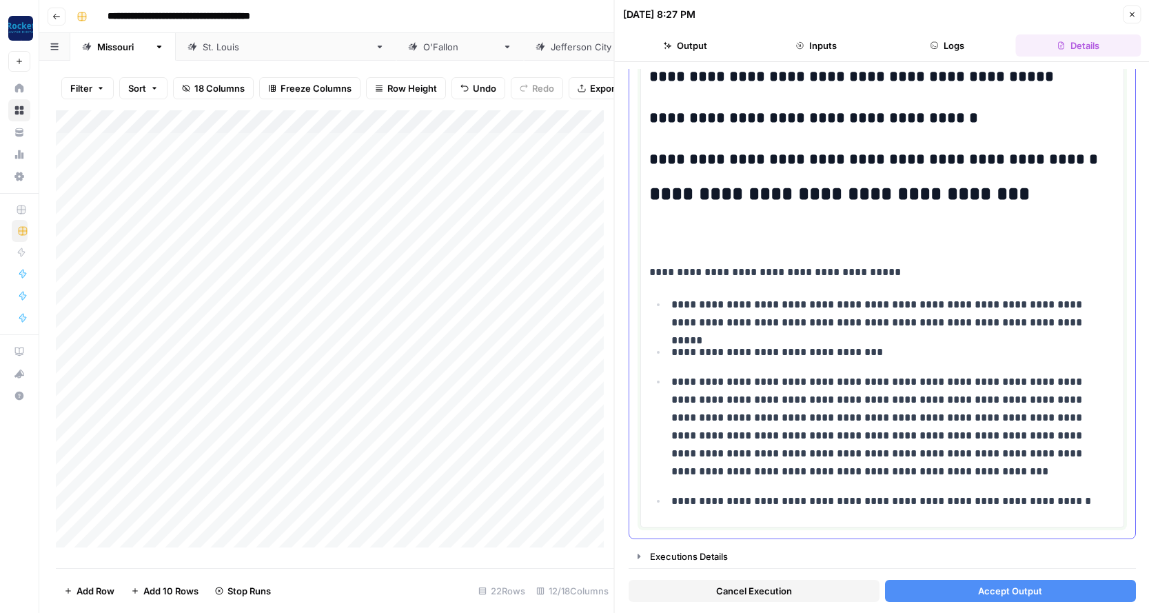
scroll to position [1019, 0]
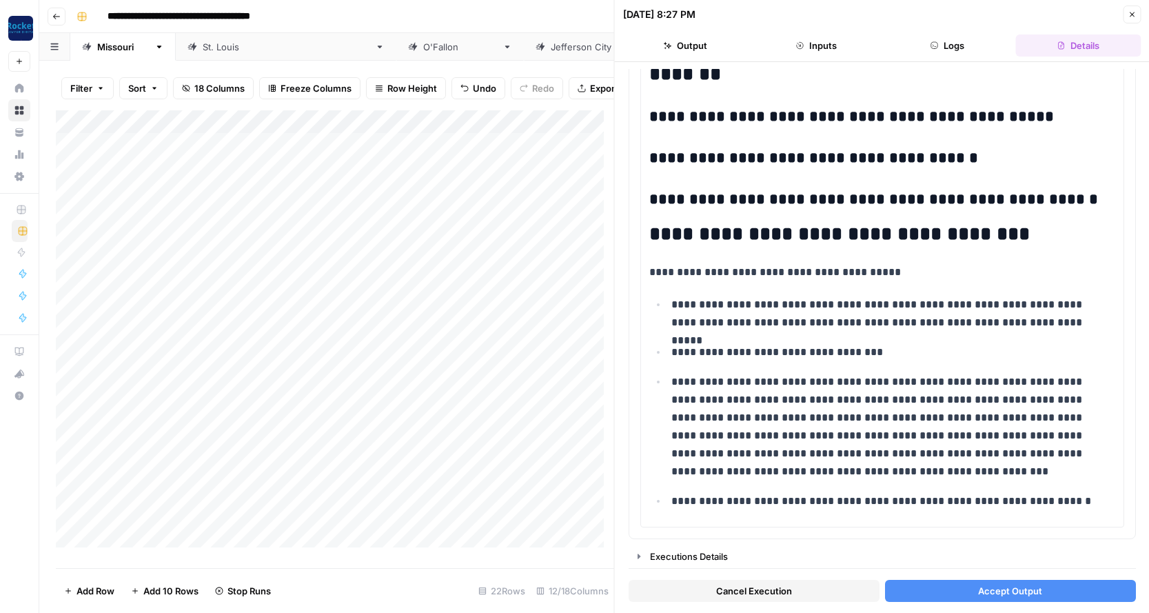
click at [1001, 588] on span "Accept Output" at bounding box center [1010, 591] width 64 height 14
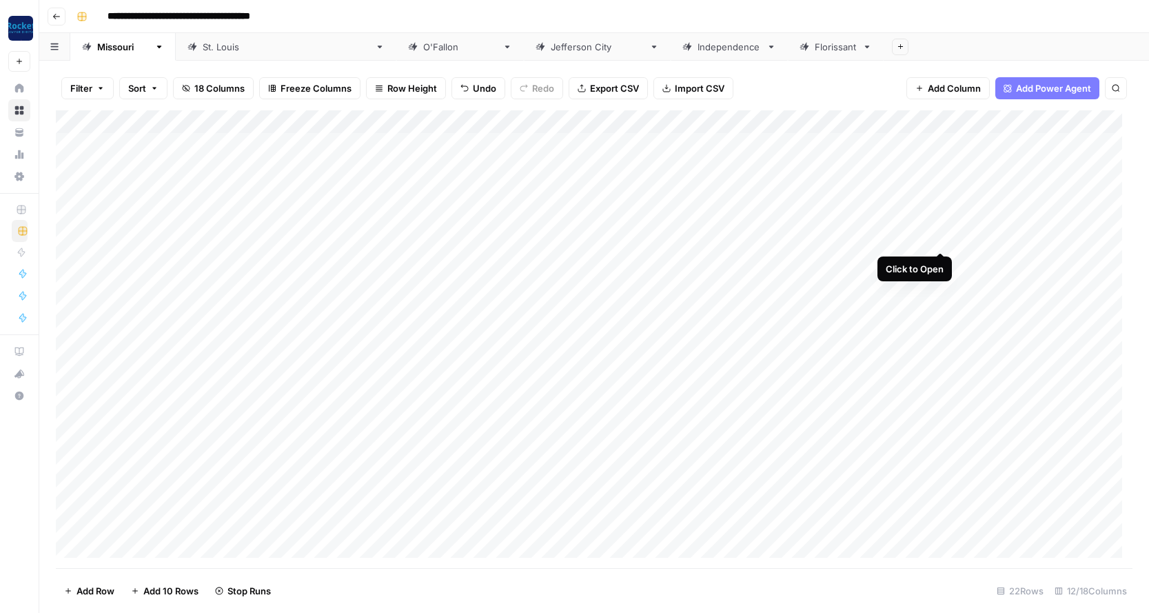
click at [942, 237] on div "Add Column" at bounding box center [594, 339] width 1076 height 458
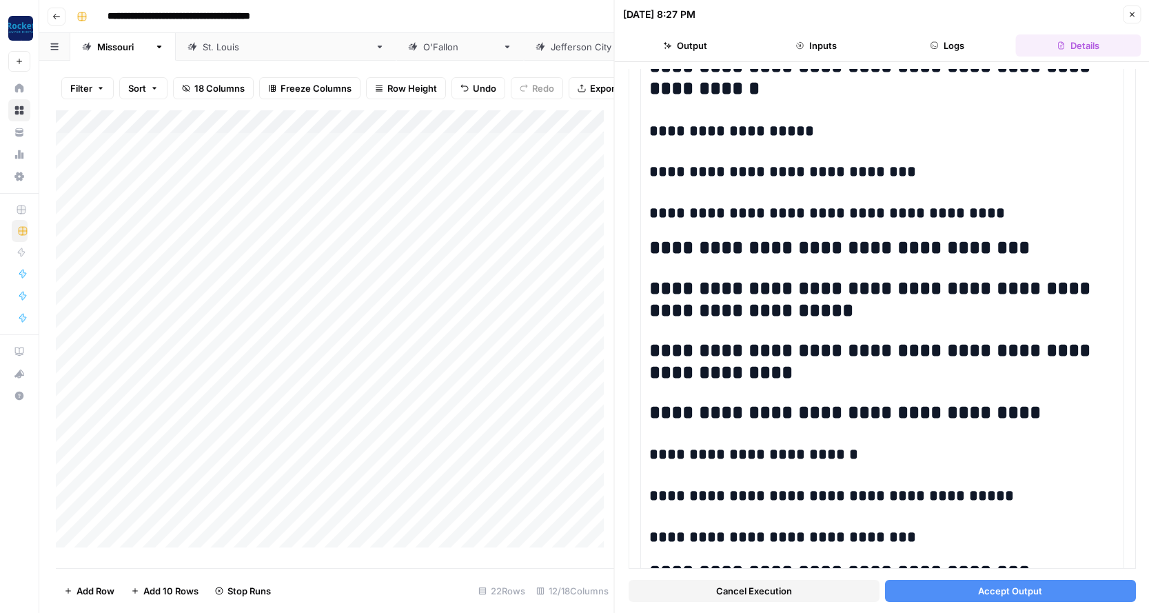
scroll to position [887, 0]
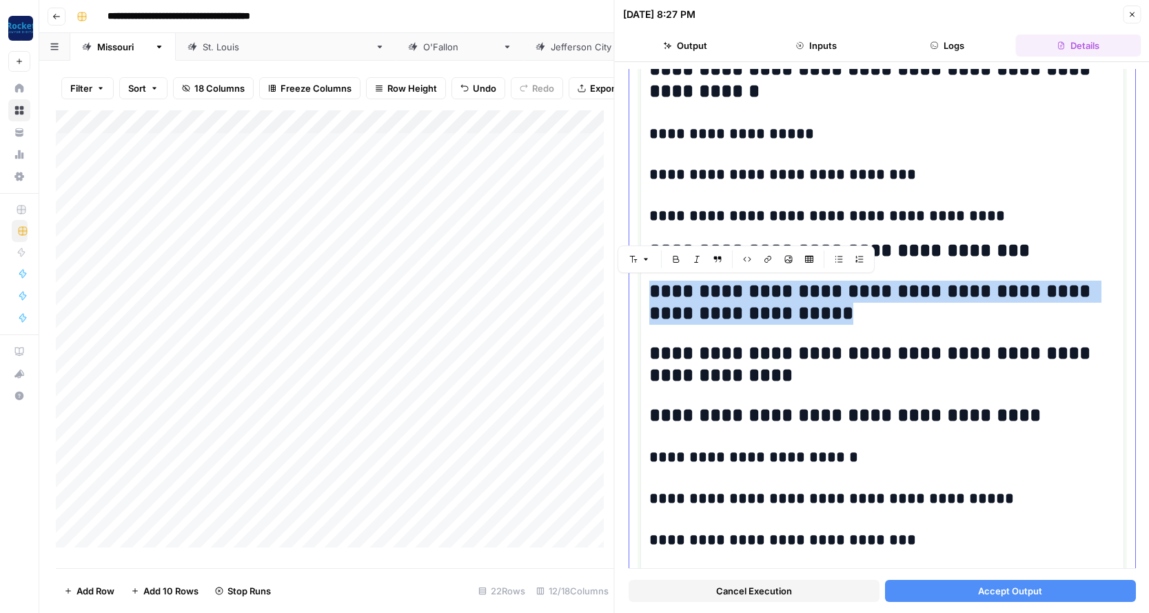
drag, startPoint x: 834, startPoint y: 313, endPoint x: 654, endPoint y: 291, distance: 181.2
click at [654, 291] on h2 "**********" at bounding box center [877, 302] width 456 height 44
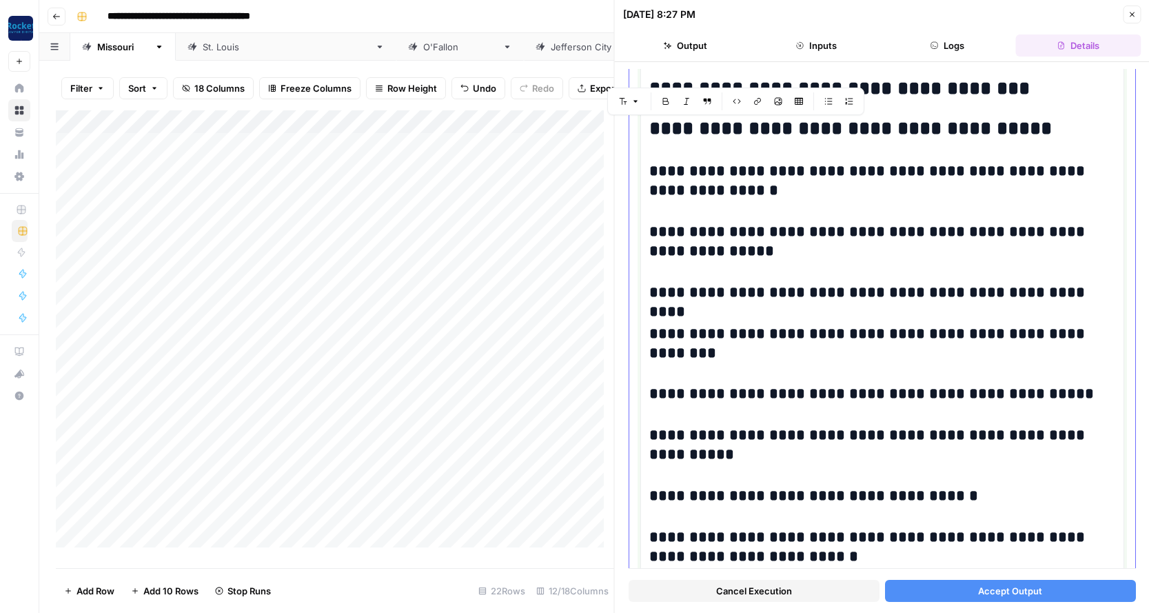
scroll to position [1307, 0]
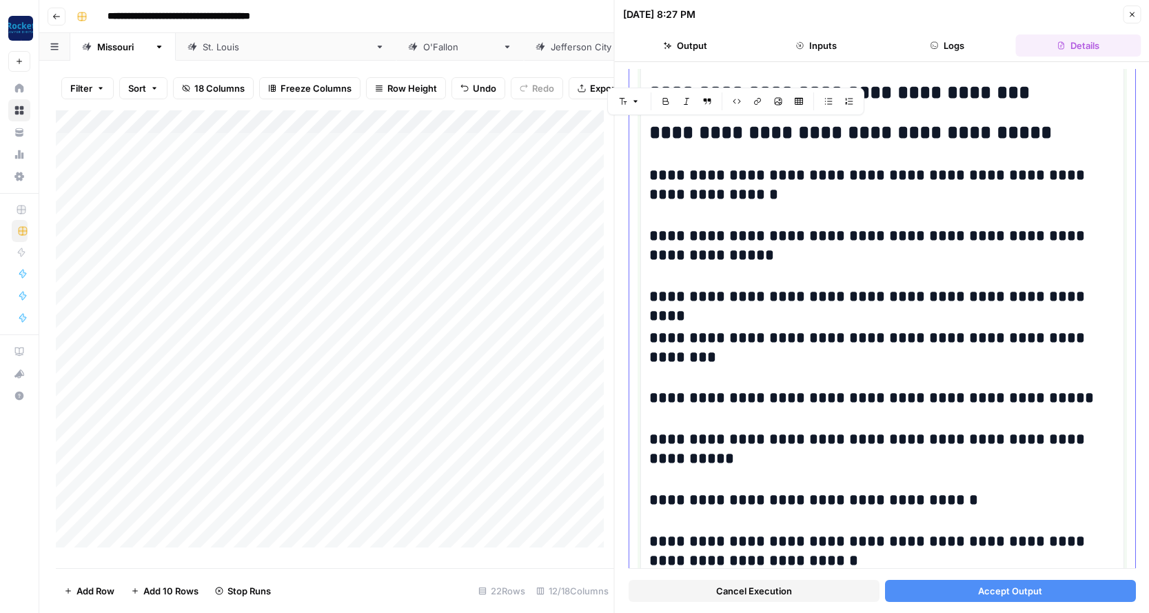
drag, startPoint x: 815, startPoint y: 497, endPoint x: 652, endPoint y: 132, distance: 399.5
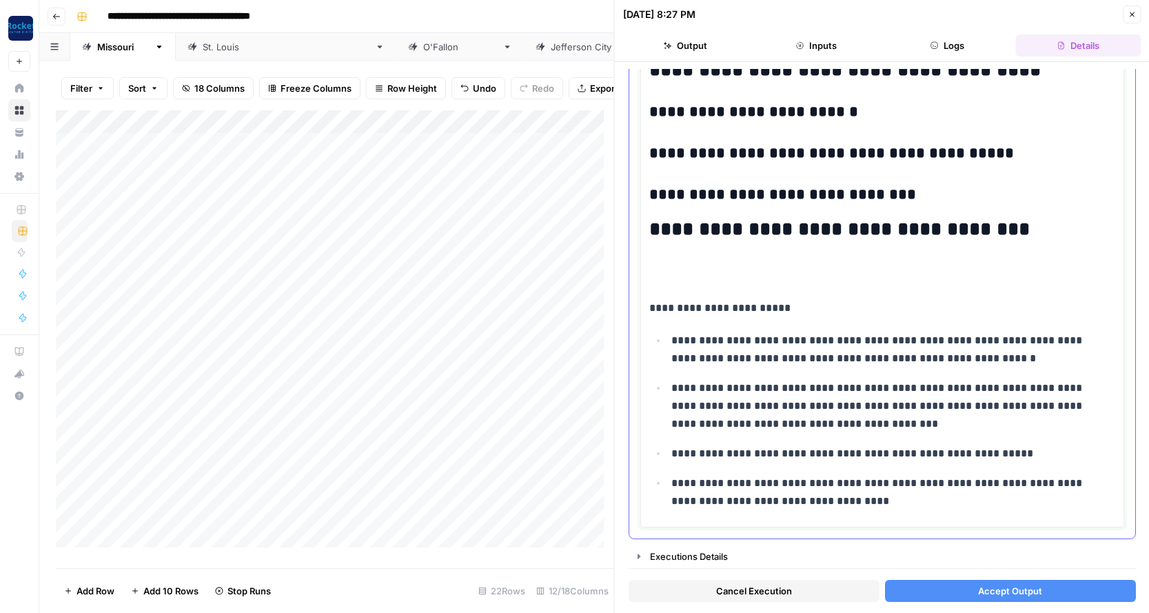
scroll to position [1131, 0]
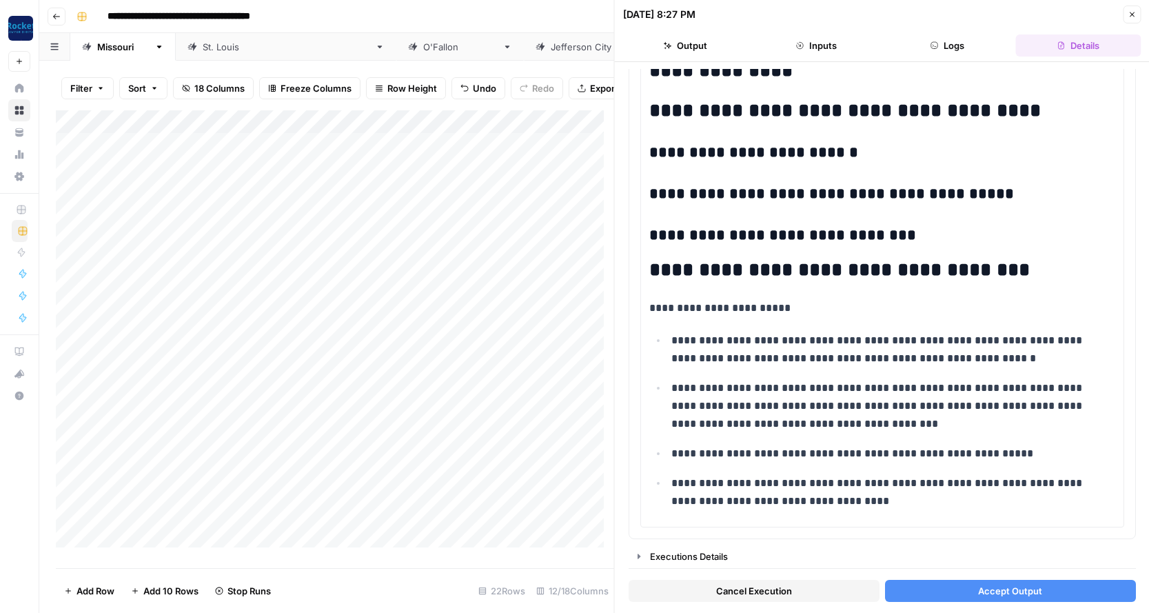
click at [1026, 592] on span "Accept Output" at bounding box center [1010, 591] width 64 height 14
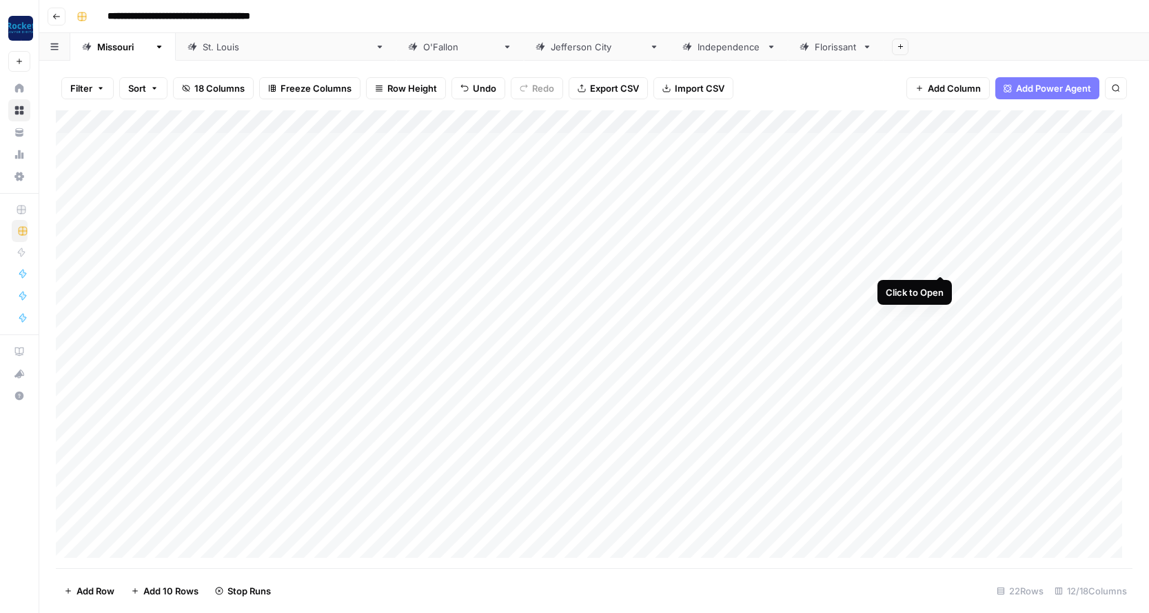
click at [939, 260] on div "Add Column" at bounding box center [594, 339] width 1076 height 458
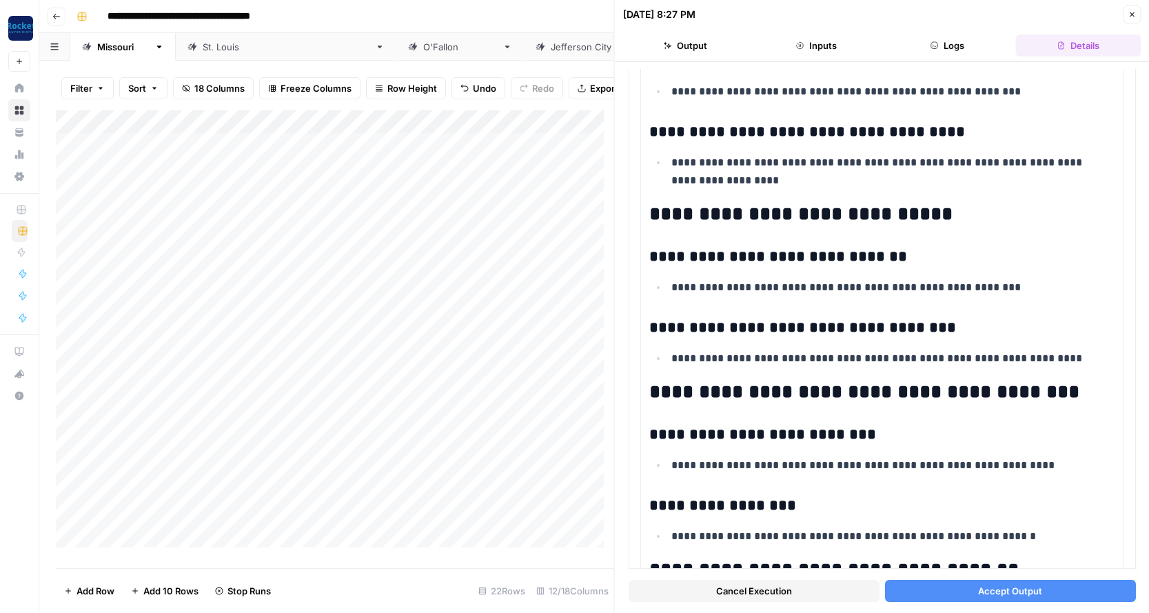
scroll to position [666, 0]
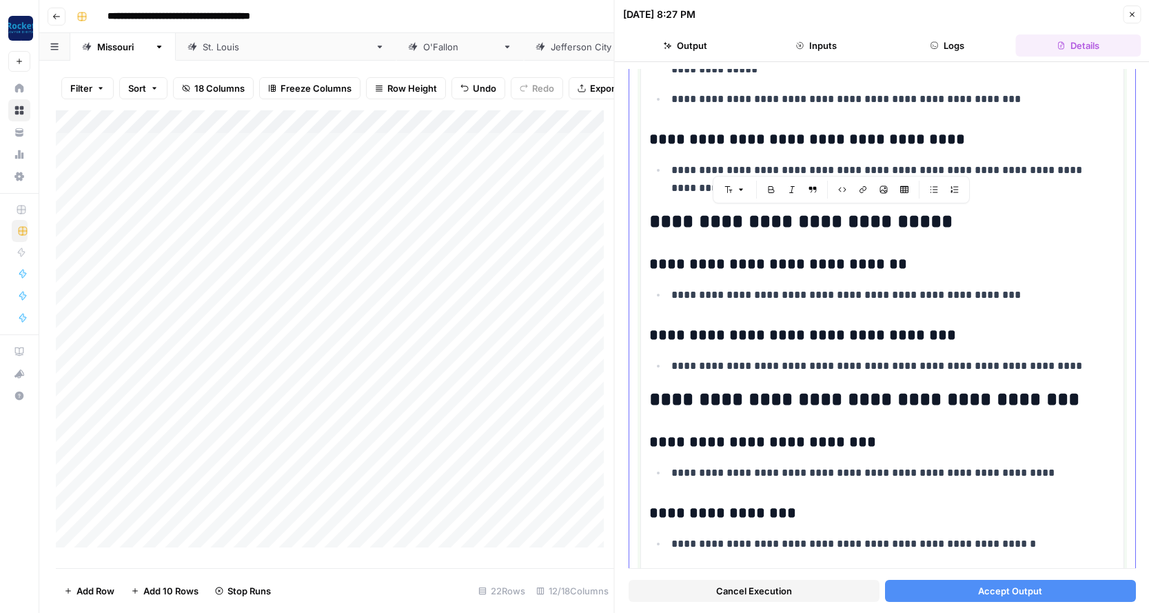
drag, startPoint x: 1032, startPoint y: 365, endPoint x: 650, endPoint y: 225, distance: 407.5
click at [650, 225] on div "**********" at bounding box center [882, 381] width 466 height 1739
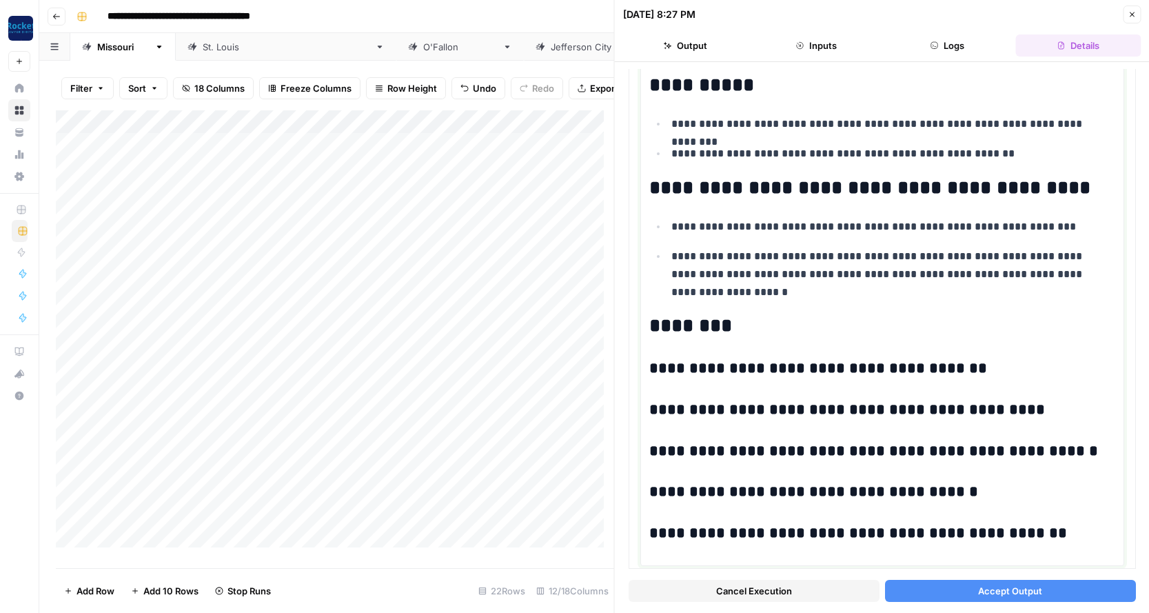
scroll to position [1398, 0]
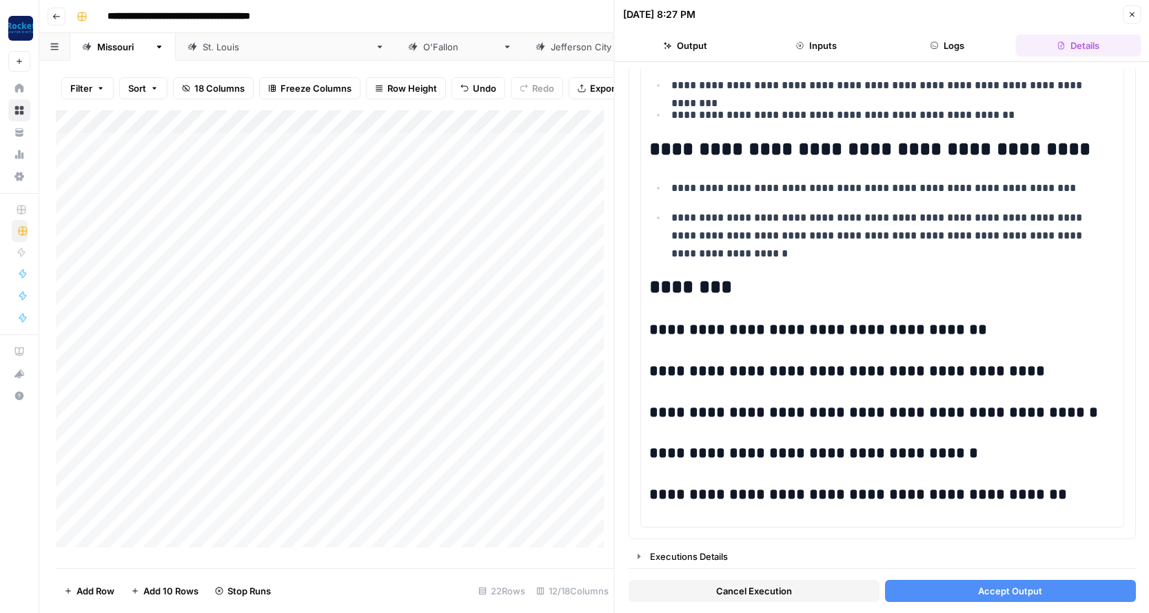
click at [1023, 591] on span "Accept Output" at bounding box center [1010, 591] width 64 height 14
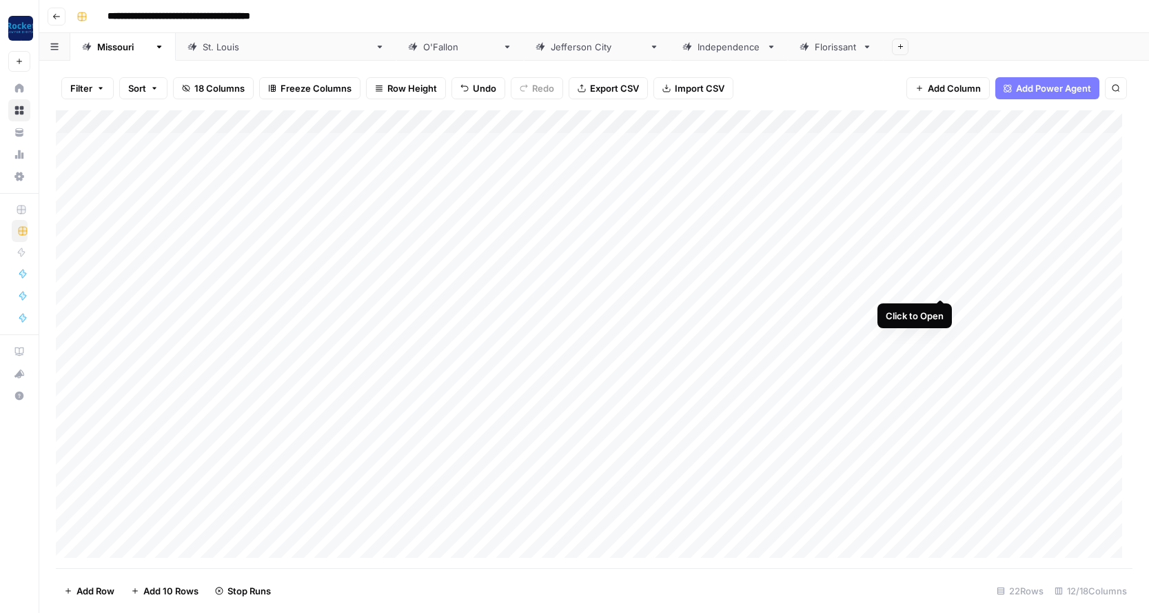
click at [937, 283] on div "Add Column" at bounding box center [594, 339] width 1076 height 458
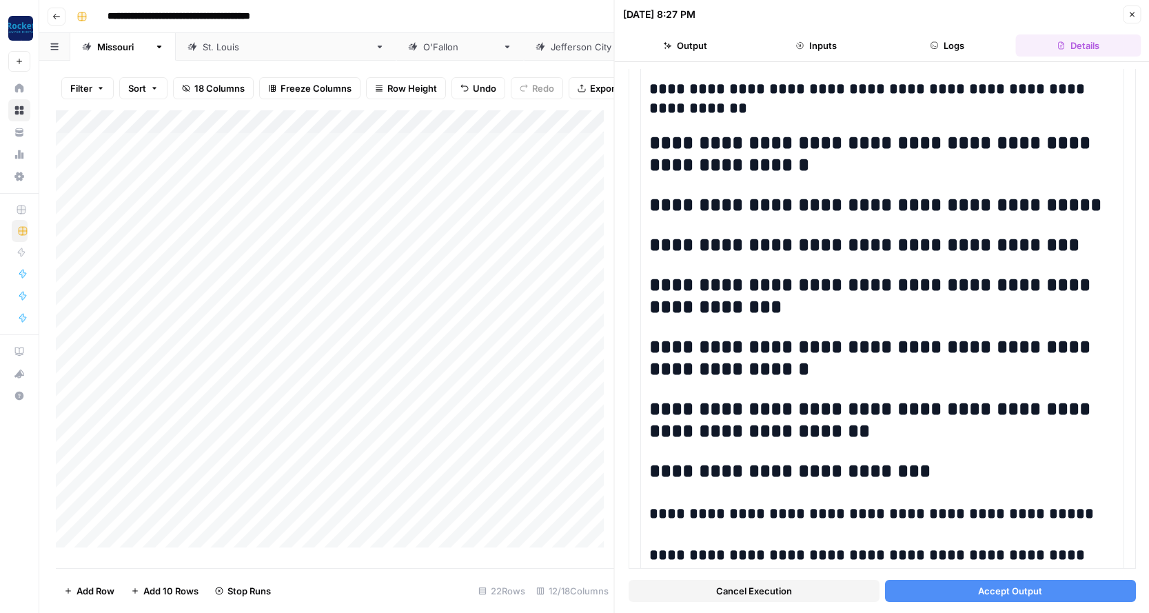
scroll to position [829, 0]
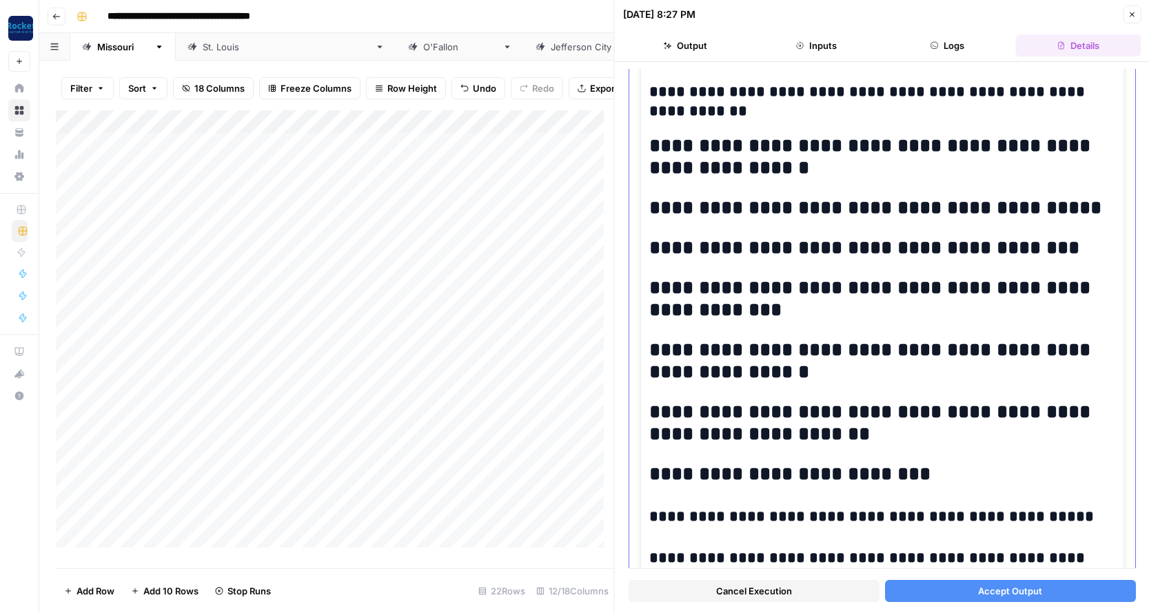
drag, startPoint x: 784, startPoint y: 371, endPoint x: 643, endPoint y: 350, distance: 142.2
click at [643, 350] on div "**********" at bounding box center [882, 214] width 484 height 1743
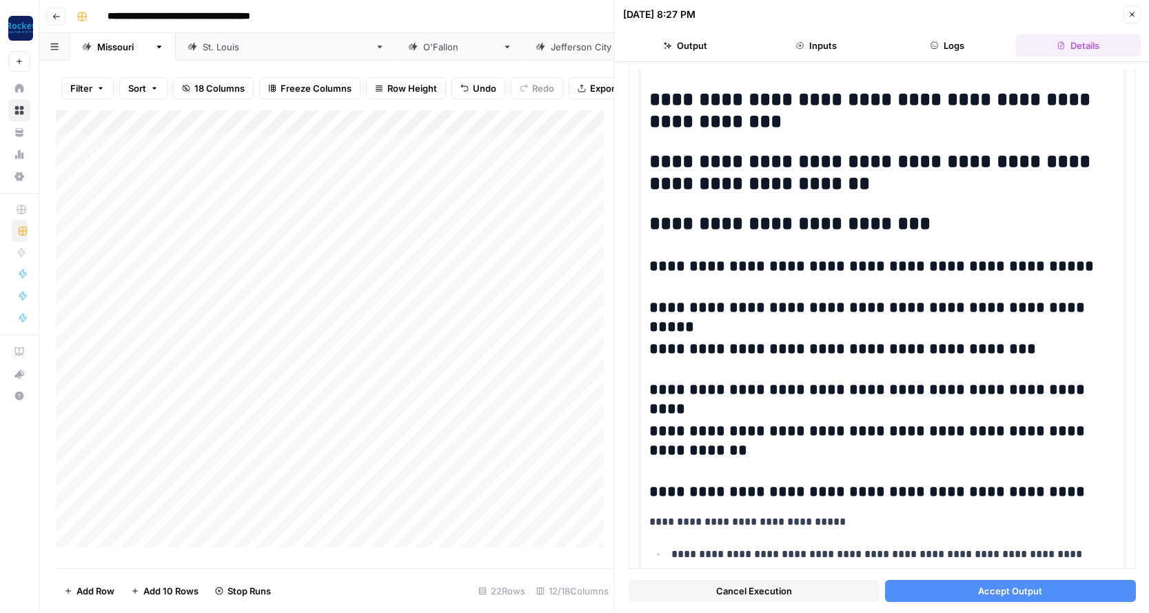
scroll to position [1014, 0]
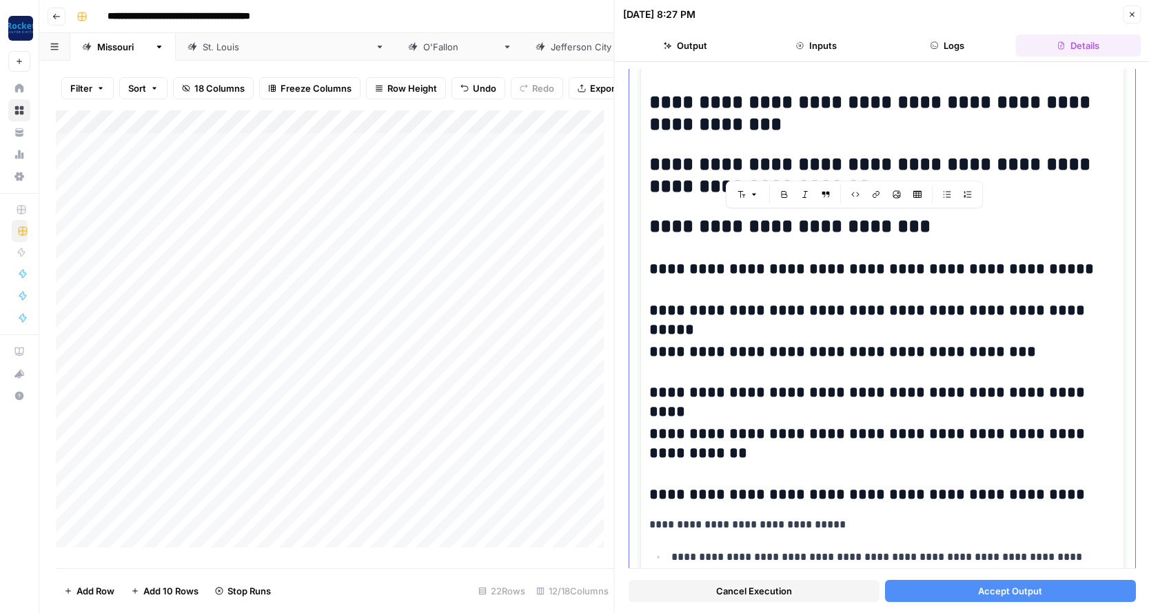
drag, startPoint x: 1062, startPoint y: 491, endPoint x: 644, endPoint y: 223, distance: 495.9
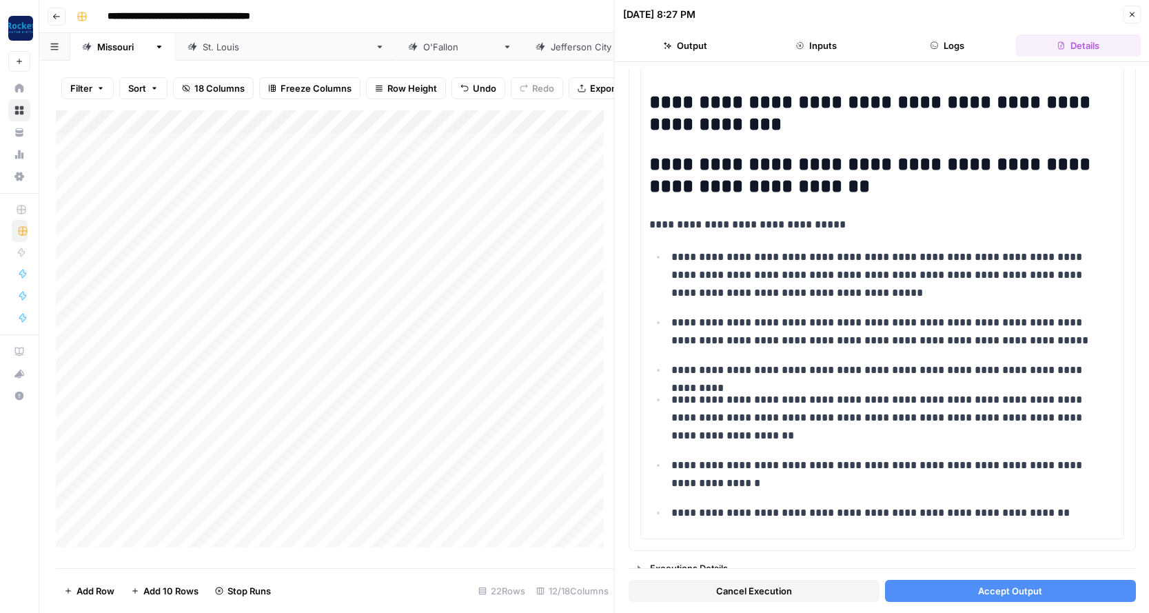
click at [1028, 587] on span "Accept Output" at bounding box center [1010, 591] width 64 height 14
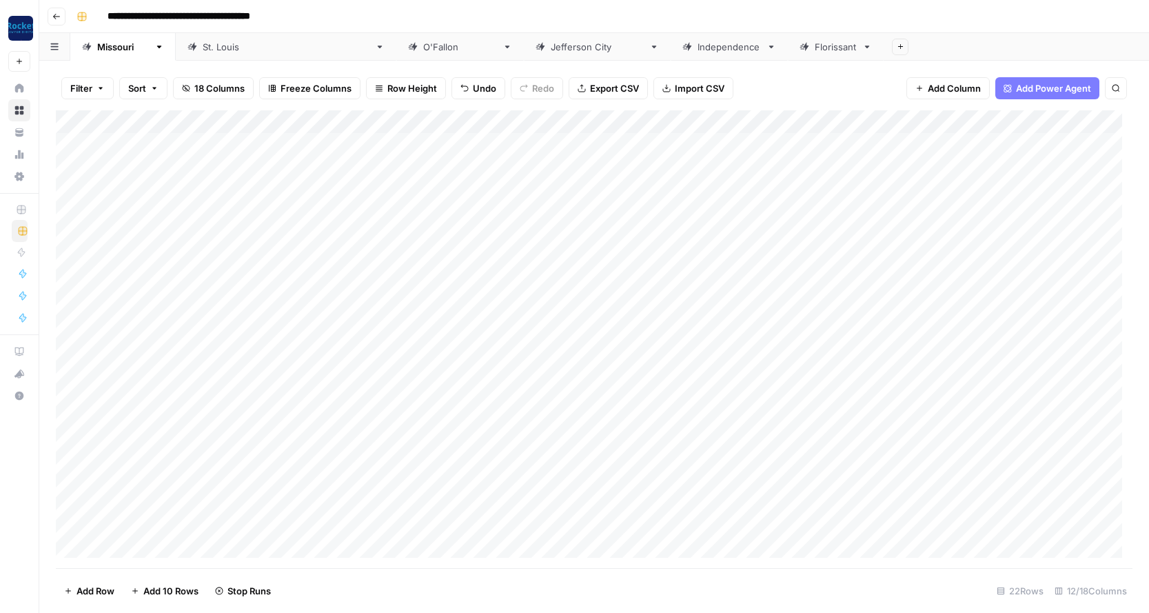
click at [941, 331] on div "Add Column" at bounding box center [594, 339] width 1076 height 458
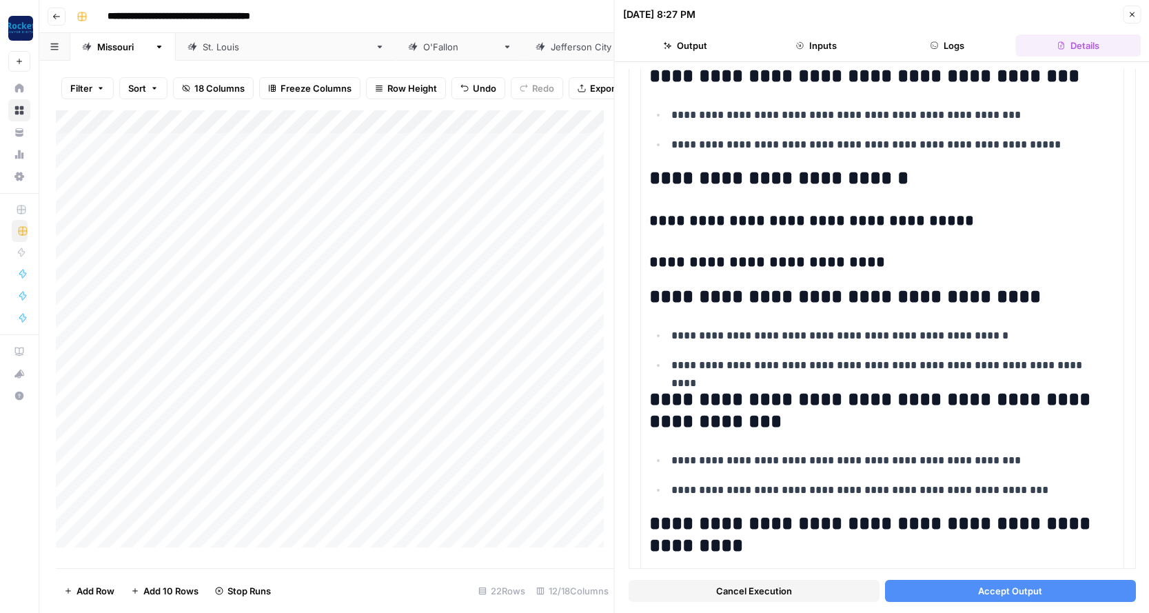
scroll to position [1453, 0]
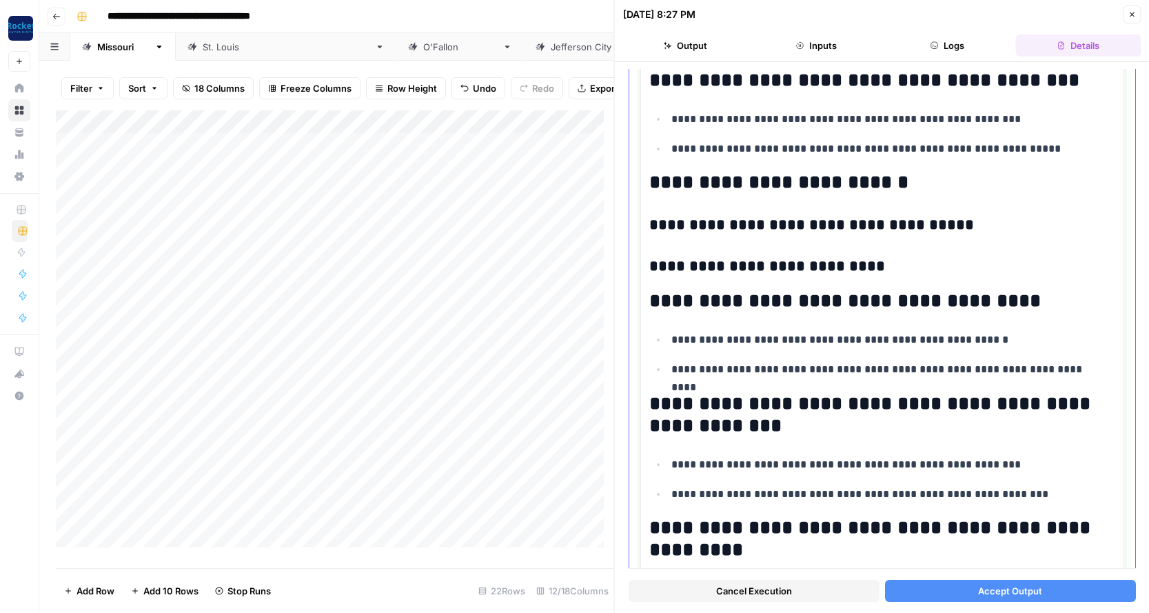
drag, startPoint x: 1087, startPoint y: 369, endPoint x: 653, endPoint y: 302, distance: 438.7
click at [653, 302] on div "**********" at bounding box center [882, 22] width 466 height 2595
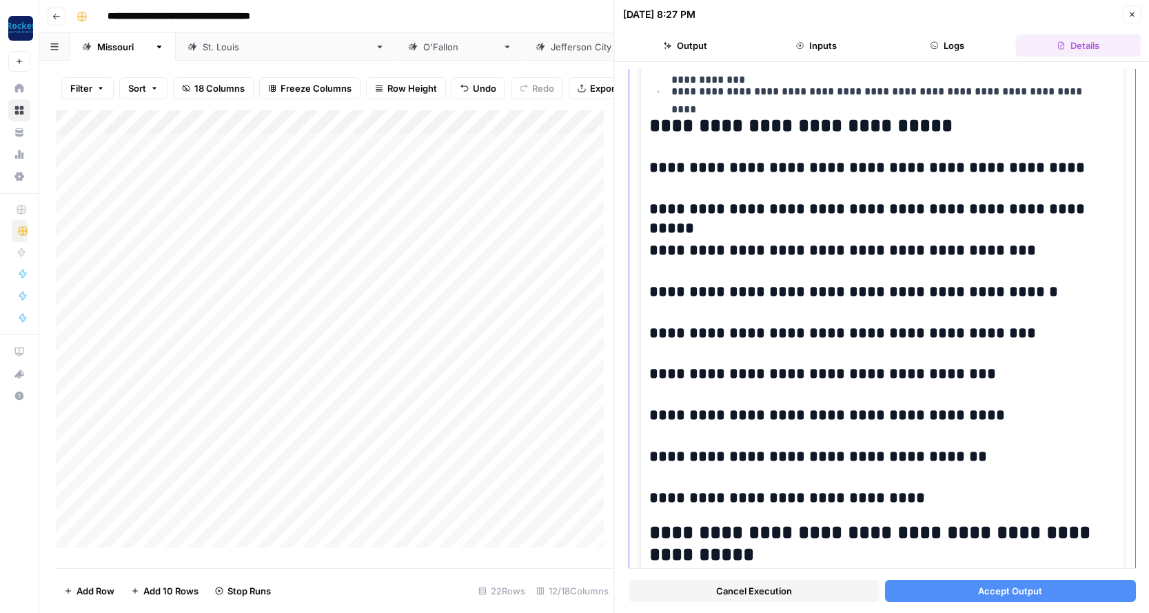
scroll to position [1981, 0]
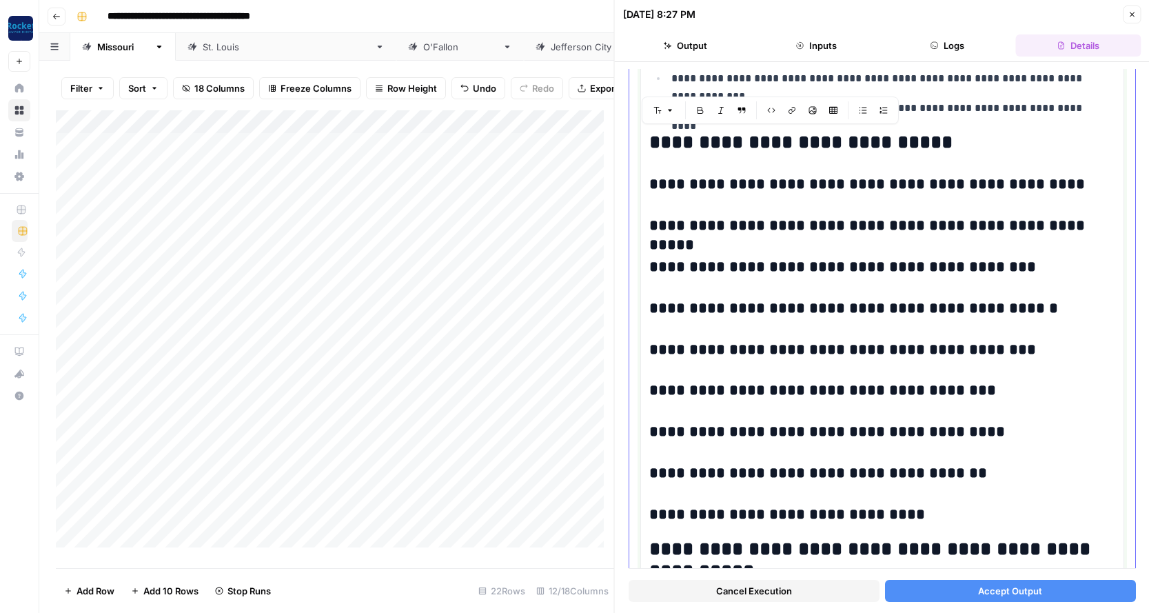
drag, startPoint x: 907, startPoint y: 449, endPoint x: 653, endPoint y: 145, distance: 396.3
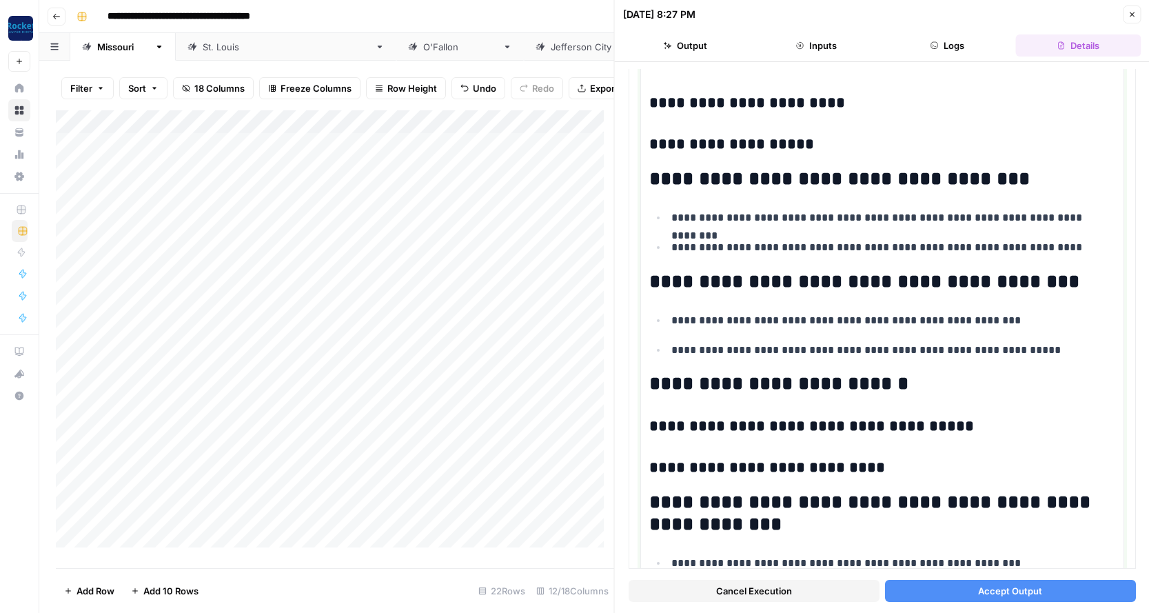
scroll to position [1265, 0]
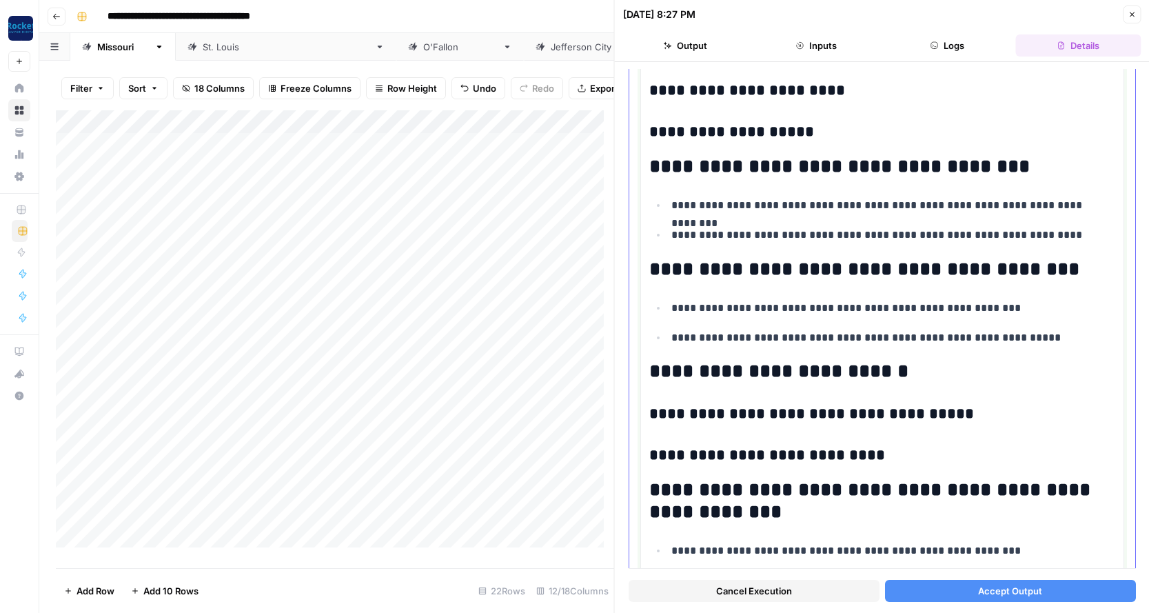
click at [1006, 310] on p "**********" at bounding box center [887, 308] width 433 height 18
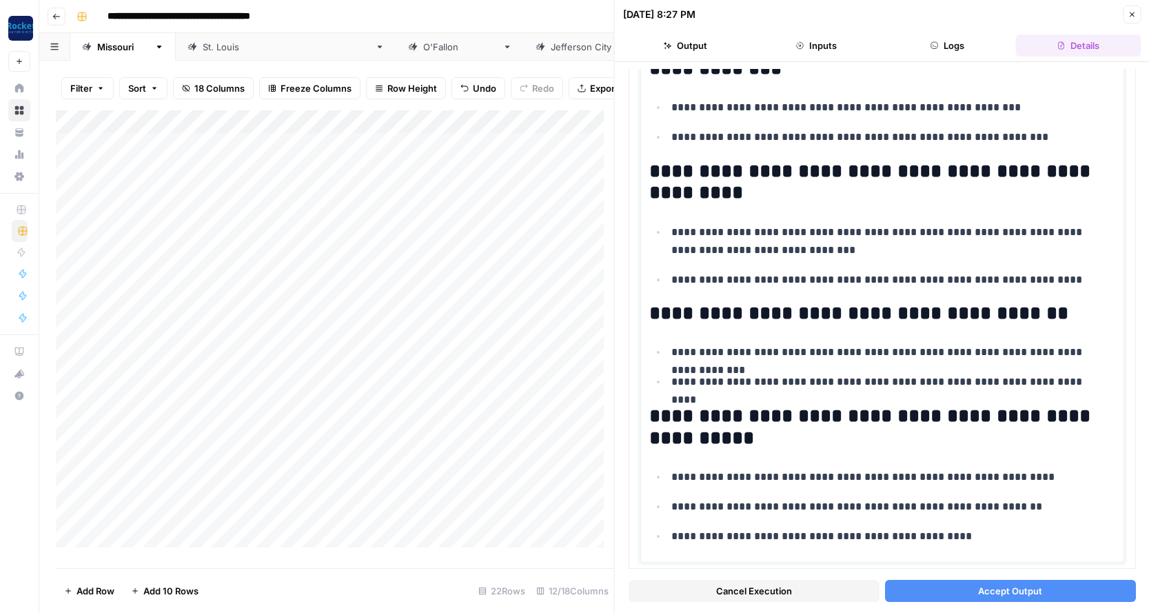
scroll to position [1773, 0]
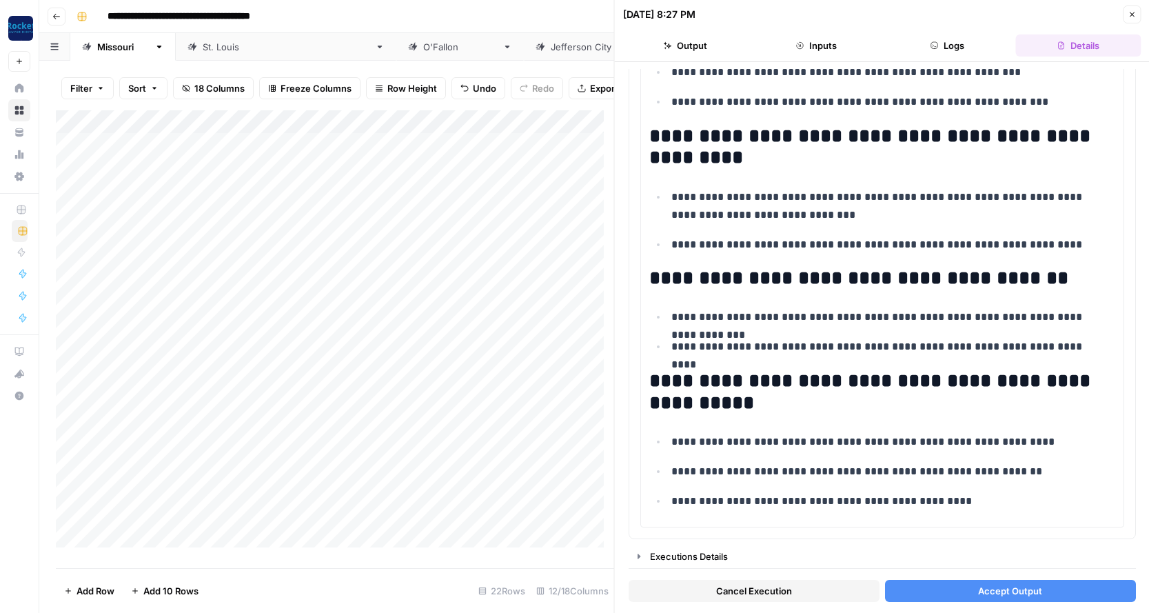
click at [1025, 589] on span "Accept Output" at bounding box center [1010, 591] width 64 height 14
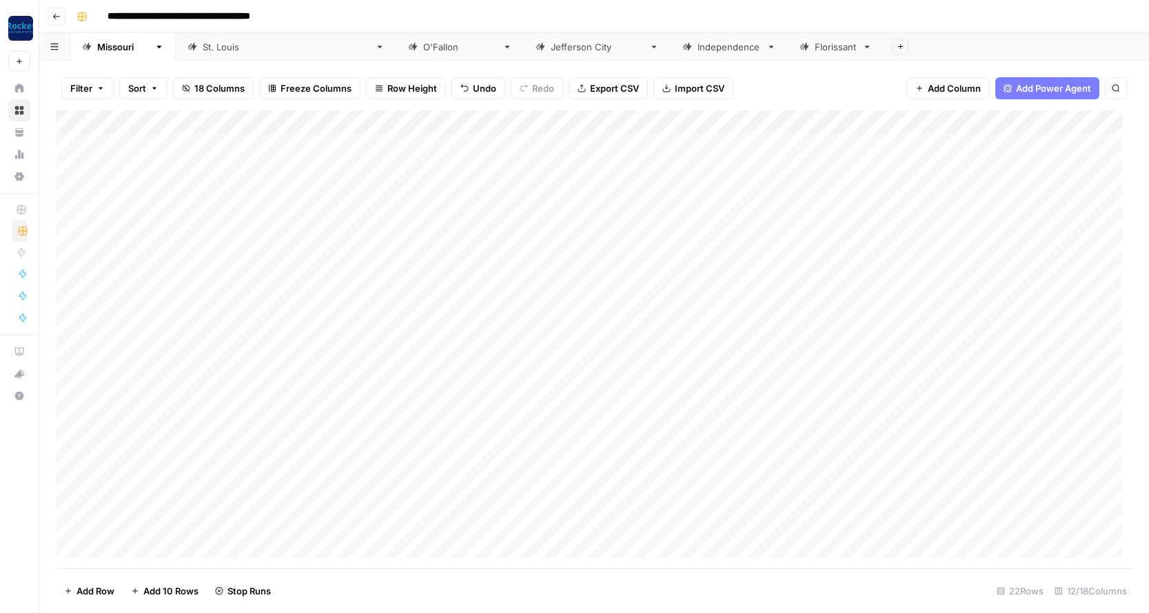
click at [940, 354] on div "Add Column" at bounding box center [594, 339] width 1076 height 458
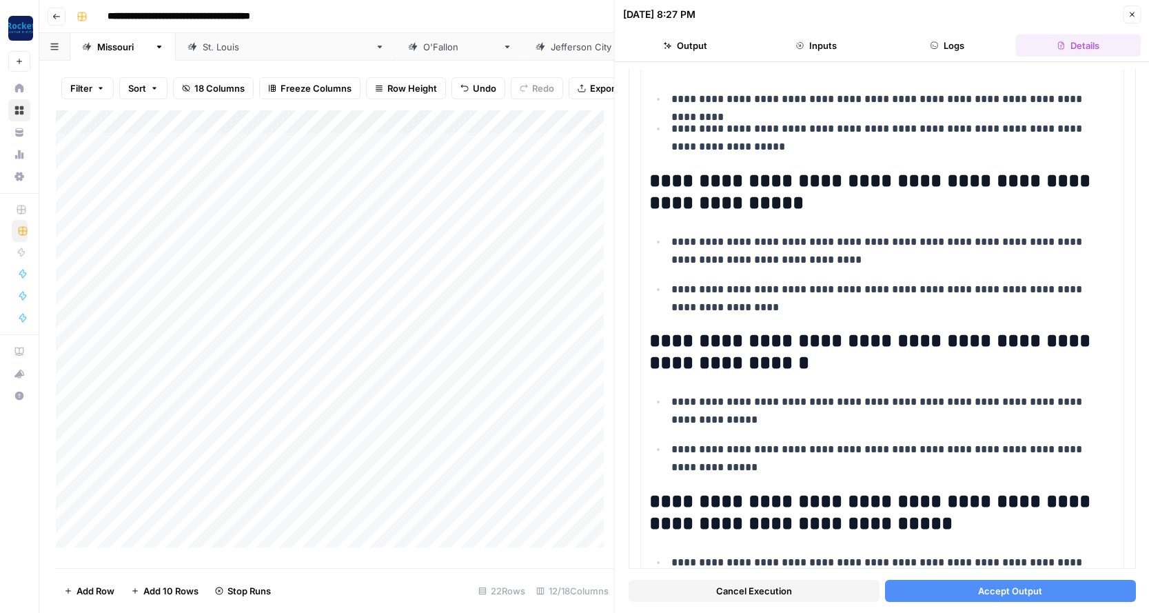
scroll to position [1129, 0]
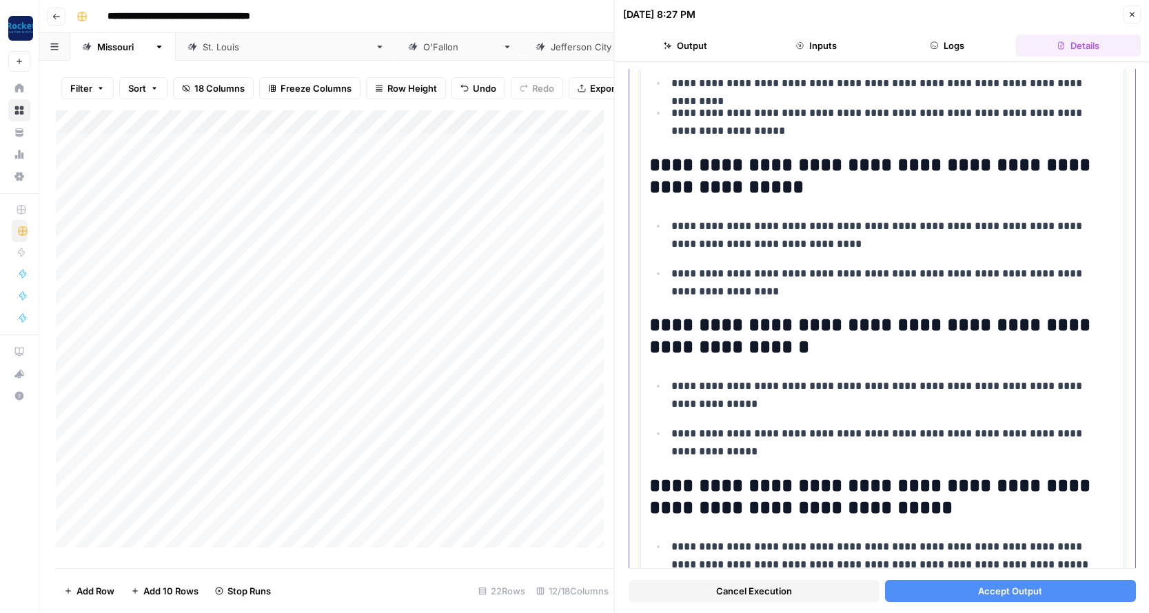
click at [986, 169] on h2 "**********" at bounding box center [877, 176] width 456 height 44
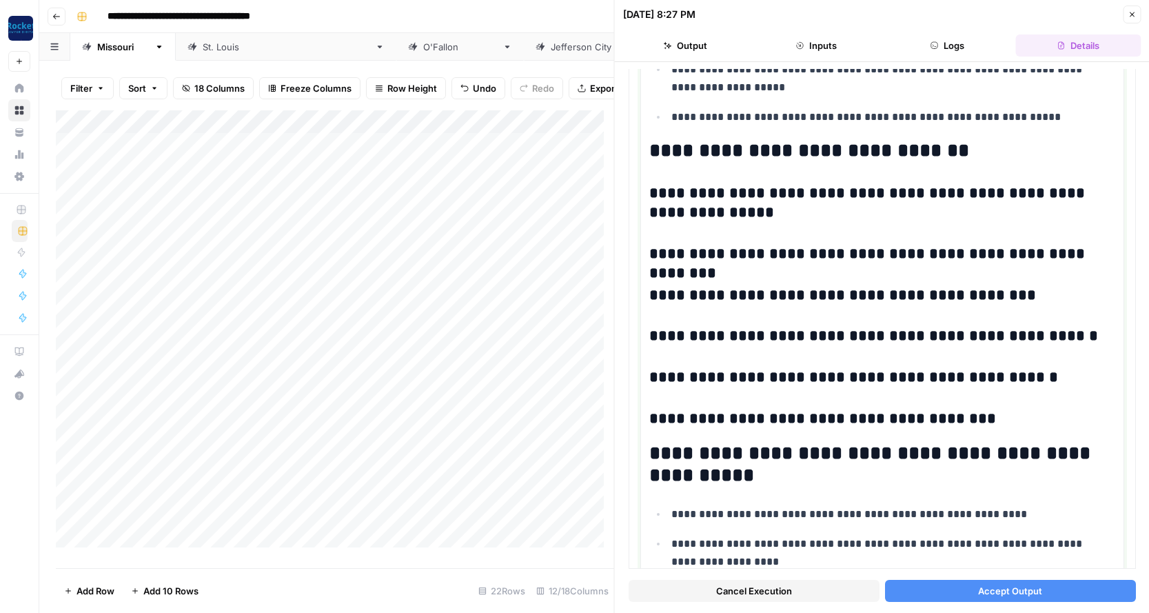
scroll to position [2306, 0]
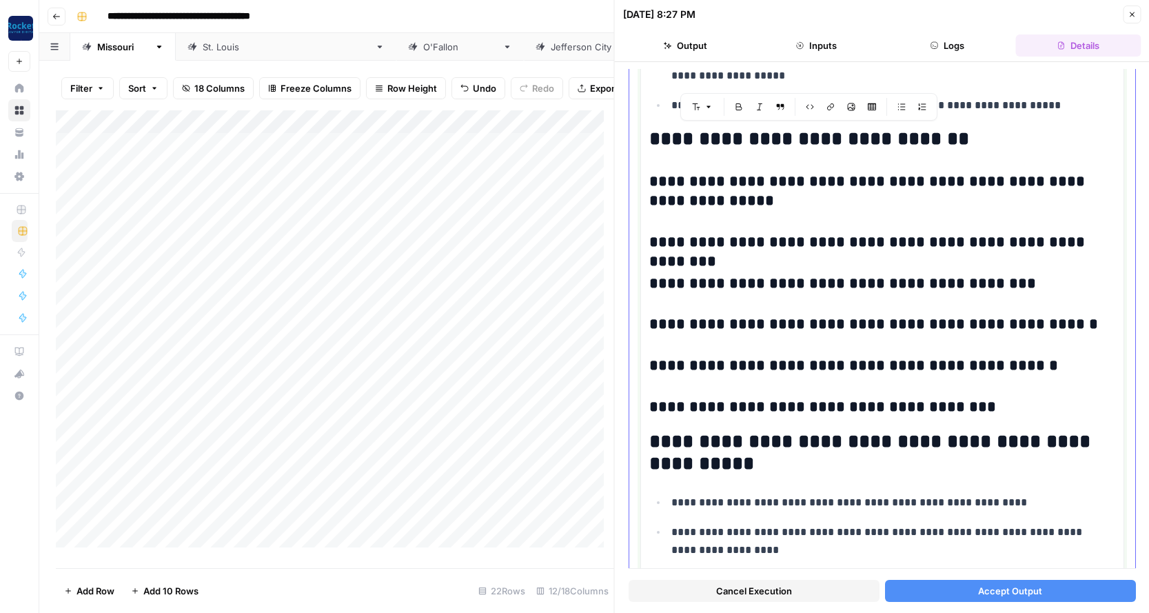
drag, startPoint x: 988, startPoint y: 409, endPoint x: 648, endPoint y: 136, distance: 435.3
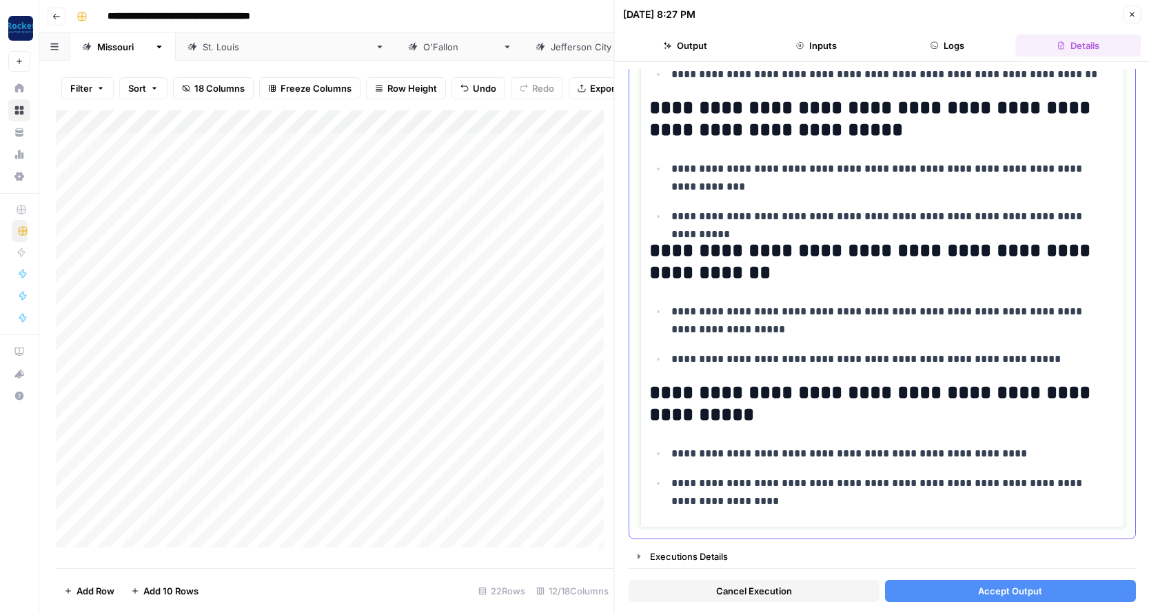
scroll to position [2053, 0]
click at [981, 586] on span "Accept Output" at bounding box center [1010, 591] width 64 height 14
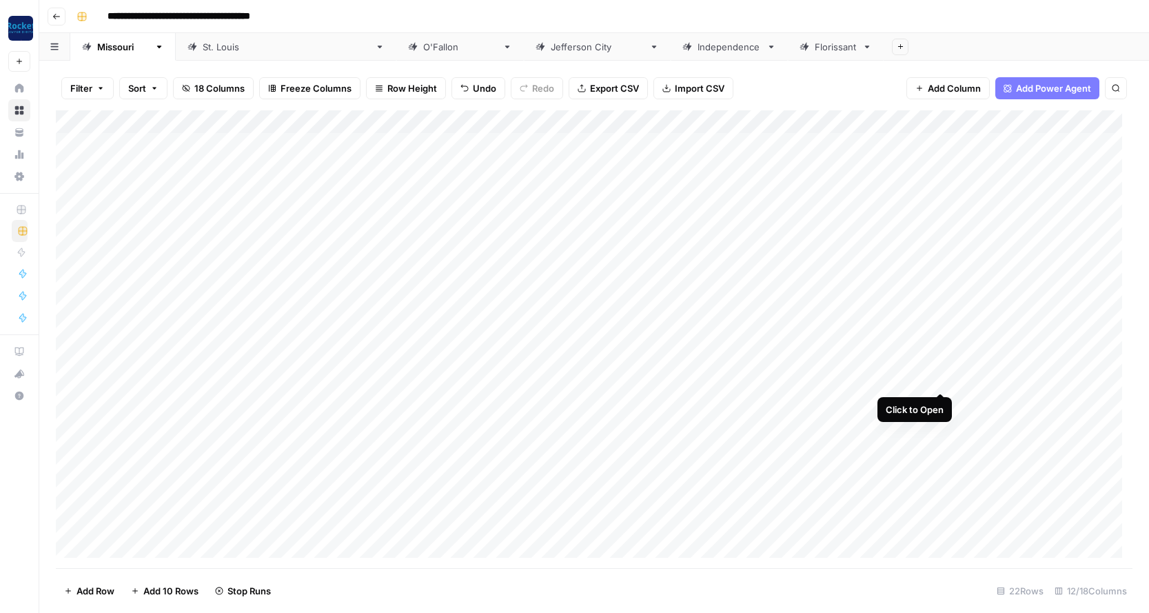
click at [942, 376] on div "Add Column" at bounding box center [594, 339] width 1076 height 458
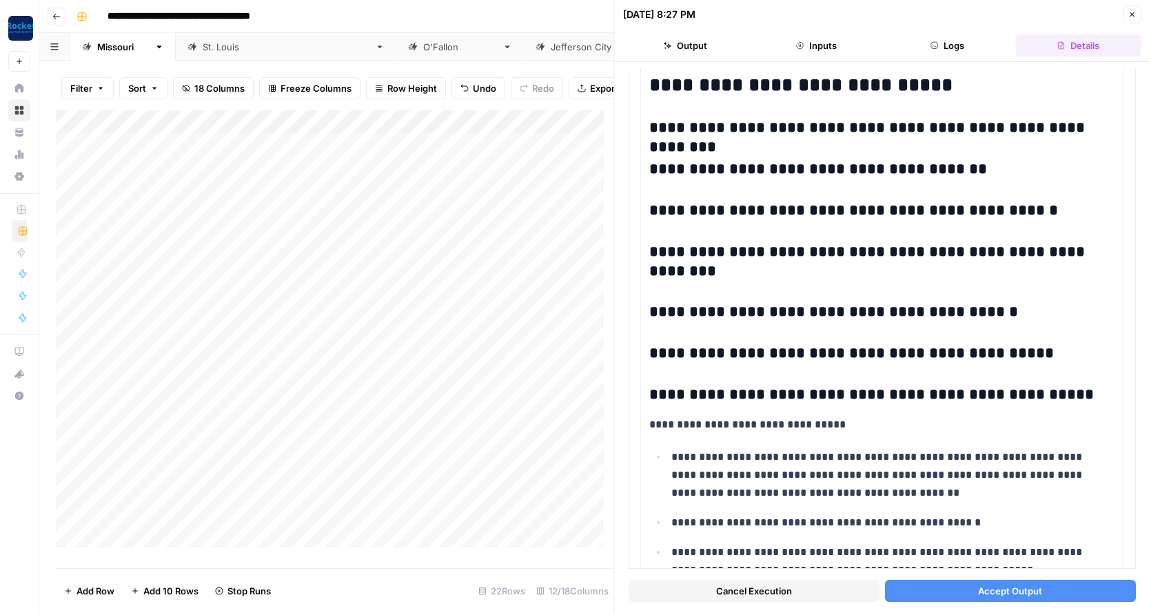
scroll to position [1061, 0]
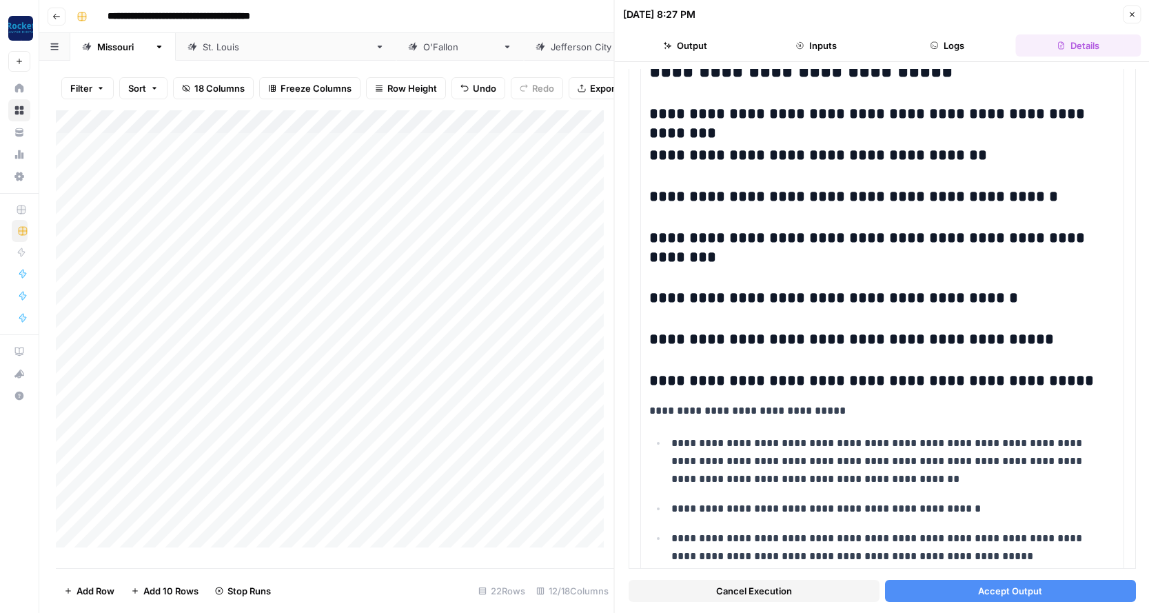
click at [1010, 590] on span "Accept Output" at bounding box center [1010, 591] width 64 height 14
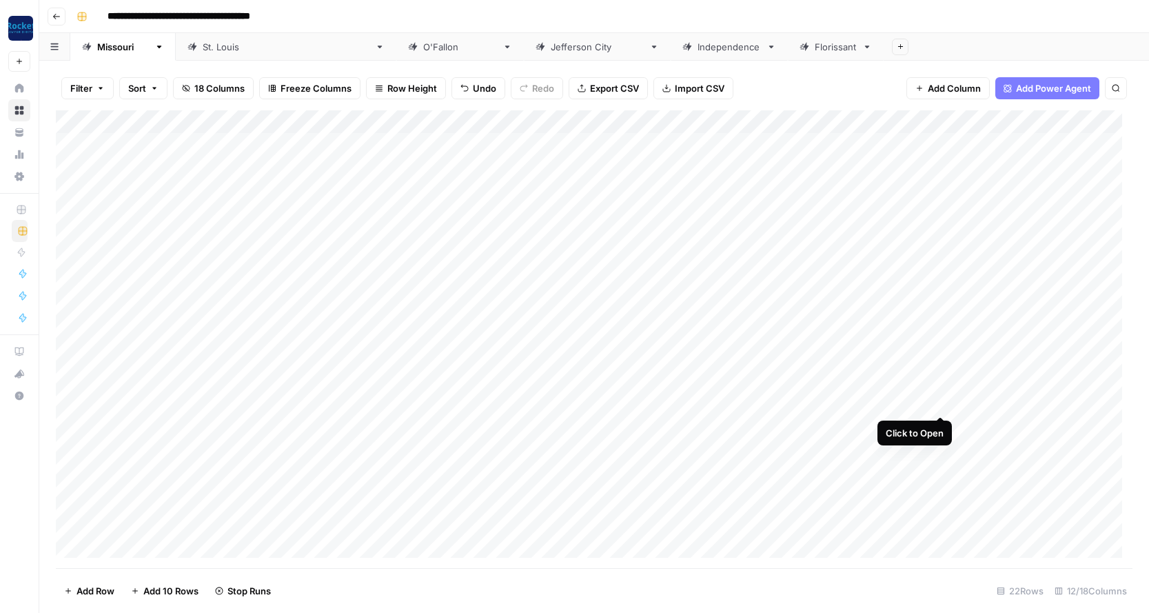
click at [941, 398] on div "Add Column" at bounding box center [594, 339] width 1076 height 458
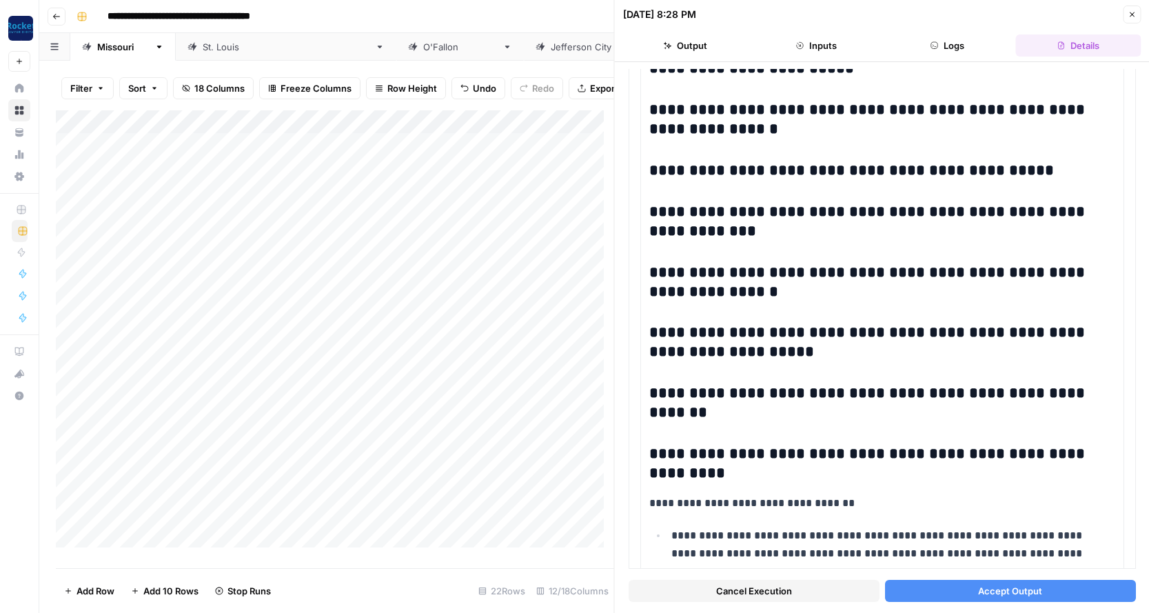
scroll to position [1200, 0]
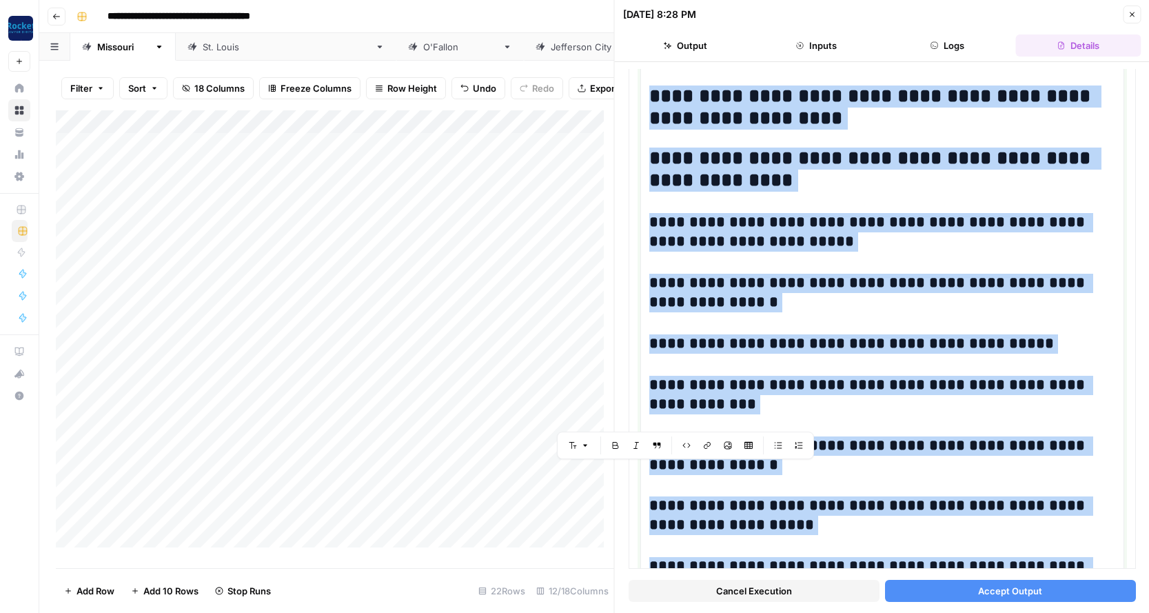
scroll to position [974, 0]
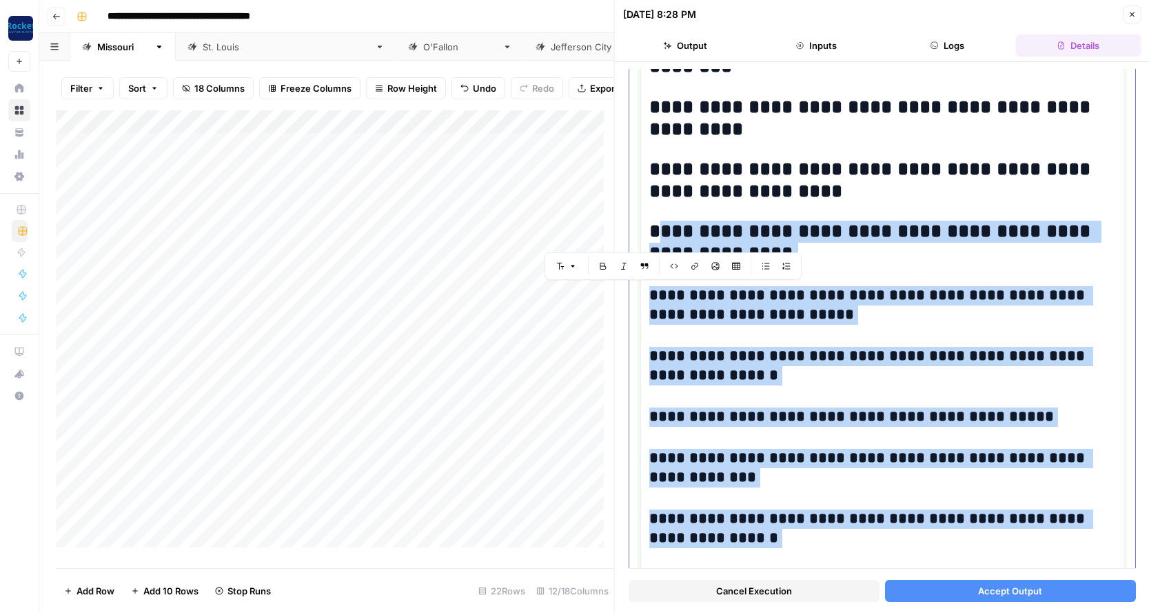
drag, startPoint x: 705, startPoint y: 493, endPoint x: 659, endPoint y: 225, distance: 271.9
click at [659, 225] on div "**********" at bounding box center [882, 44] width 466 height 1681
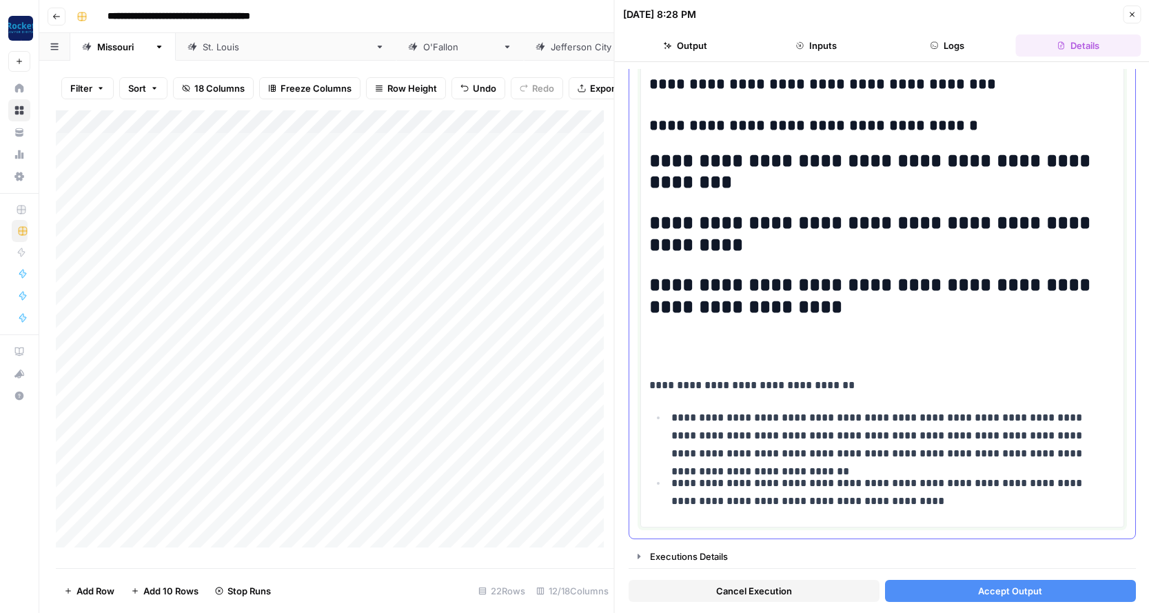
scroll to position [819, 0]
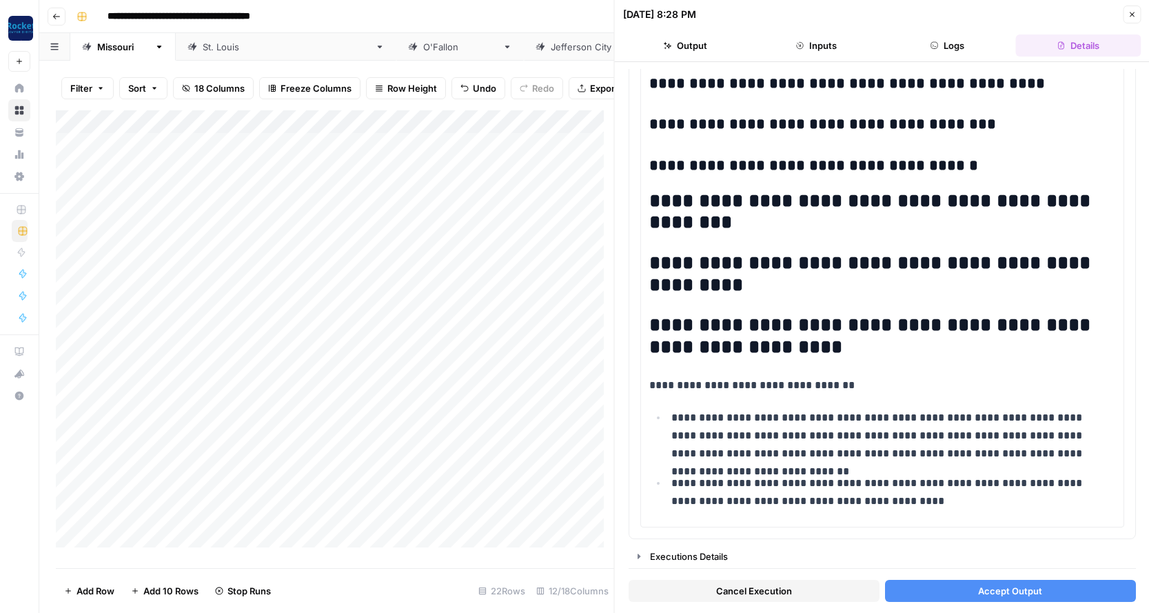
click at [1006, 588] on span "Accept Output" at bounding box center [1010, 591] width 64 height 14
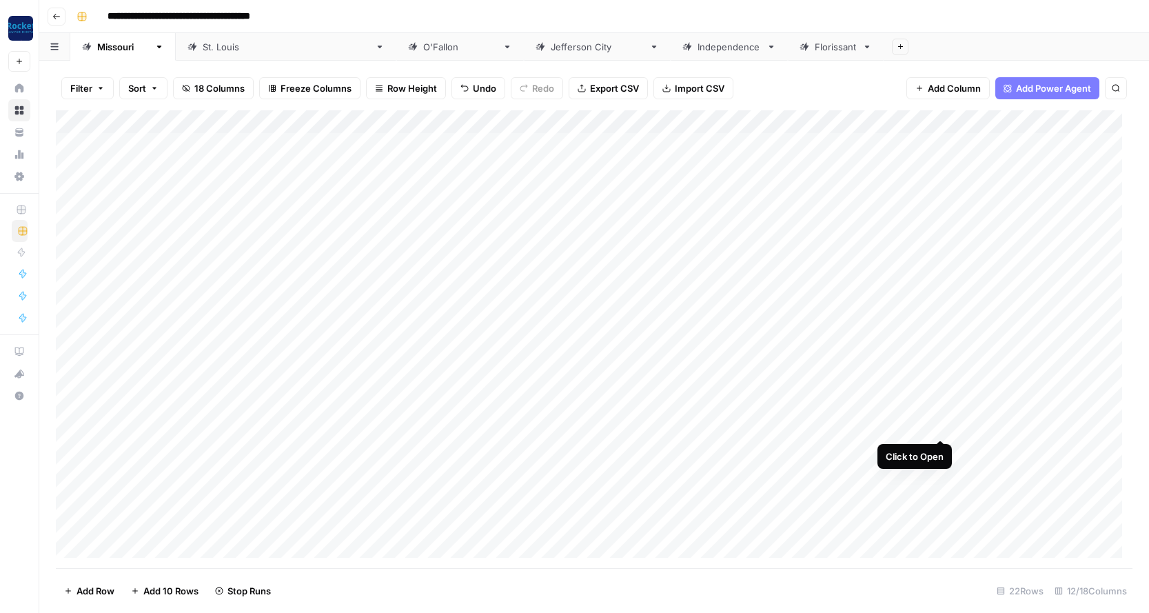
click at [941, 423] on div "Add Column" at bounding box center [594, 339] width 1076 height 458
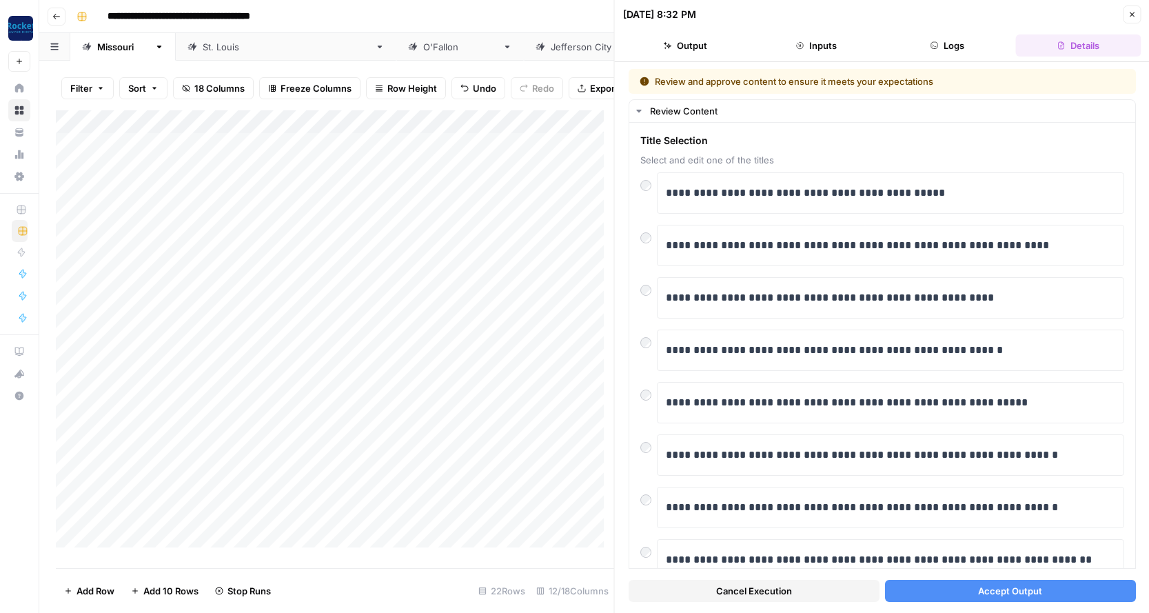
click at [990, 591] on span "Accept Output" at bounding box center [1010, 591] width 64 height 14
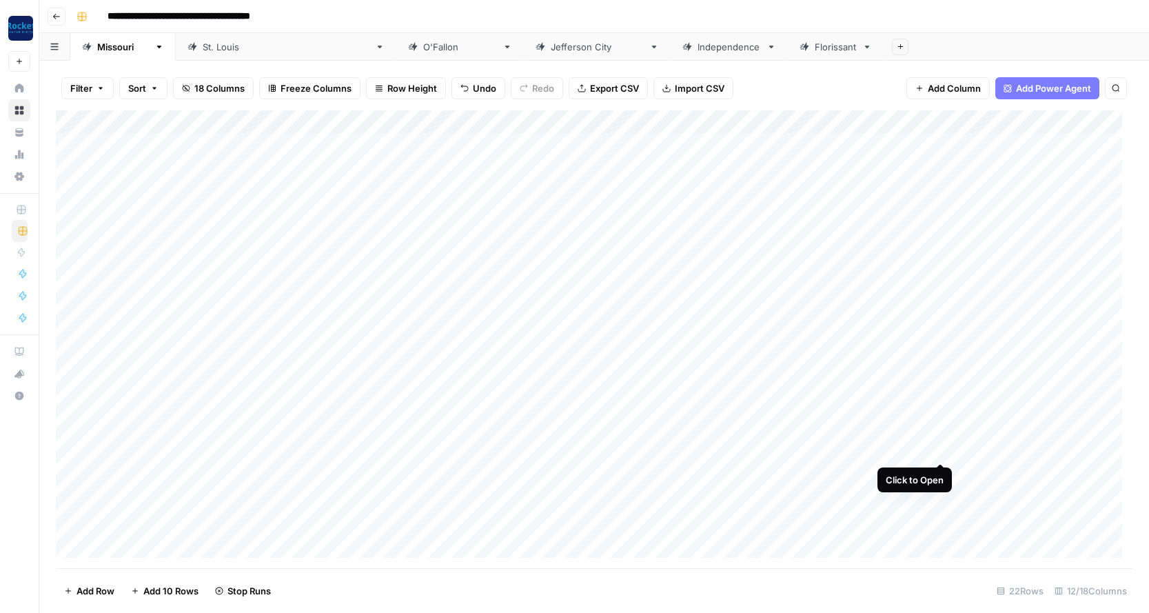
click at [941, 445] on div "Add Column" at bounding box center [594, 339] width 1076 height 458
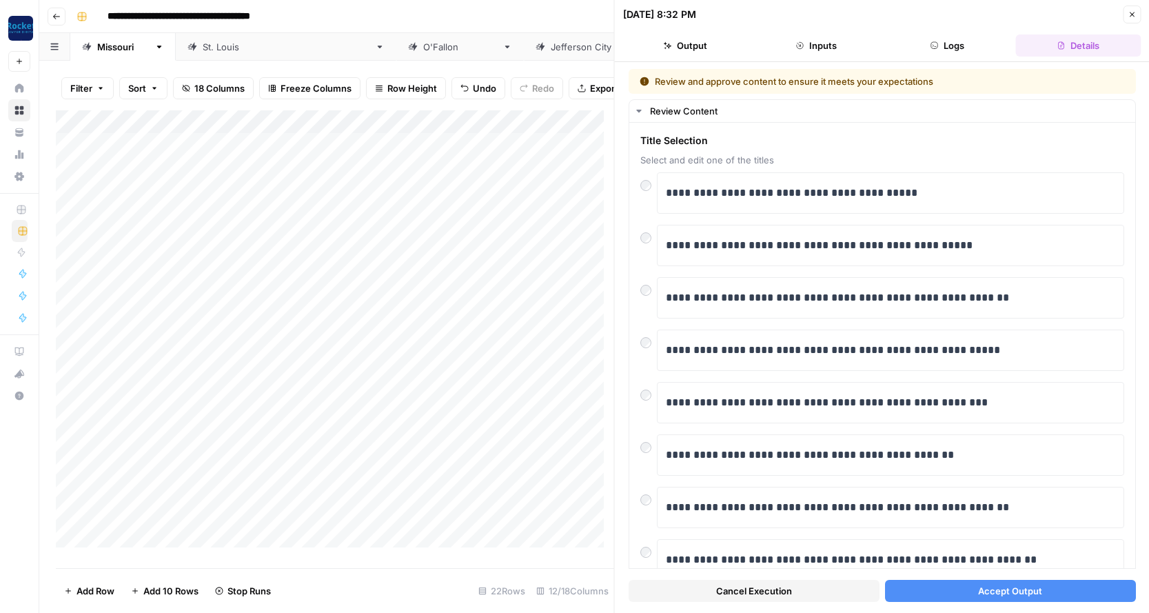
click at [1015, 589] on span "Accept Output" at bounding box center [1010, 591] width 64 height 14
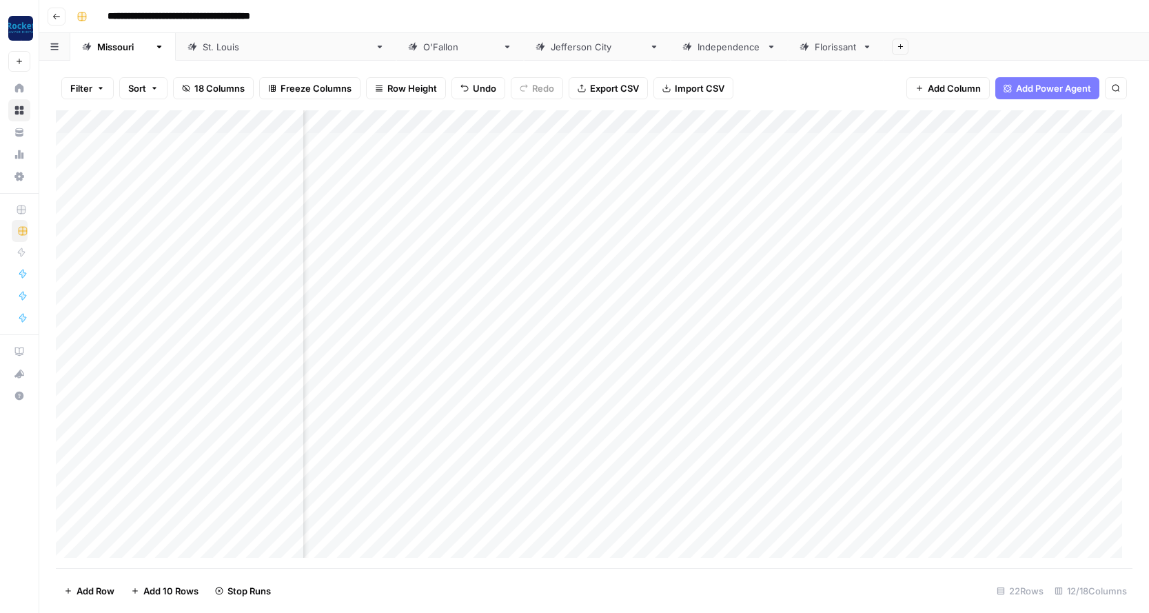
scroll to position [0, 554]
click at [739, 167] on div "Add Column" at bounding box center [594, 339] width 1076 height 458
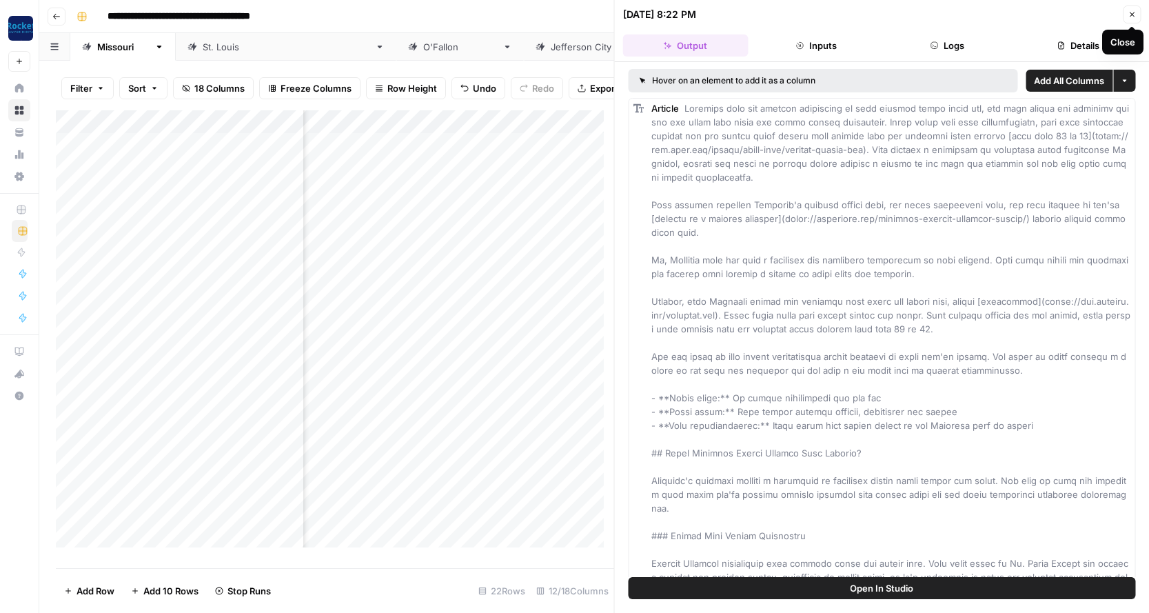
click at [1133, 13] on icon "button" at bounding box center [1131, 14] width 5 height 5
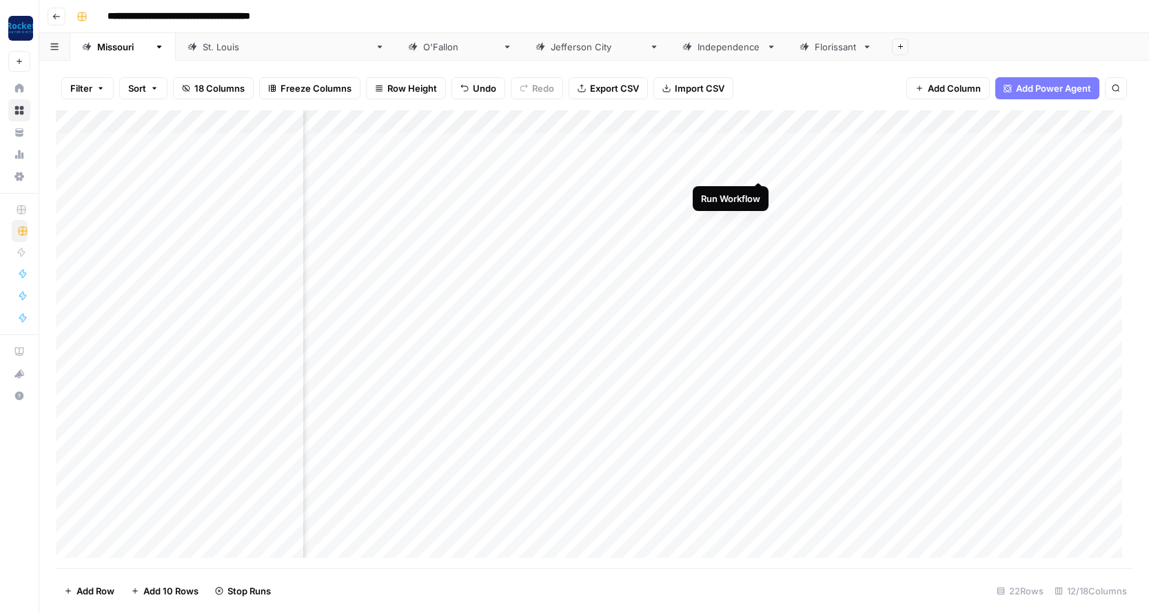
click at [758, 167] on div "Add Column" at bounding box center [594, 339] width 1076 height 458
click at [760, 190] on div "Add Column" at bounding box center [594, 339] width 1076 height 458
click at [760, 211] on div "Add Column" at bounding box center [594, 339] width 1076 height 458
click at [759, 236] on div "Add Column" at bounding box center [594, 339] width 1076 height 458
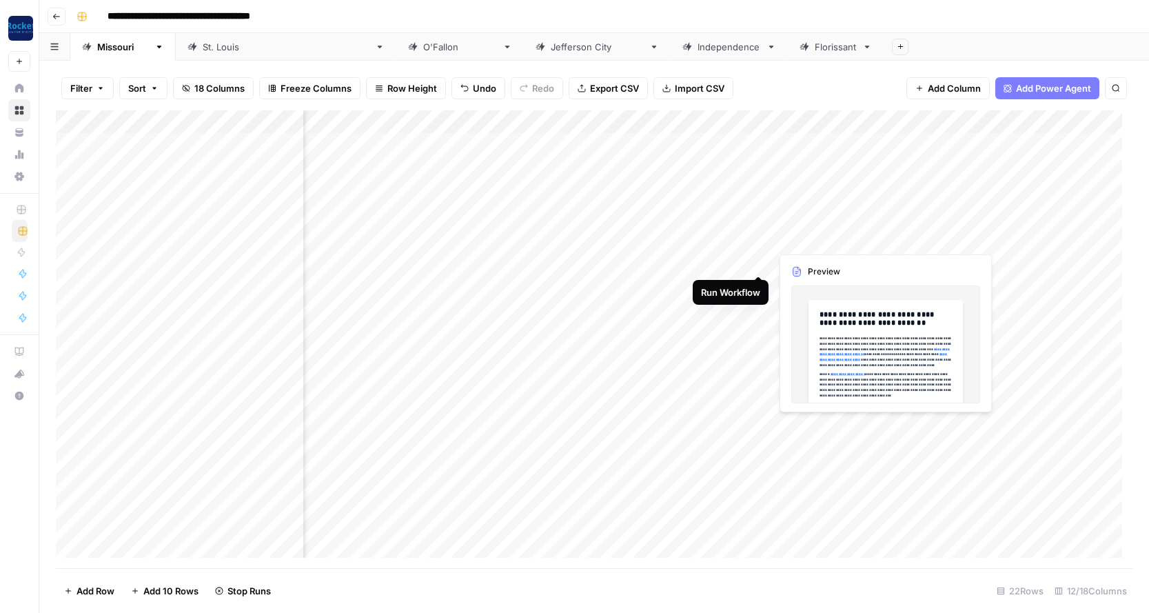
click at [757, 258] on div "Add Column" at bounding box center [594, 339] width 1076 height 458
click at [757, 284] on div "Add Column" at bounding box center [594, 339] width 1076 height 458
click at [757, 329] on div "Add Column" at bounding box center [594, 339] width 1076 height 458
click at [757, 351] on div "Add Column" at bounding box center [594, 339] width 1076 height 458
click at [757, 380] on div "Add Column" at bounding box center [594, 339] width 1076 height 458
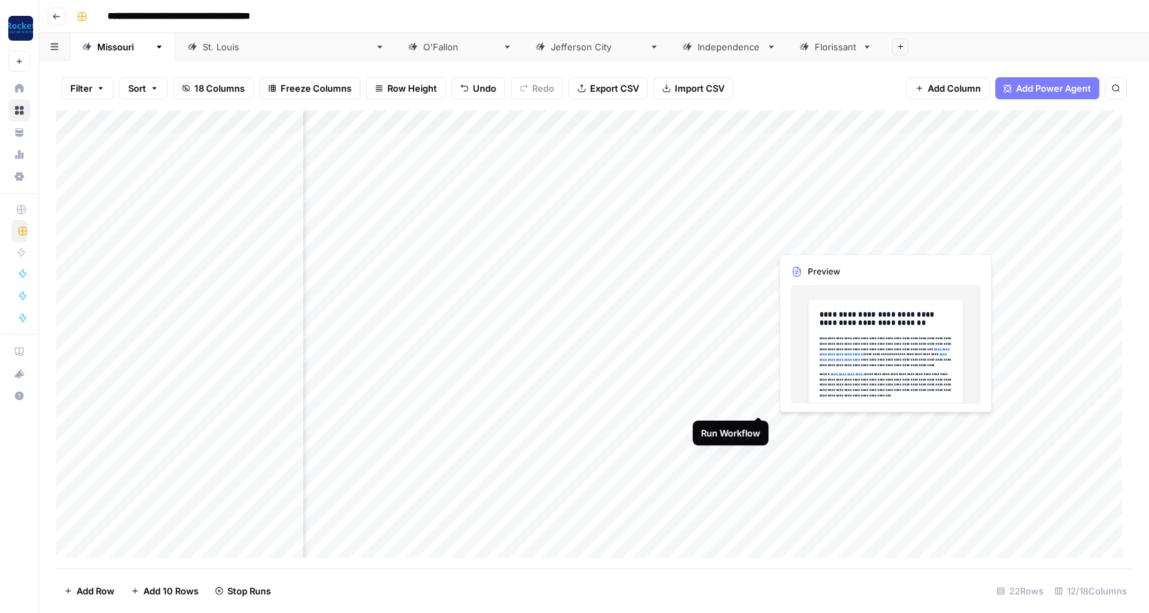
click at [757, 400] on div "Add Column" at bounding box center [594, 339] width 1076 height 458
click at [386, 427] on div "Add Column" at bounding box center [594, 339] width 1076 height 458
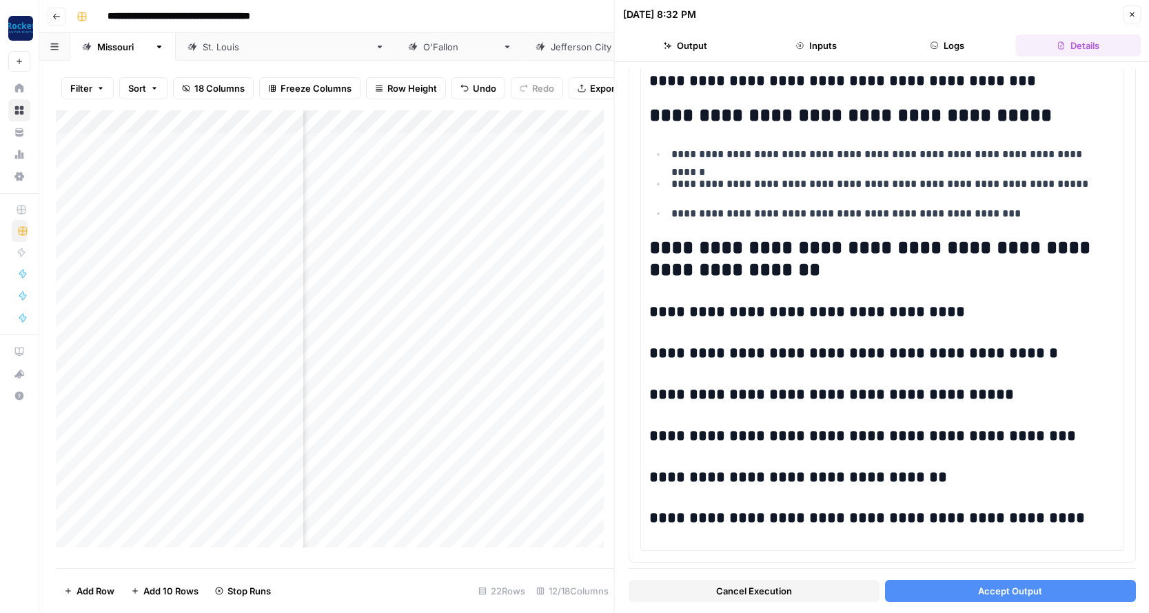
scroll to position [1134, 0]
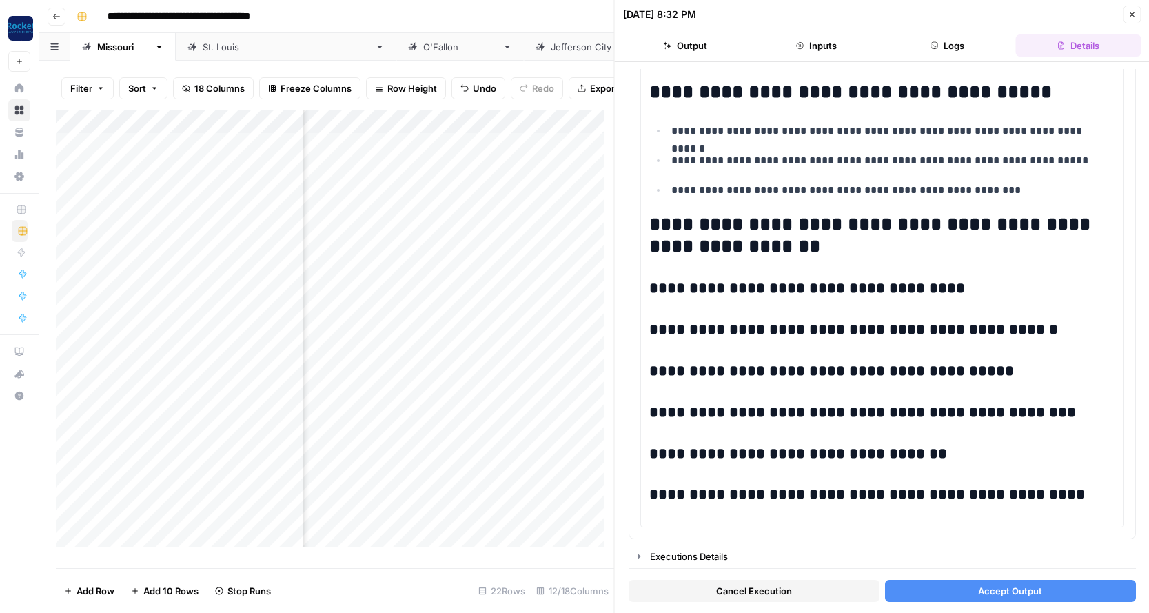
click at [982, 588] on span "Accept Output" at bounding box center [1010, 591] width 64 height 14
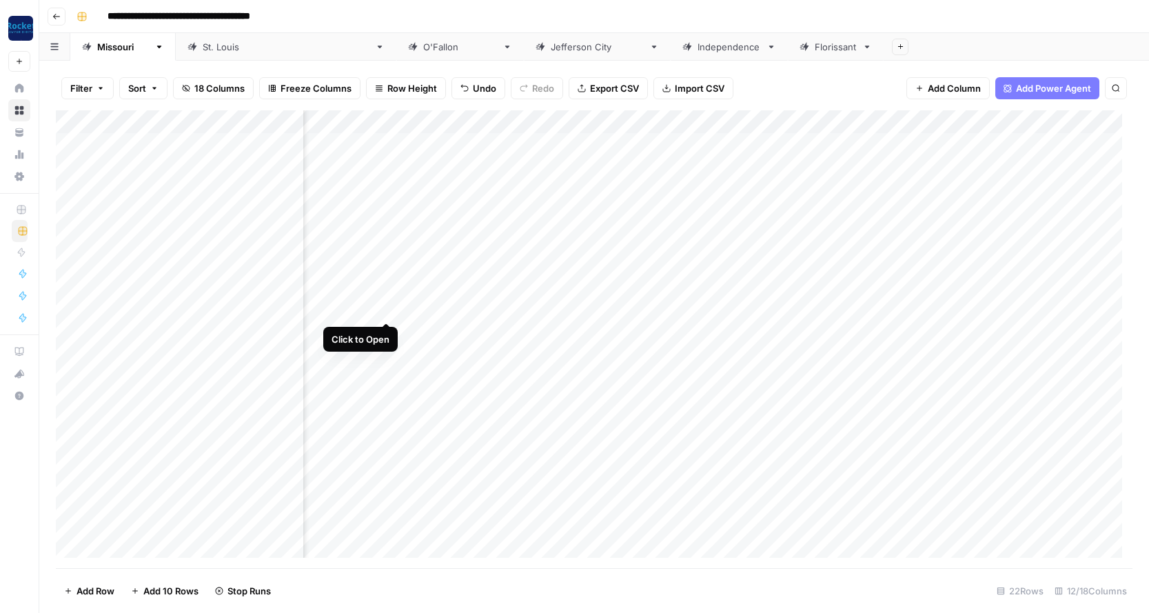
click at [387, 307] on div "Add Column" at bounding box center [594, 339] width 1076 height 458
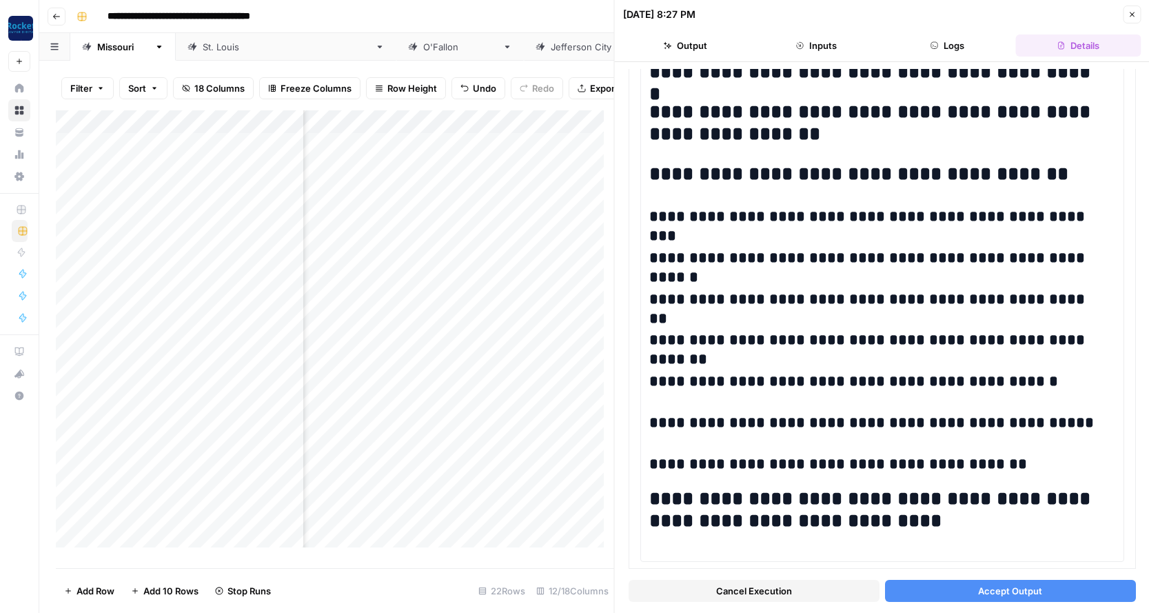
scroll to position [1061, 0]
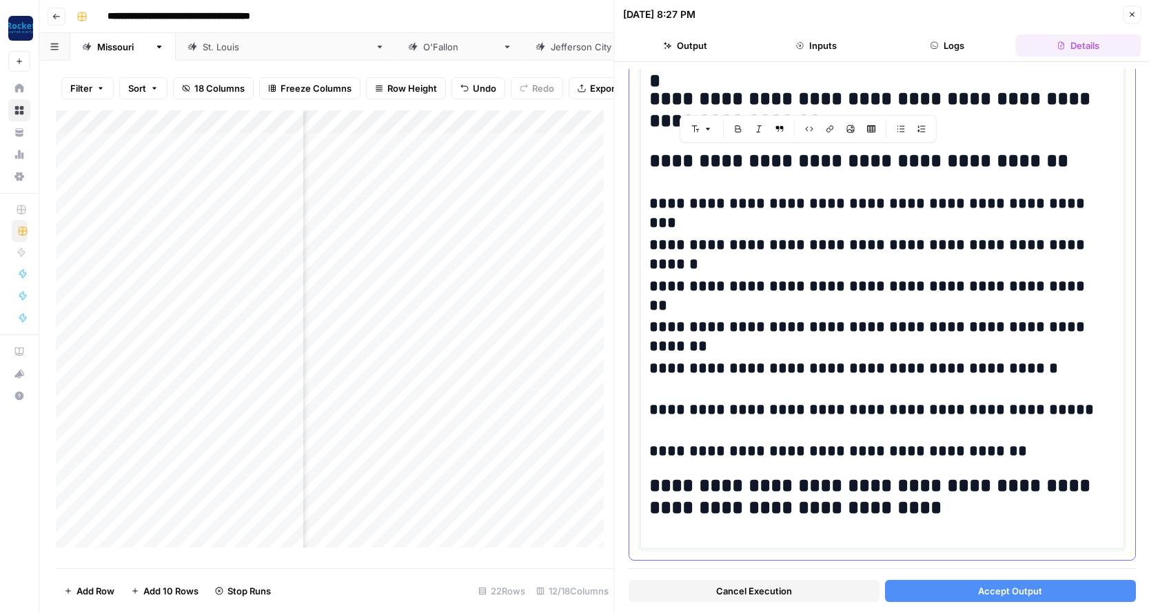
drag, startPoint x: 978, startPoint y: 451, endPoint x: 644, endPoint y: 161, distance: 442.1
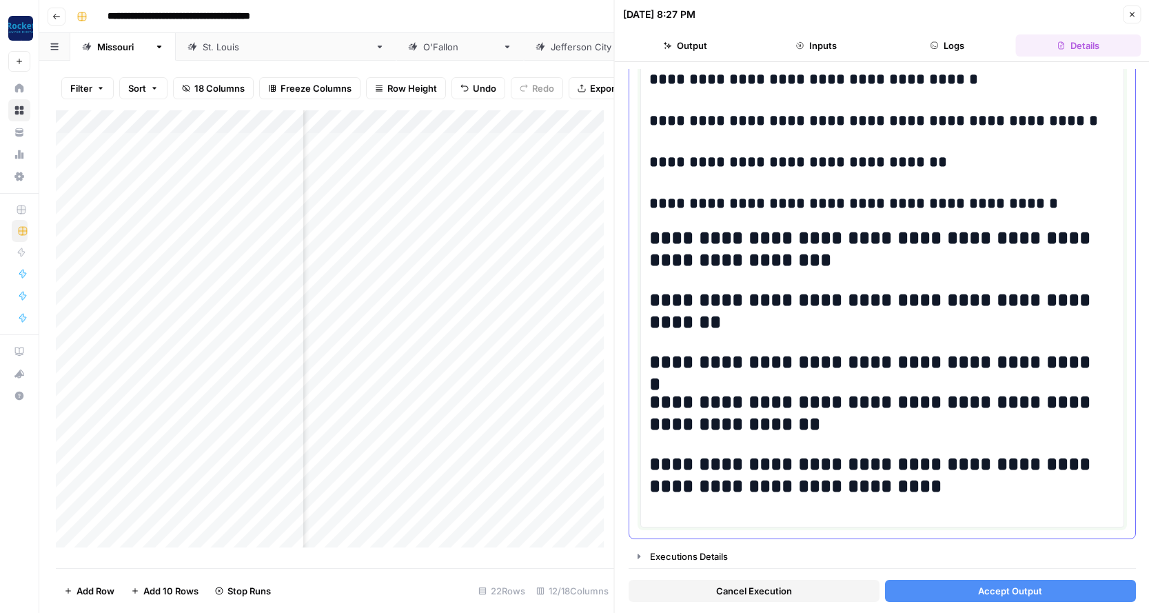
scroll to position [758, 0]
click at [1007, 589] on span "Accept Output" at bounding box center [1010, 591] width 64 height 14
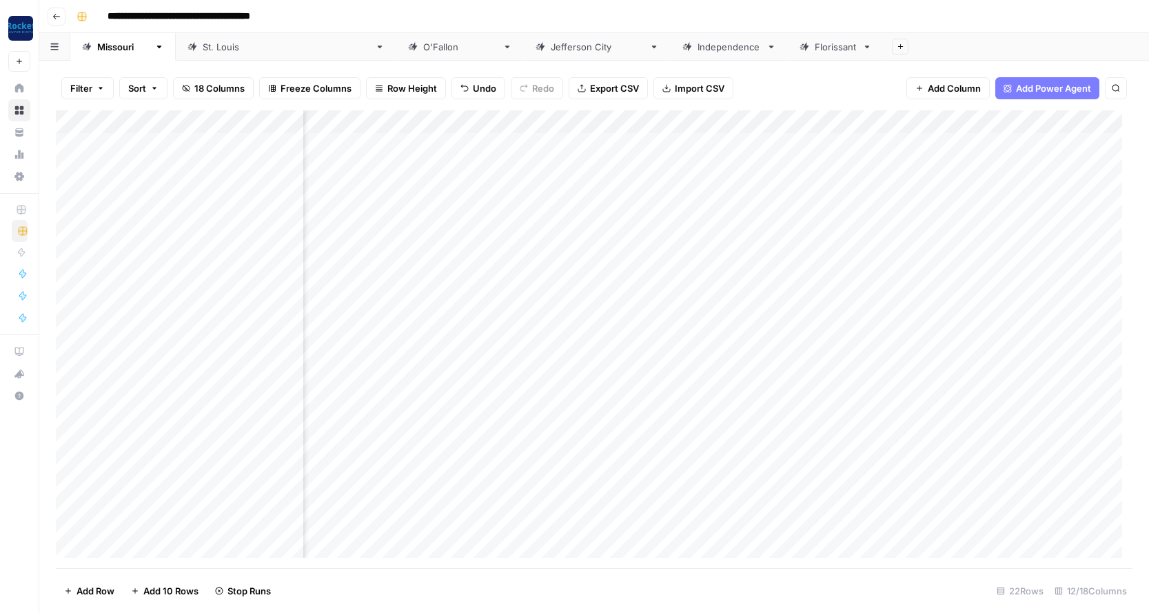
scroll to position [0, 504]
click at [438, 143] on div "Add Column" at bounding box center [594, 339] width 1076 height 458
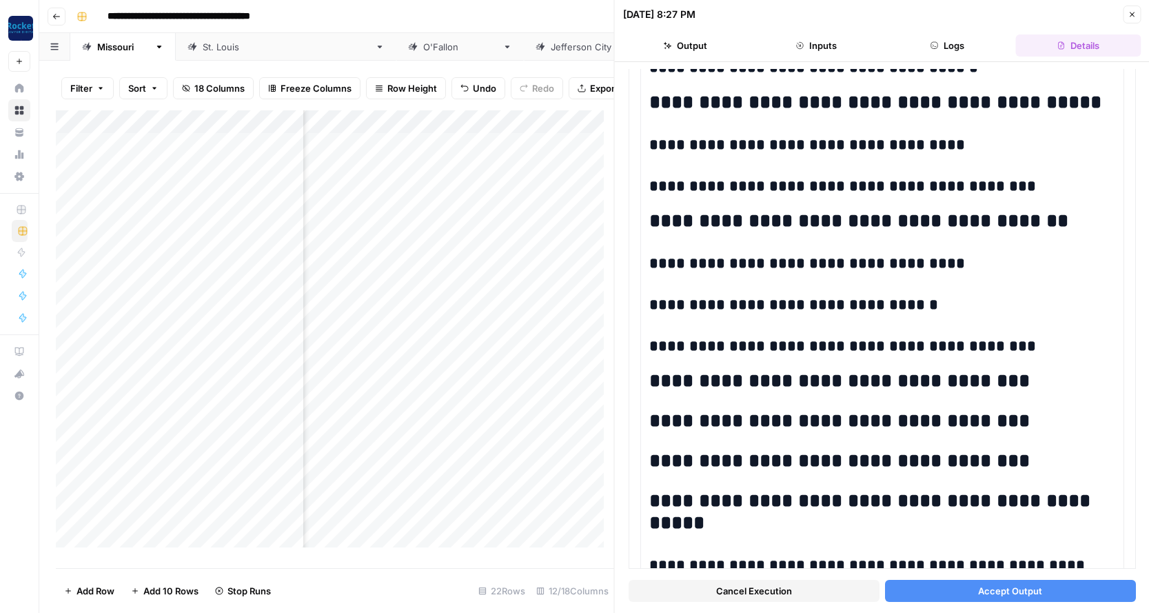
scroll to position [618, 0]
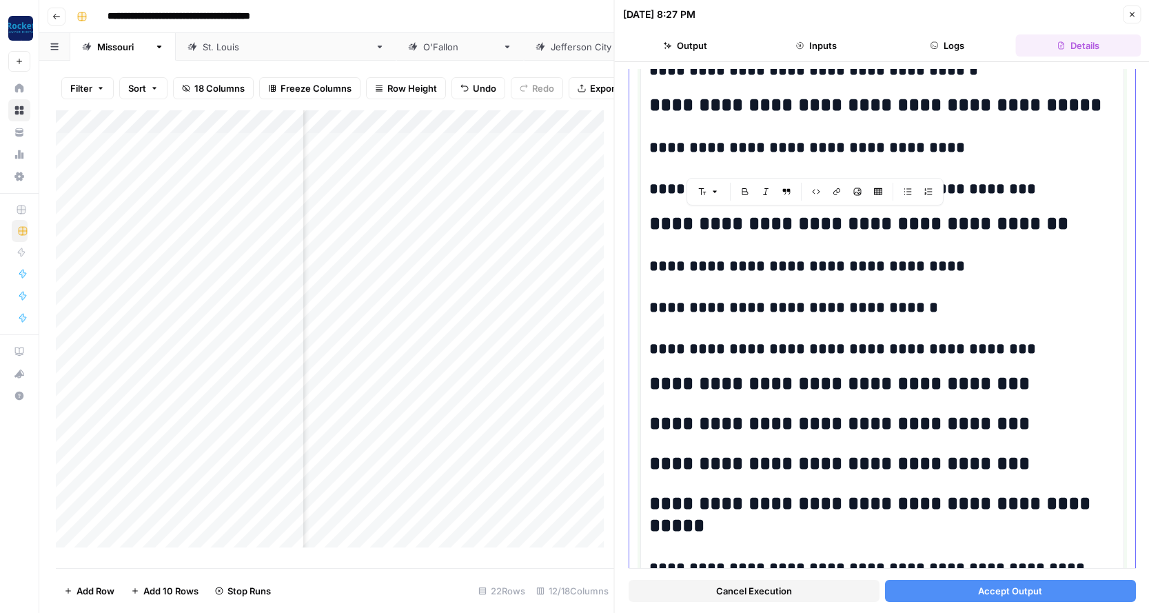
drag, startPoint x: 979, startPoint y: 380, endPoint x: 652, endPoint y: 221, distance: 364.0
click at [652, 221] on div "**********" at bounding box center [882, 310] width 466 height 1501
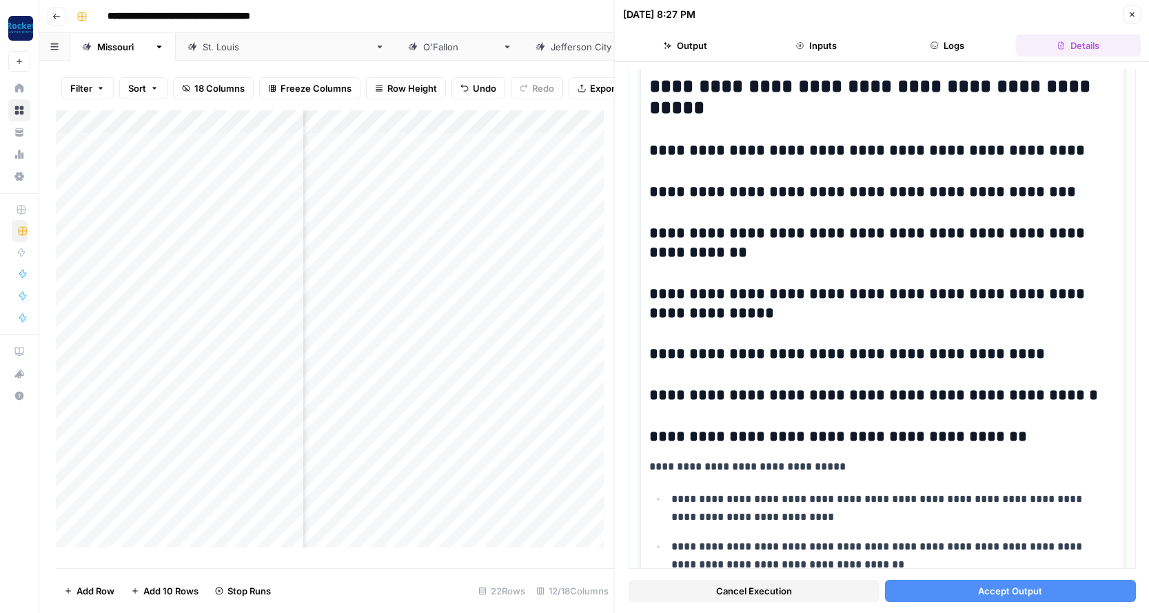
scroll to position [838, 0]
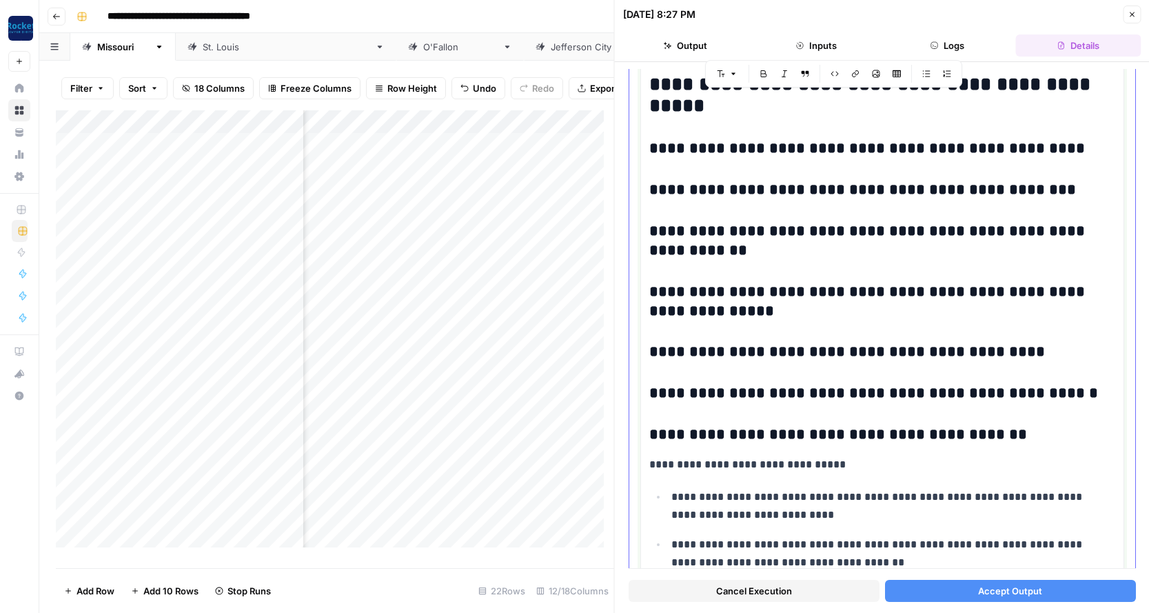
drag, startPoint x: 1014, startPoint y: 433, endPoint x: 649, endPoint y: 92, distance: 499.7
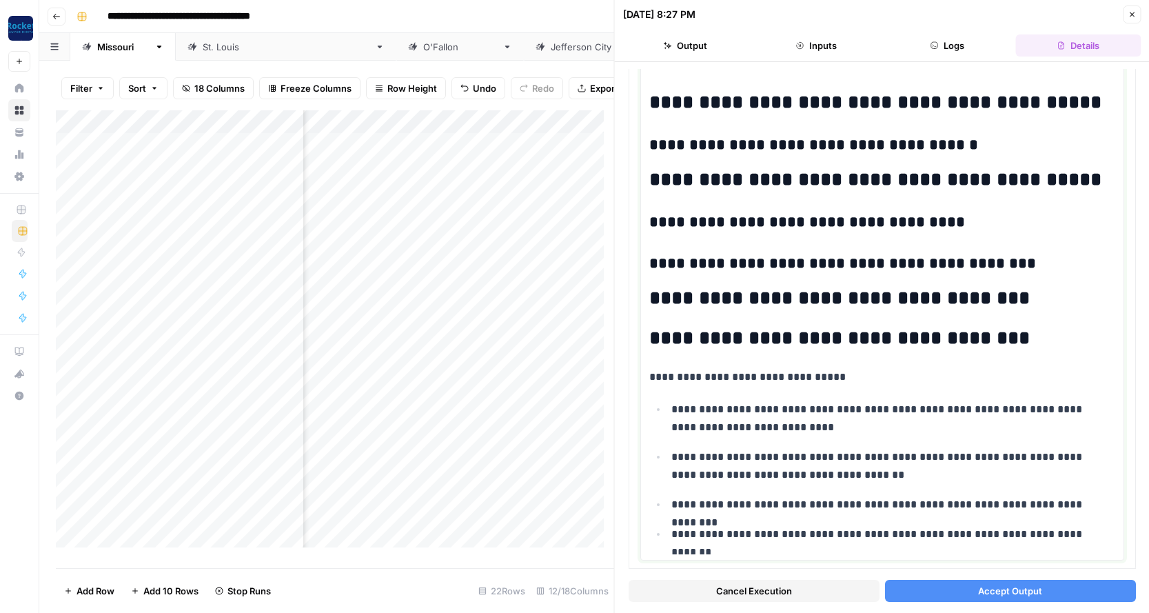
scroll to position [577, 0]
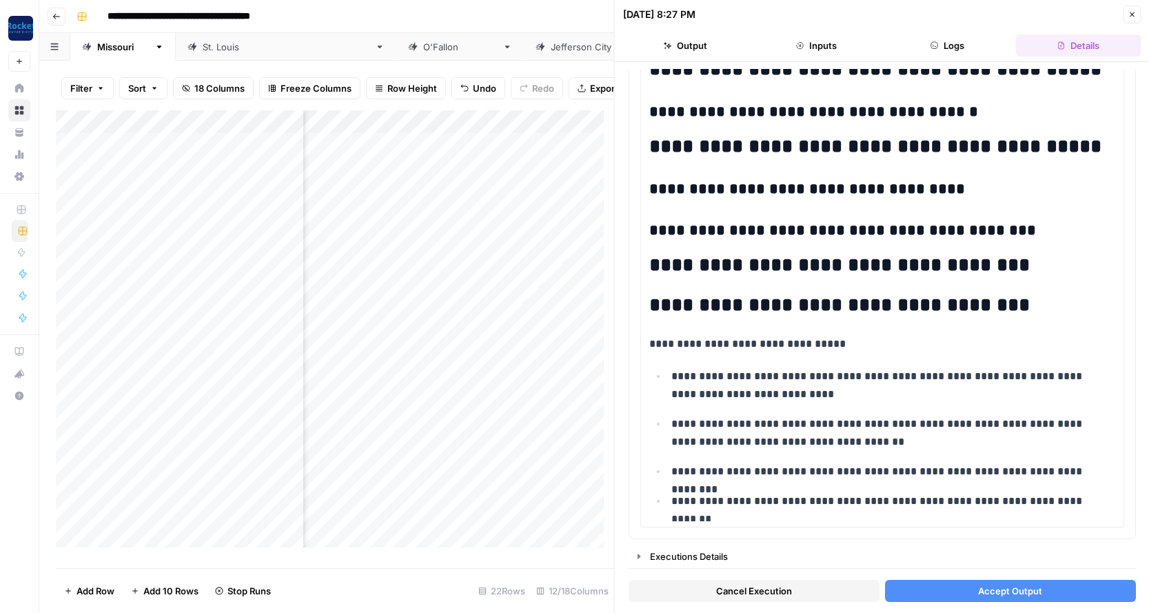
click at [1030, 587] on span "Accept Output" at bounding box center [1010, 591] width 64 height 14
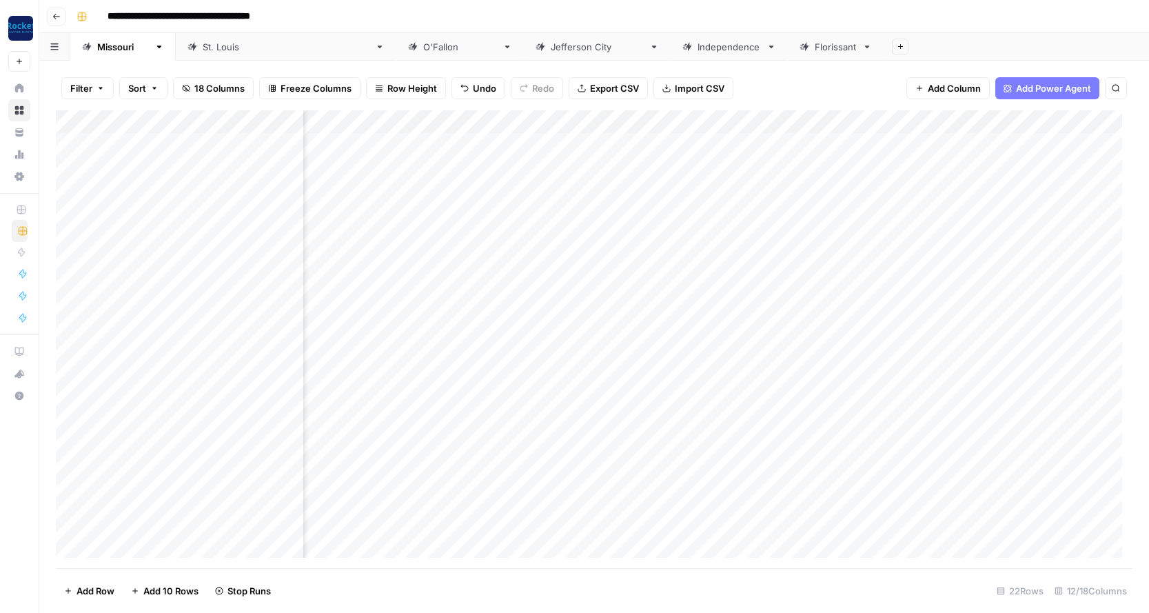
click at [433, 447] on div "Add Column" at bounding box center [594, 339] width 1076 height 458
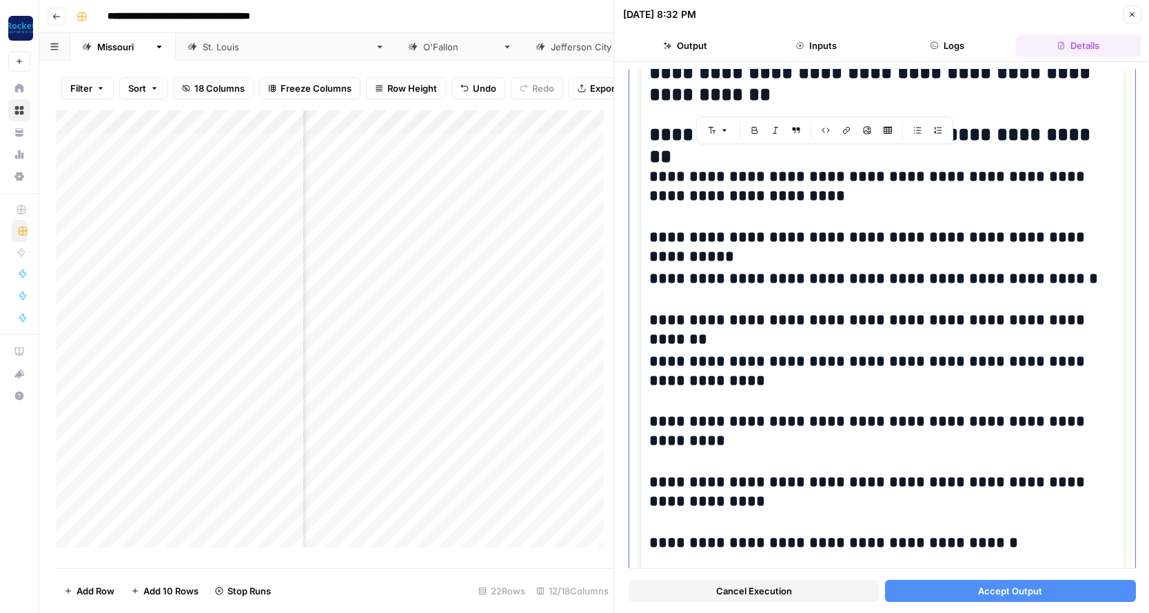
scroll to position [1083, 0]
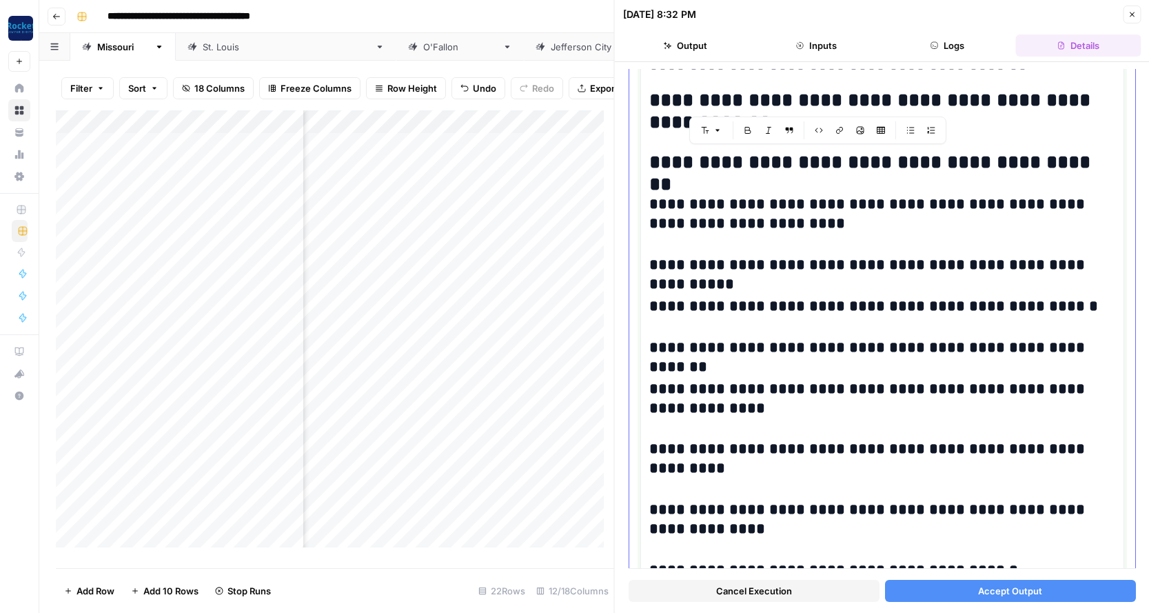
drag, startPoint x: 994, startPoint y: 490, endPoint x: 648, endPoint y: 167, distance: 473.9
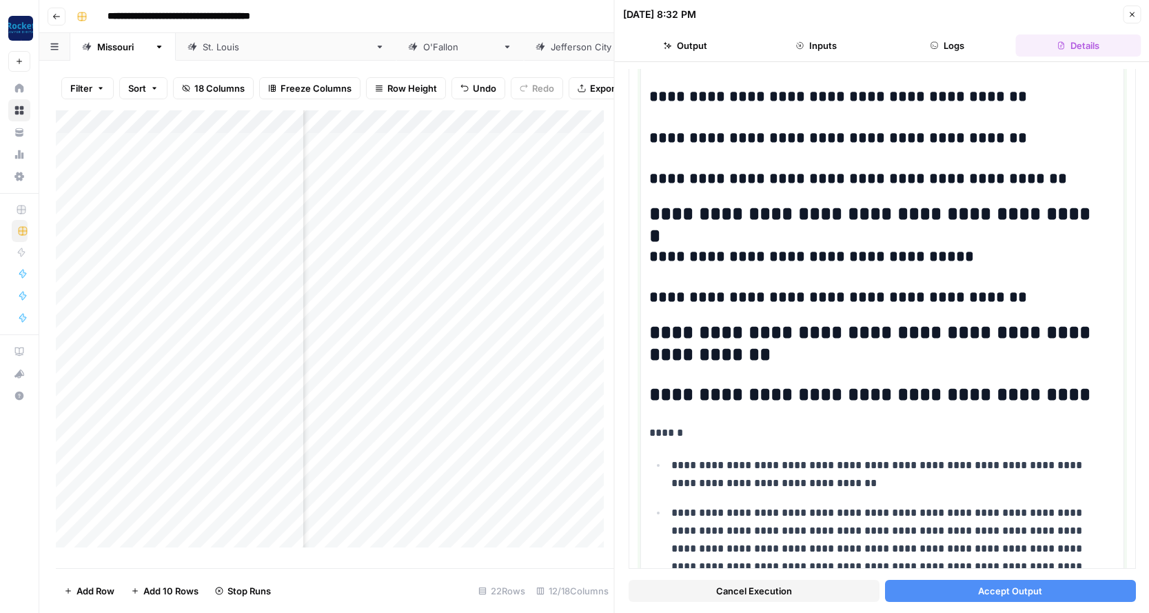
scroll to position [833, 0]
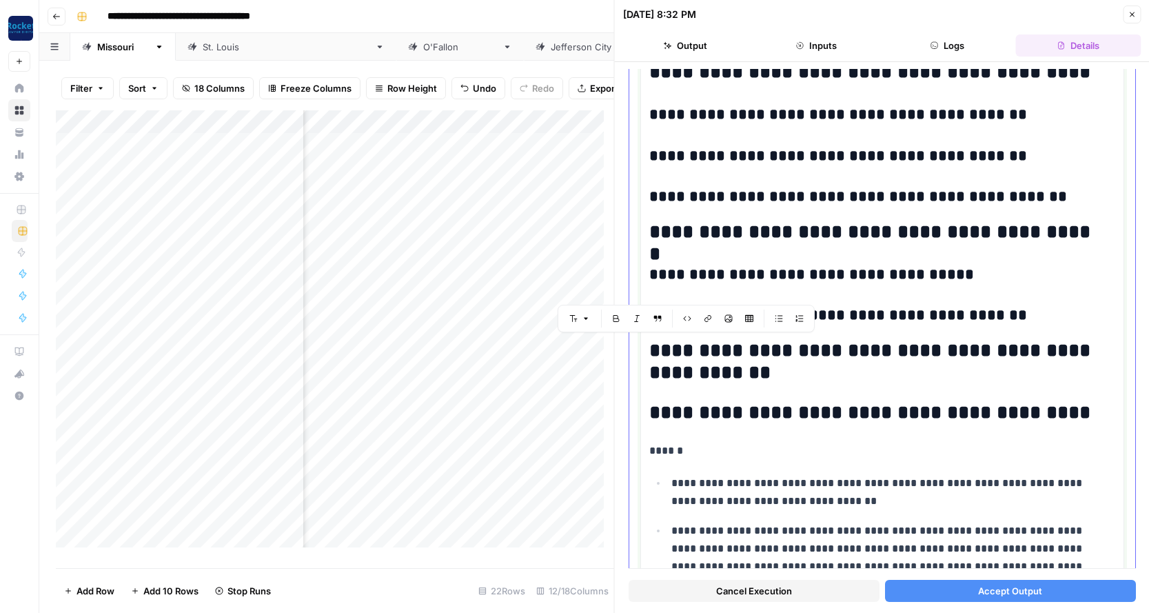
drag, startPoint x: 723, startPoint y: 371, endPoint x: 651, endPoint y: 351, distance: 74.6
click at [651, 351] on h2 "**********" at bounding box center [877, 362] width 456 height 44
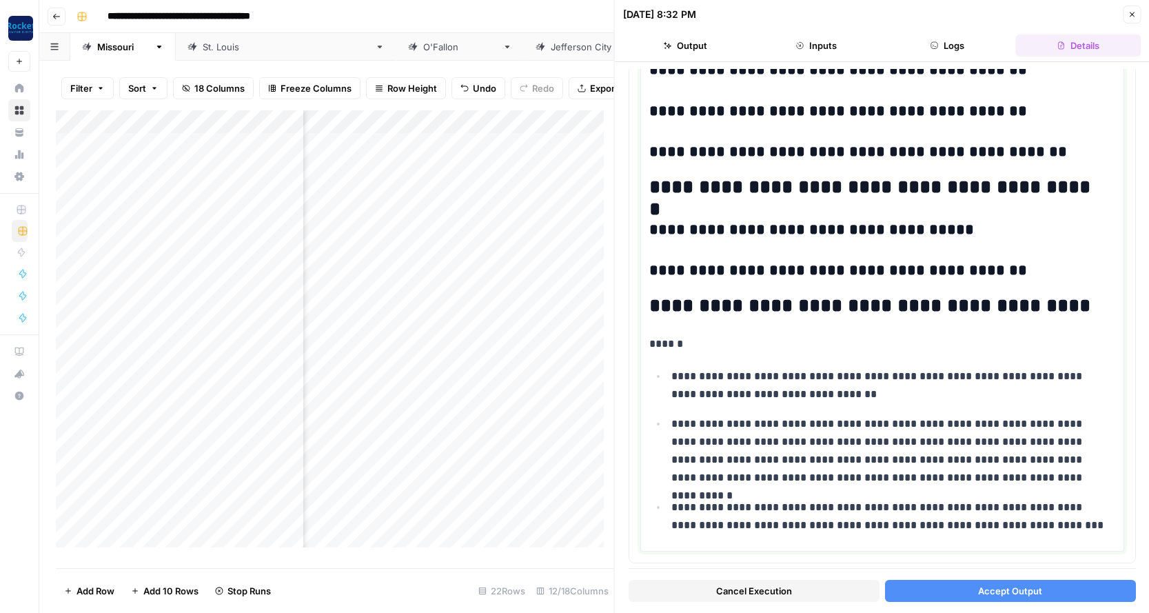
scroll to position [903, 0]
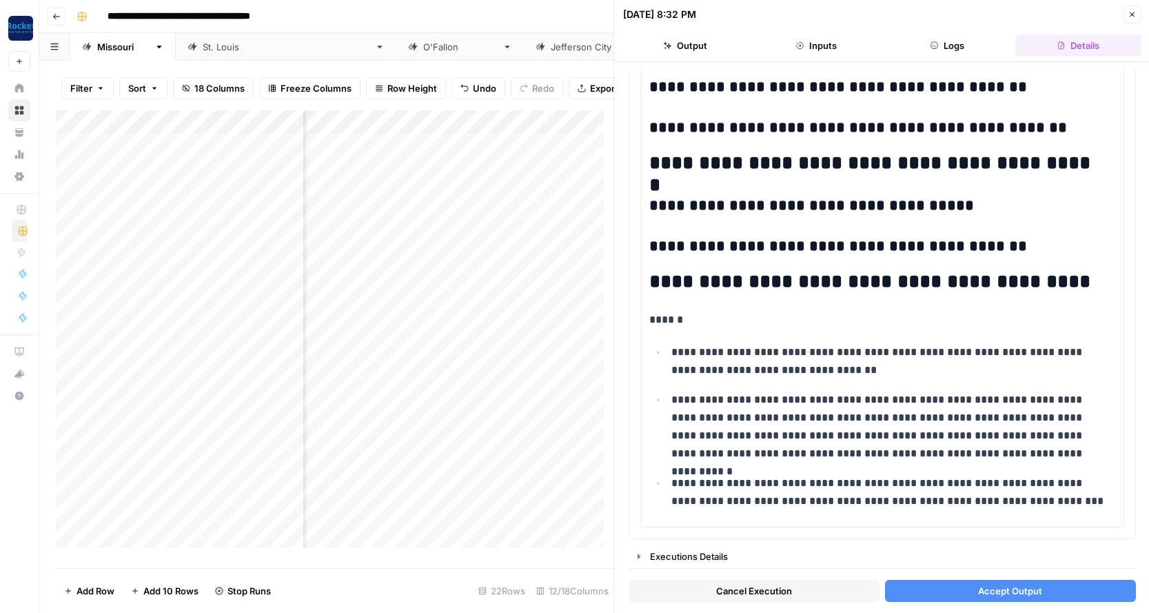
click at [1026, 586] on span "Accept Output" at bounding box center [1010, 591] width 64 height 14
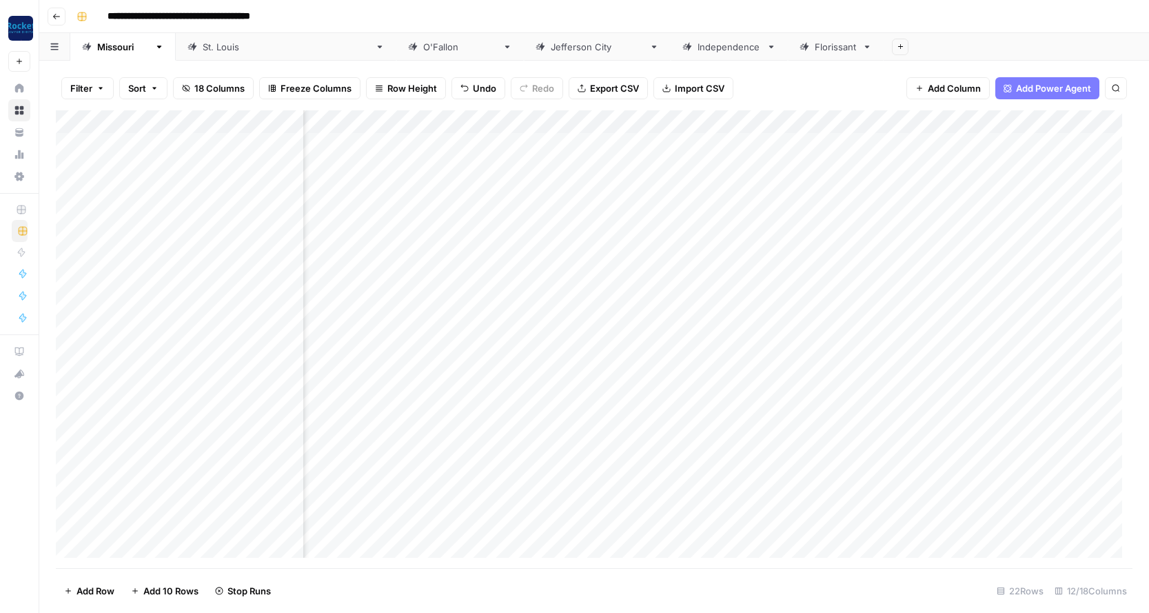
scroll to position [0, 504]
